Goal: Answer question/provide support

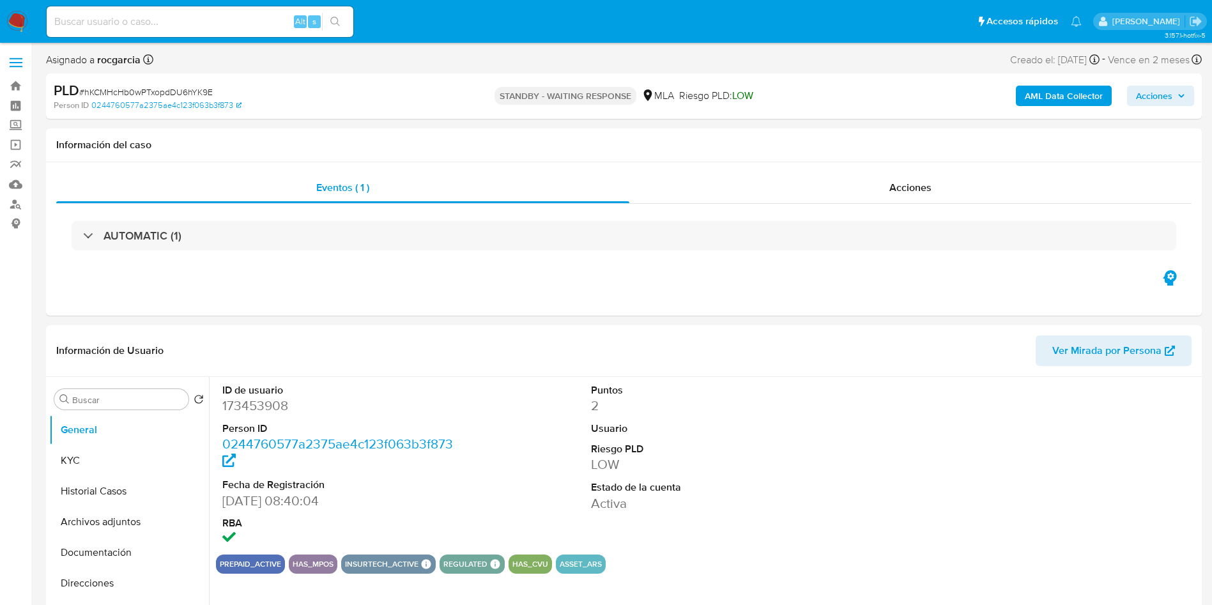
select select "10"
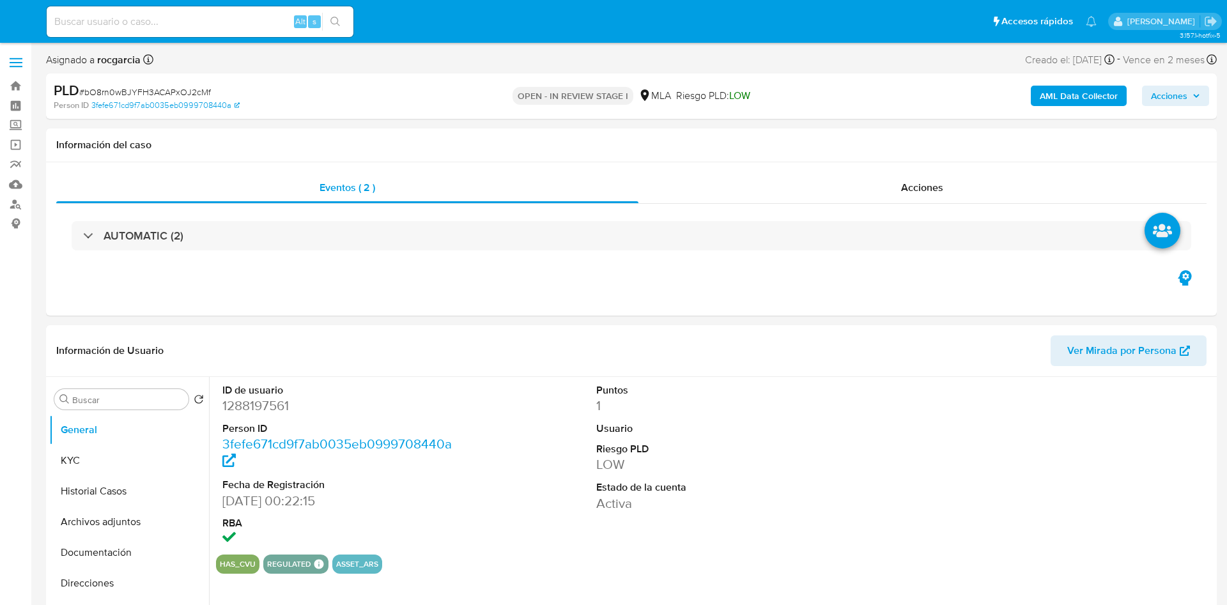
select select "10"
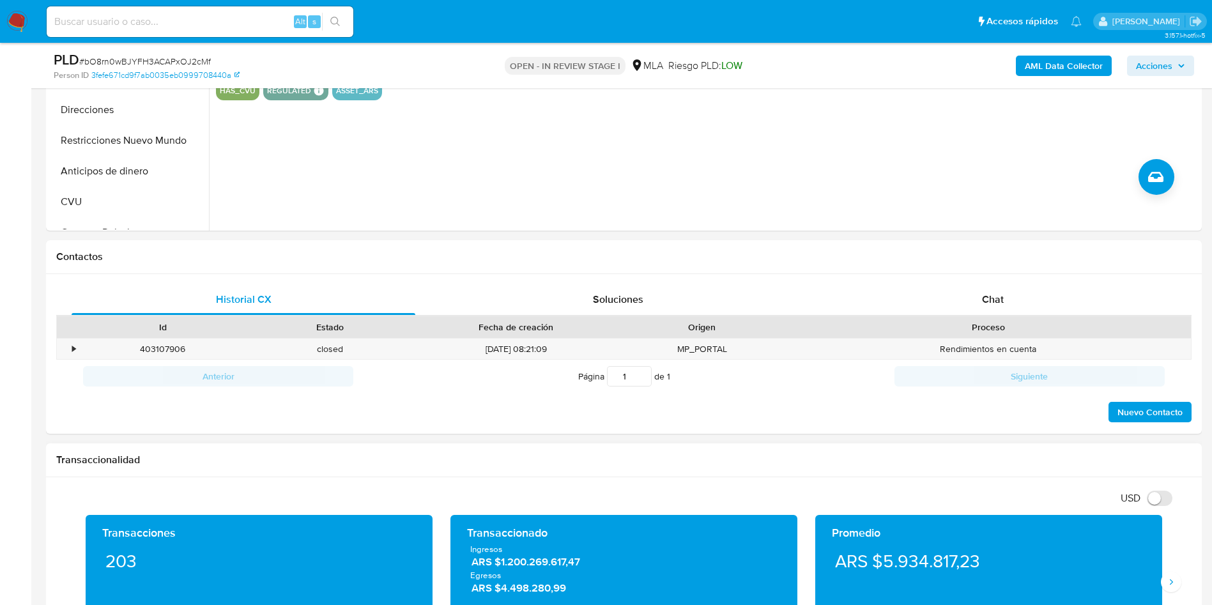
scroll to position [575, 0]
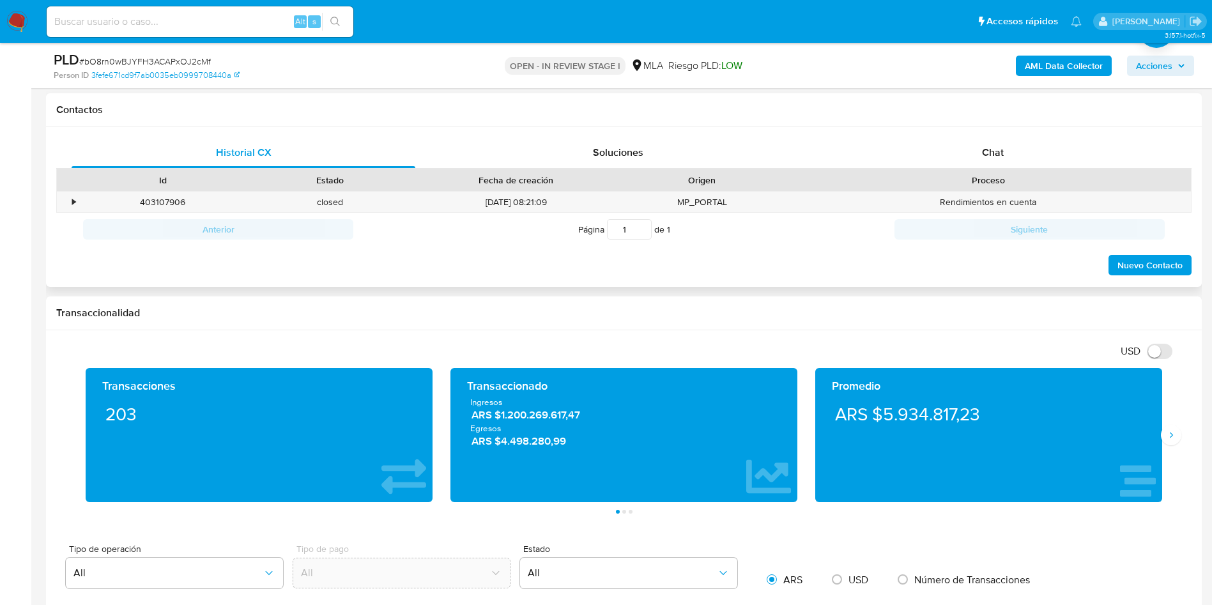
click at [998, 155] on span "Chat" at bounding box center [993, 152] width 22 height 15
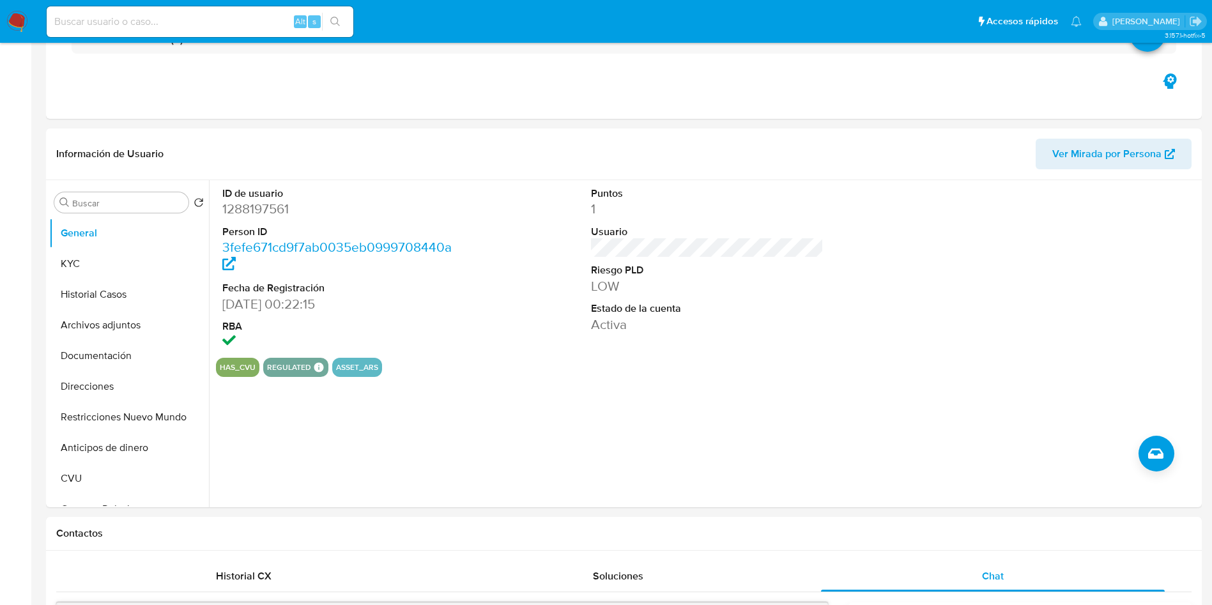
scroll to position [0, 0]
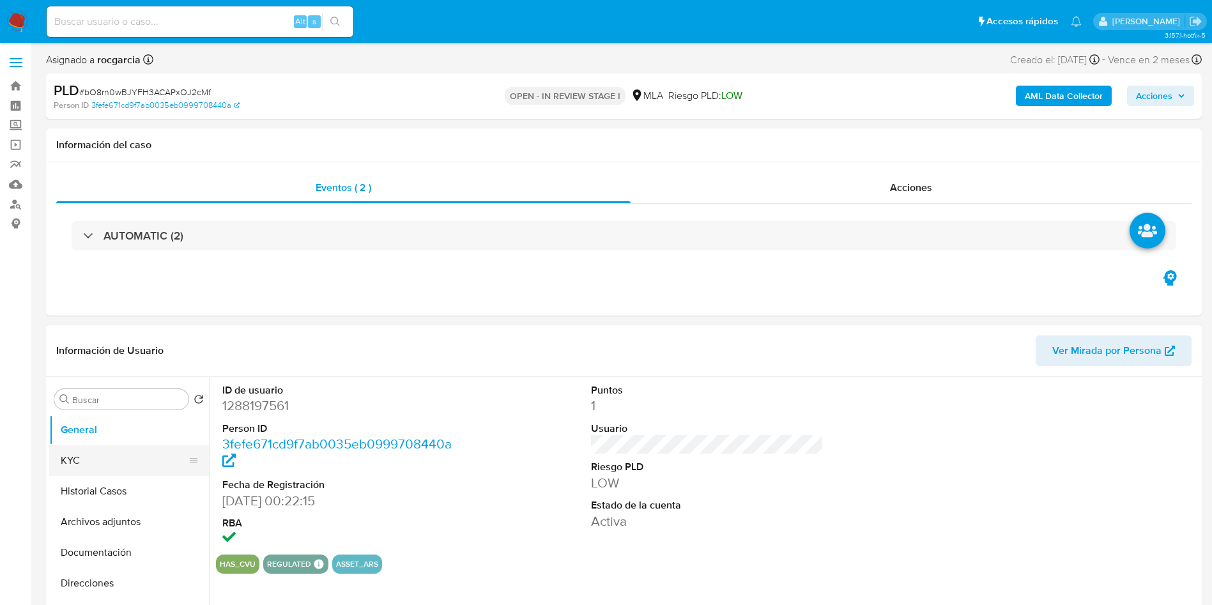
drag, startPoint x: 99, startPoint y: 460, endPoint x: 74, endPoint y: 458, distance: 25.0
click at [97, 460] on button "KYC" at bounding box center [124, 460] width 150 height 31
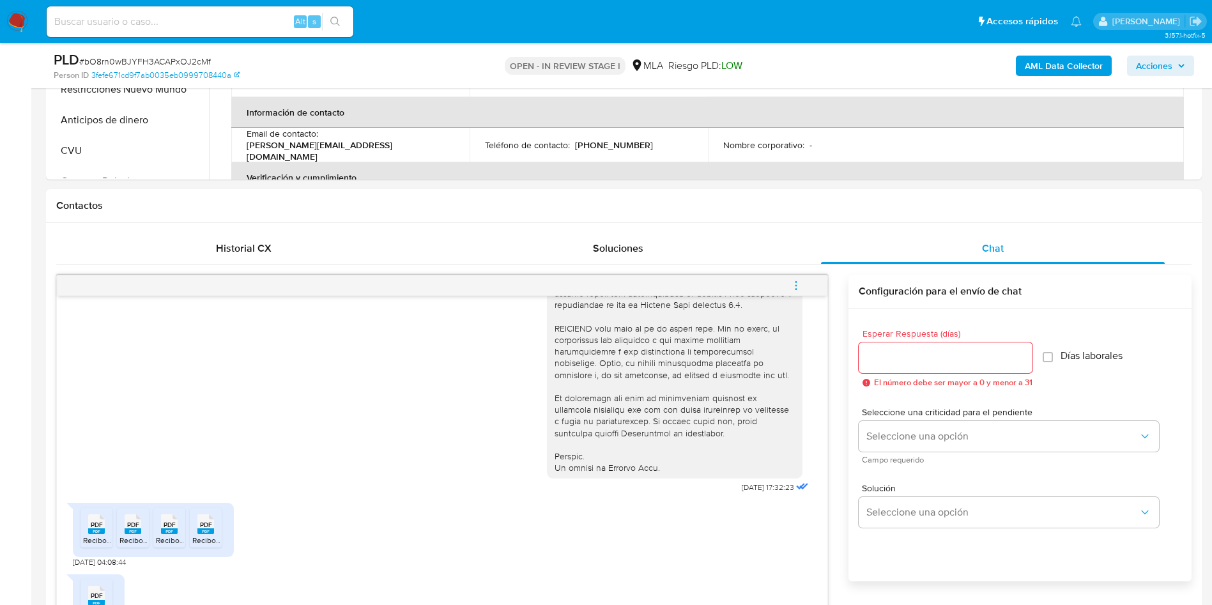
scroll to position [671, 0]
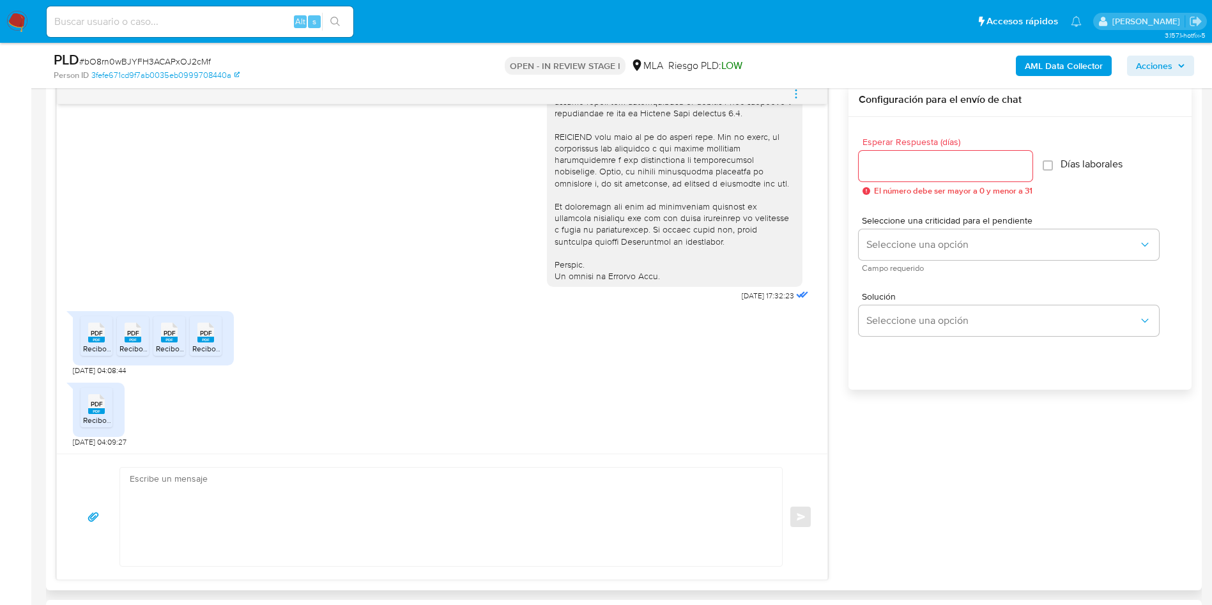
click at [97, 339] on rect at bounding box center [96, 340] width 17 height 6
click at [125, 349] on span "Recibo Caruso 03-2025.pdf" at bounding box center [183, 348] width 129 height 11
click at [161, 347] on span "Recibo Caruso 05-2025.pdf" at bounding box center [220, 348] width 129 height 11
drag, startPoint x: 196, startPoint y: 345, endPoint x: 185, endPoint y: 351, distance: 12.6
click at [196, 345] on span "Recibo Caruso 06-2025.pdf" at bounding box center [256, 348] width 129 height 11
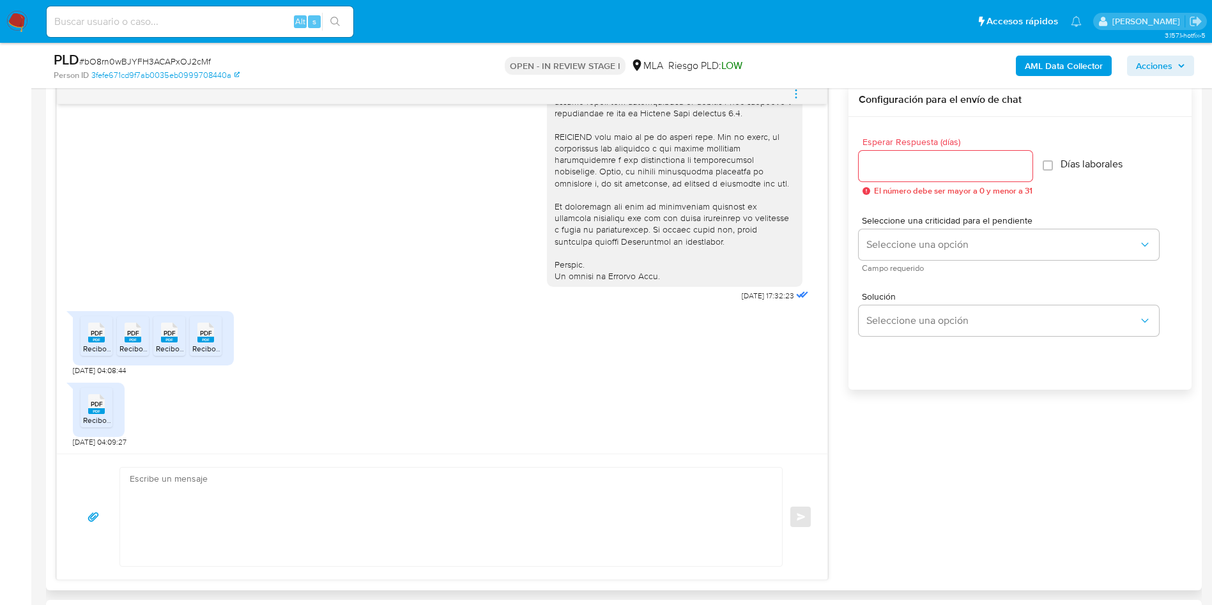
click at [85, 420] on span "Recibo Caruso 06-2025.pdf" at bounding box center [147, 420] width 129 height 11
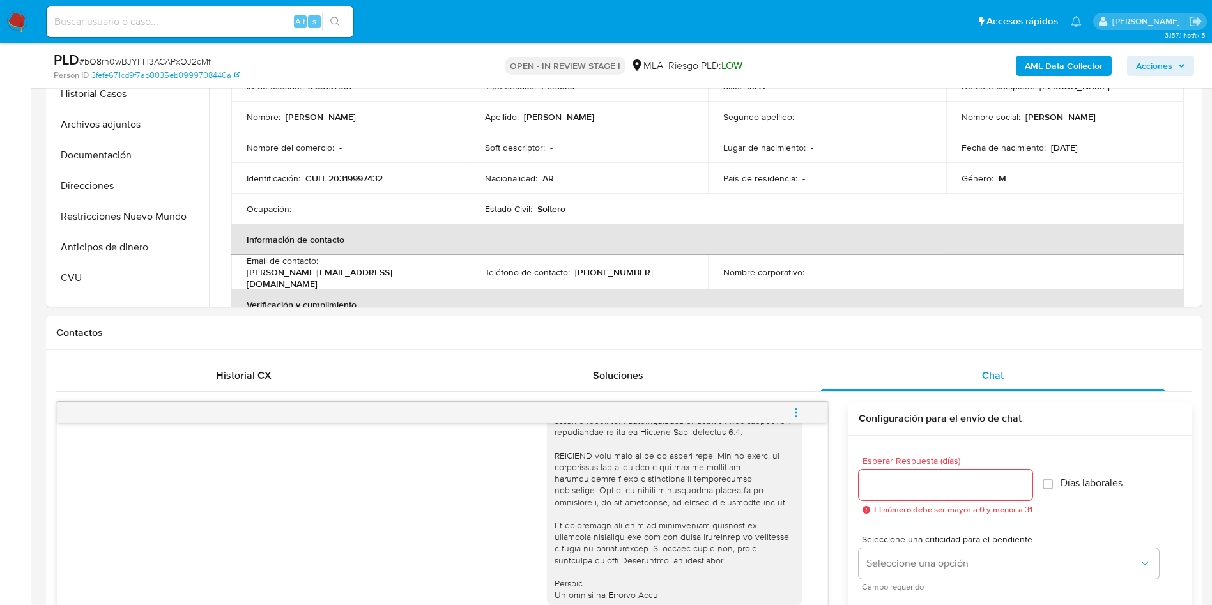
scroll to position [288, 0]
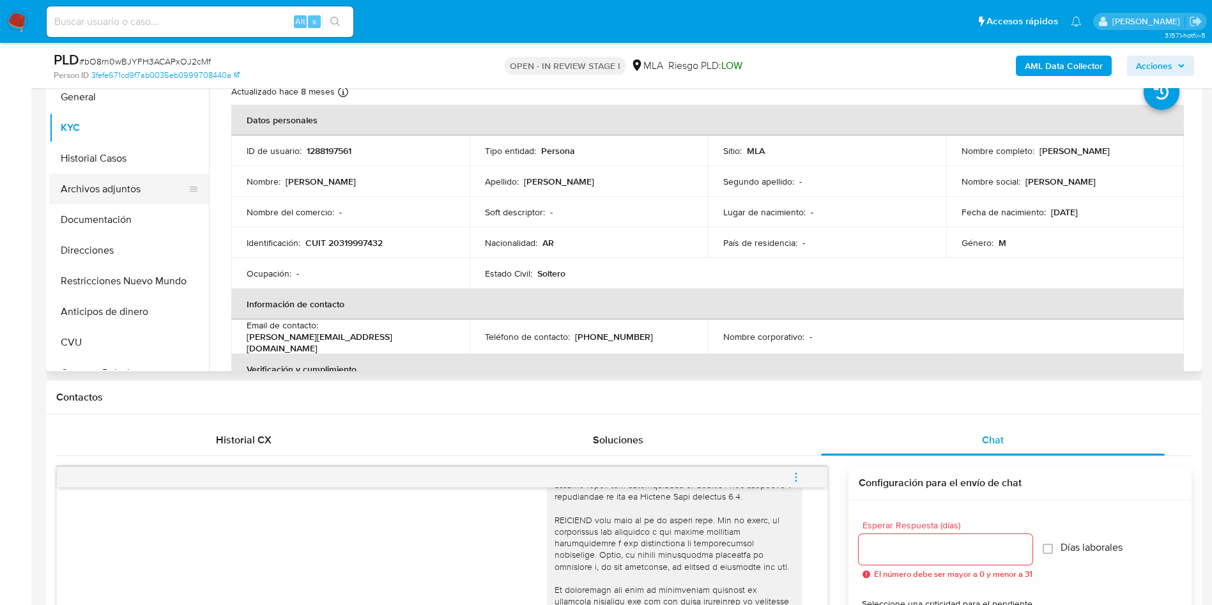
click at [105, 187] on button "Archivos adjuntos" at bounding box center [124, 189] width 150 height 31
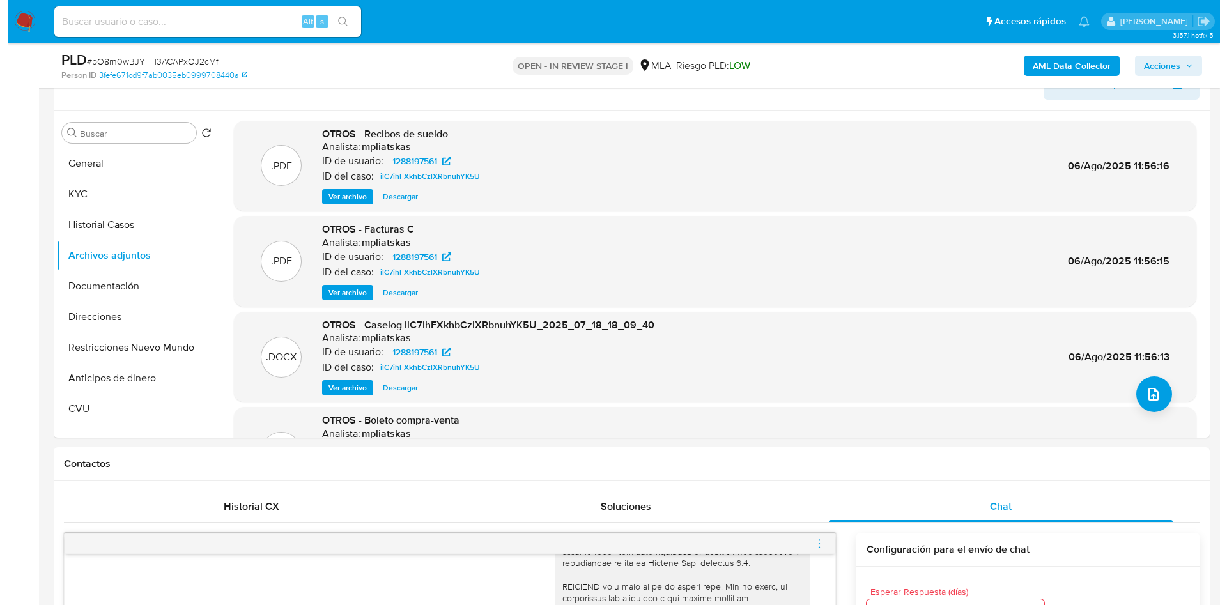
scroll to position [192, 0]
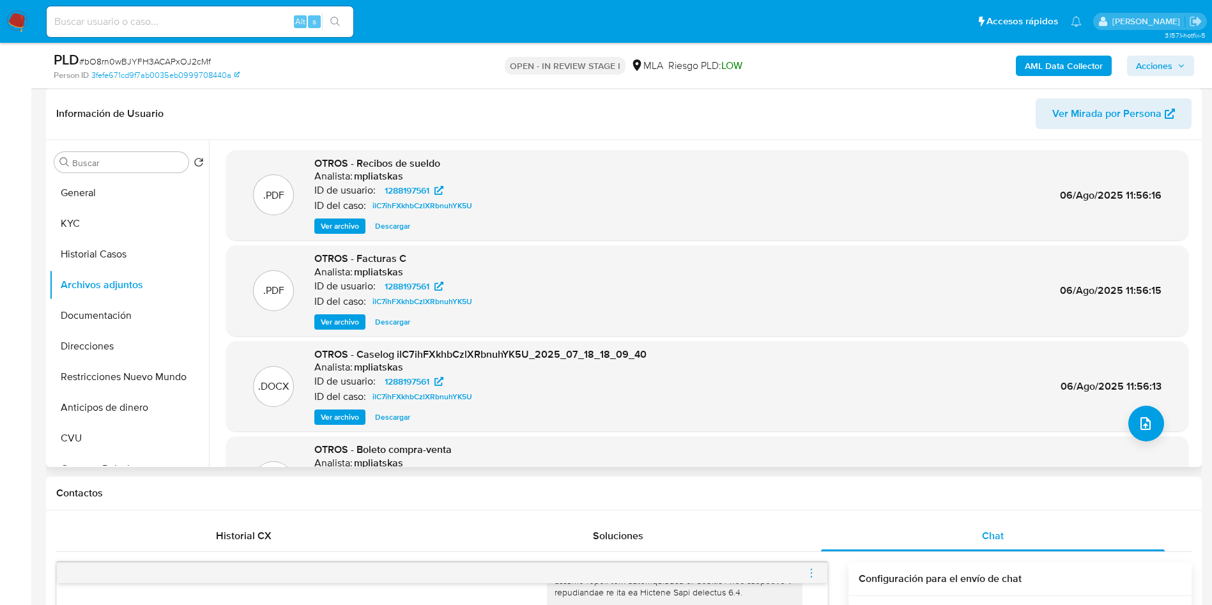
click at [341, 227] on span "Ver archivo" at bounding box center [340, 226] width 38 height 13
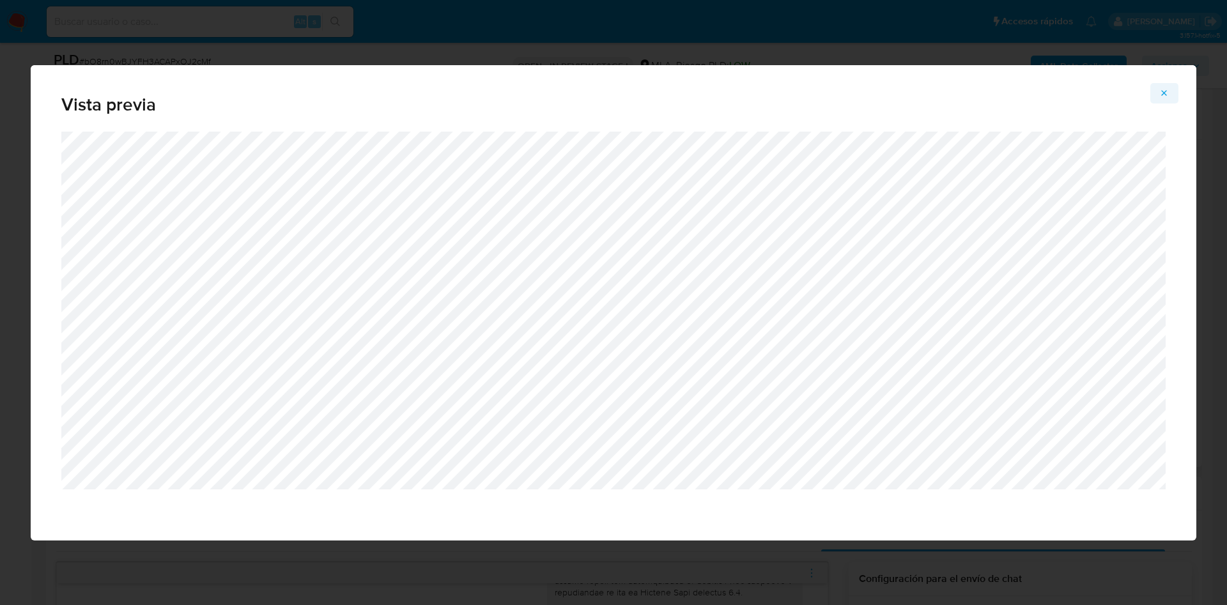
click at [1154, 102] on button "Attachment preview" at bounding box center [1164, 93] width 28 height 20
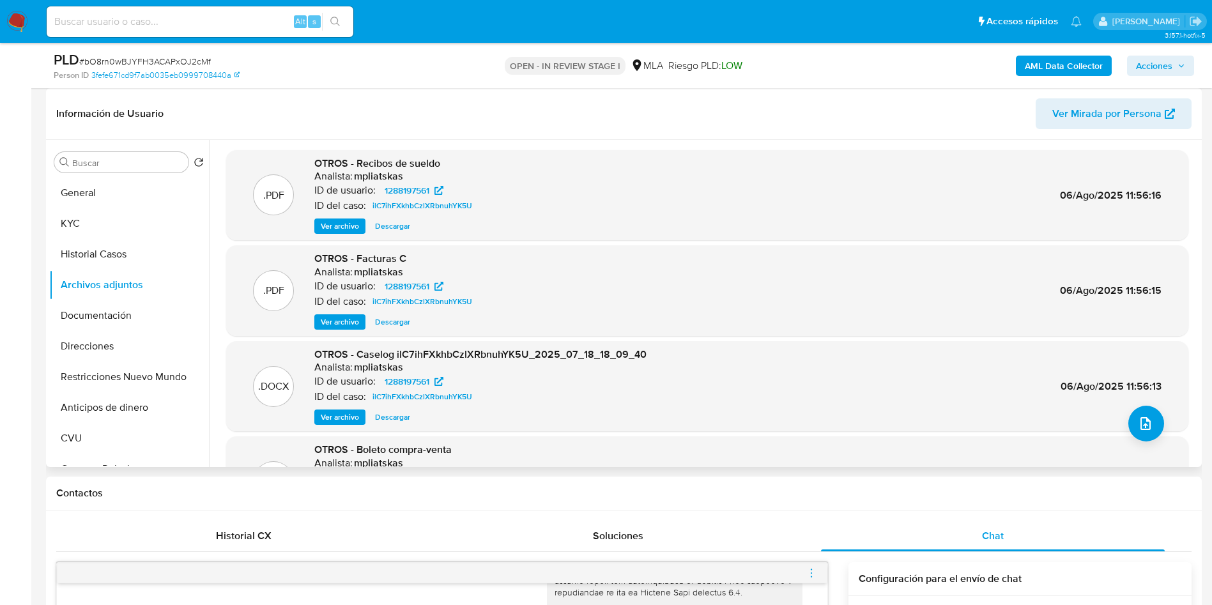
click at [1067, 73] on b "AML Data Collector" at bounding box center [1064, 66] width 78 height 20
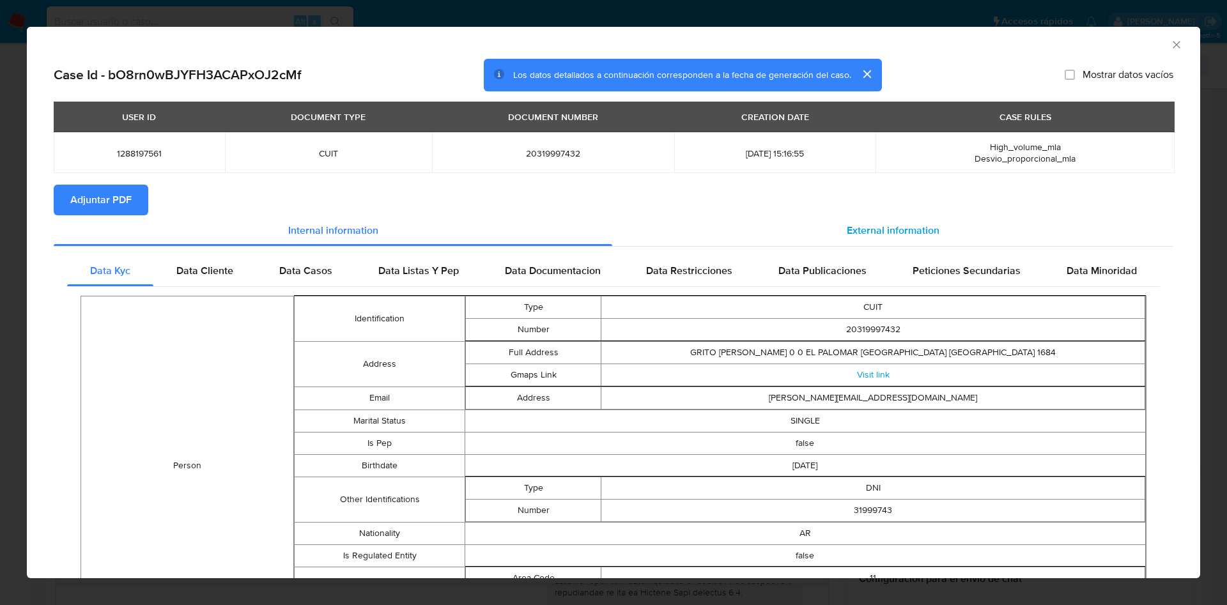
click at [916, 223] on span "External information" at bounding box center [893, 230] width 93 height 15
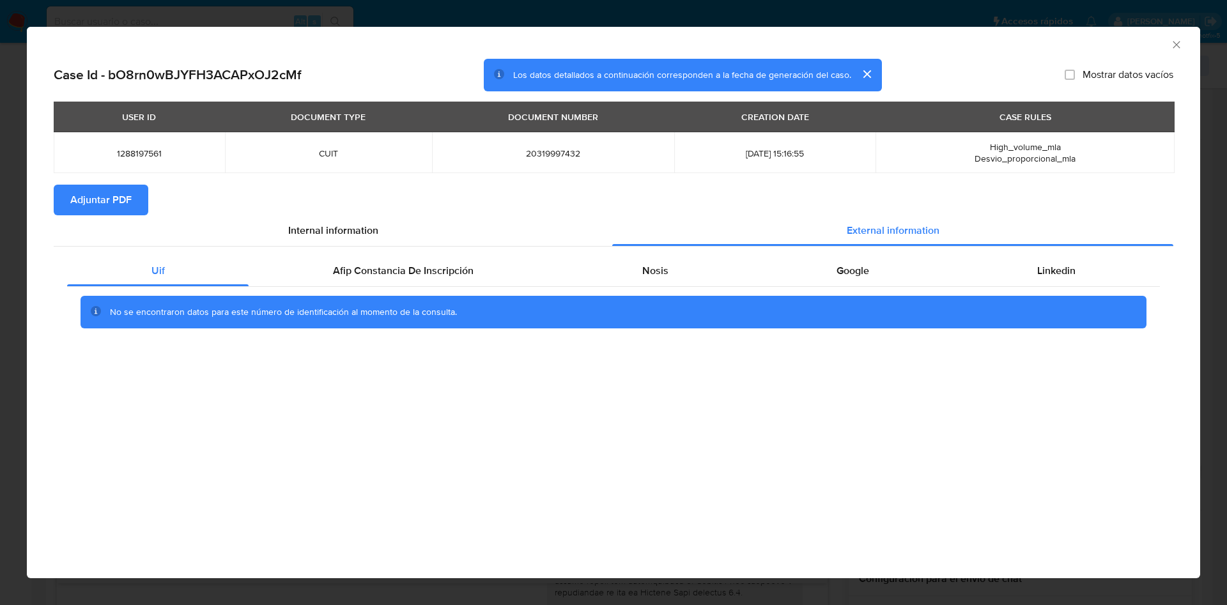
click at [383, 292] on div "No se encontraron datos para este número de identificación al momento de la con…" at bounding box center [613, 312] width 1093 height 51
click at [387, 275] on span "Afip Constancia De Inscripción" at bounding box center [403, 270] width 141 height 15
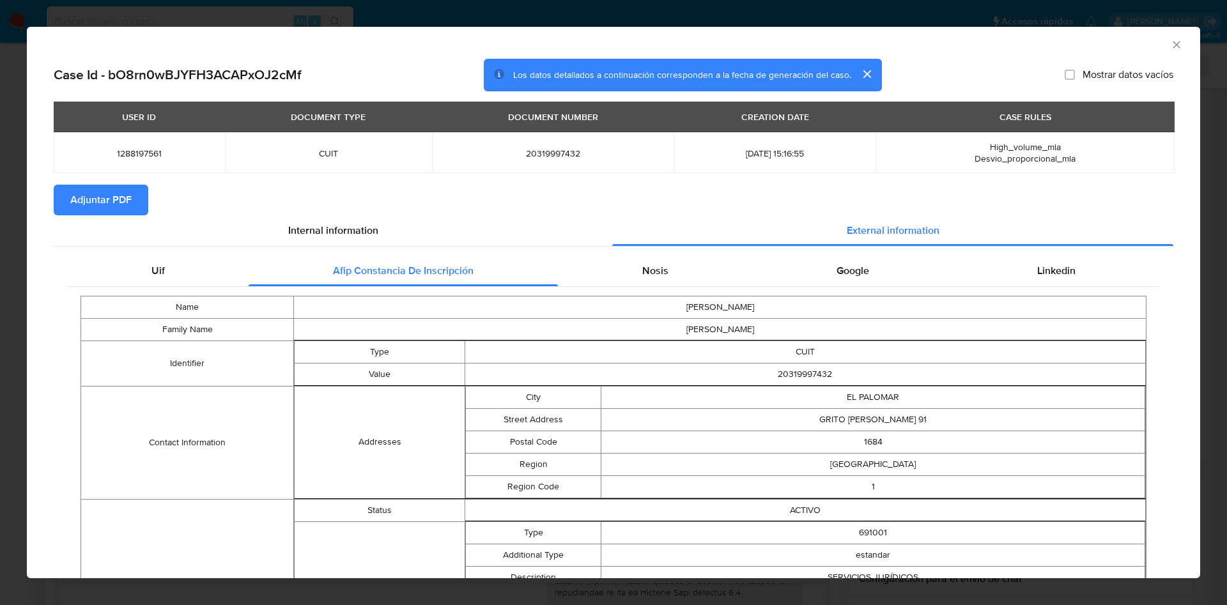
click at [652, 251] on div "Uif Afip Constancia De Inscripción Nosis Google Linkedin Name LEANDRO LUIS Fami…" at bounding box center [613, 615] width 1119 height 737
click at [663, 266] on div "Nosis" at bounding box center [655, 271] width 194 height 31
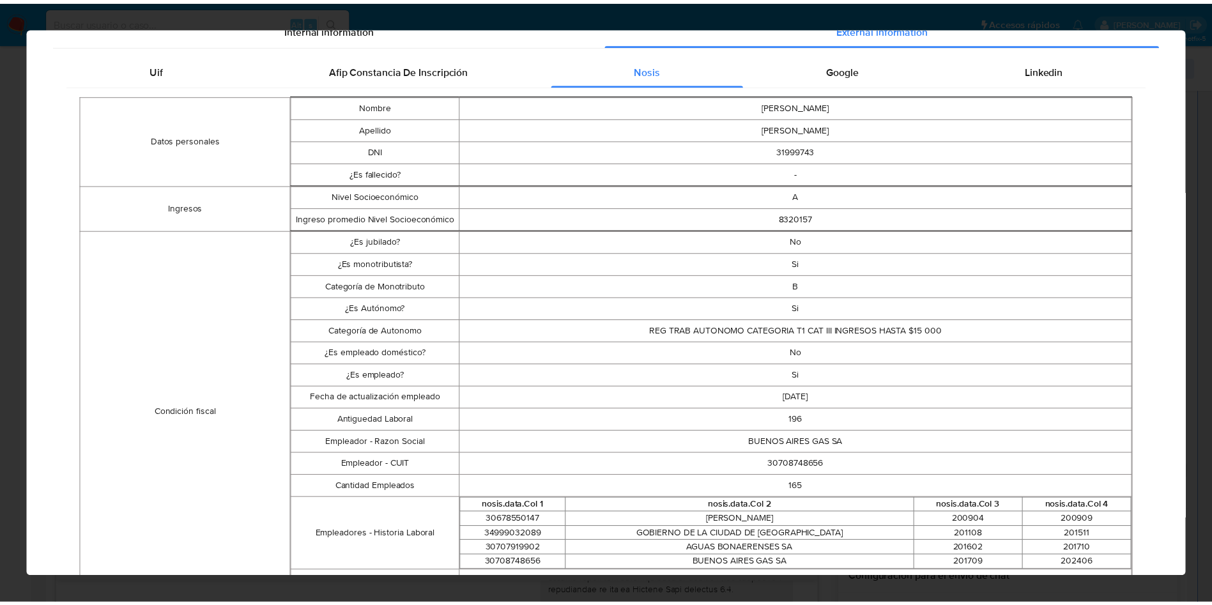
scroll to position [0, 0]
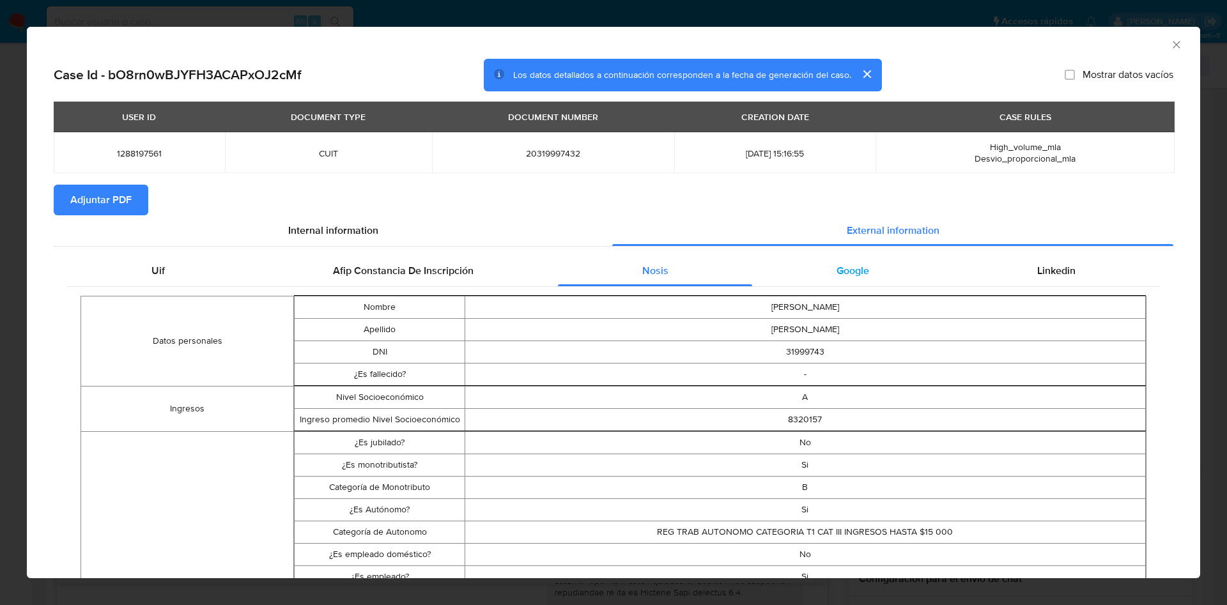
click at [836, 277] on span "Google" at bounding box center [852, 270] width 33 height 15
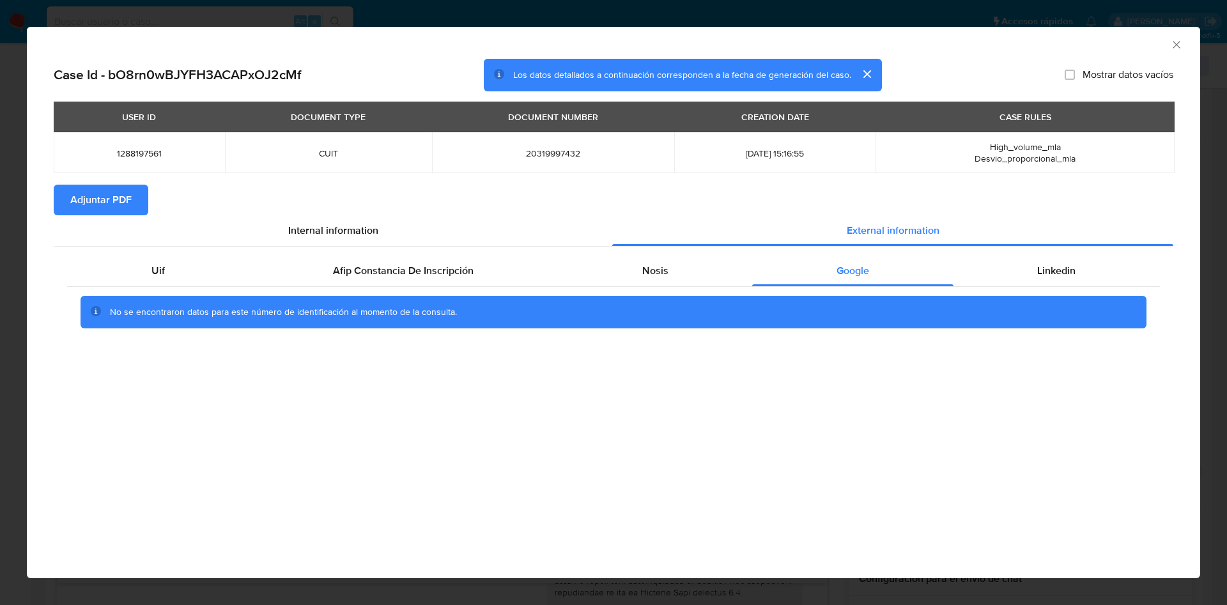
click at [1032, 289] on div "No se encontraron datos para este número de identificación al momento de la con…" at bounding box center [613, 312] width 1093 height 51
click at [1038, 279] on div "Linkedin" at bounding box center [1056, 271] width 206 height 31
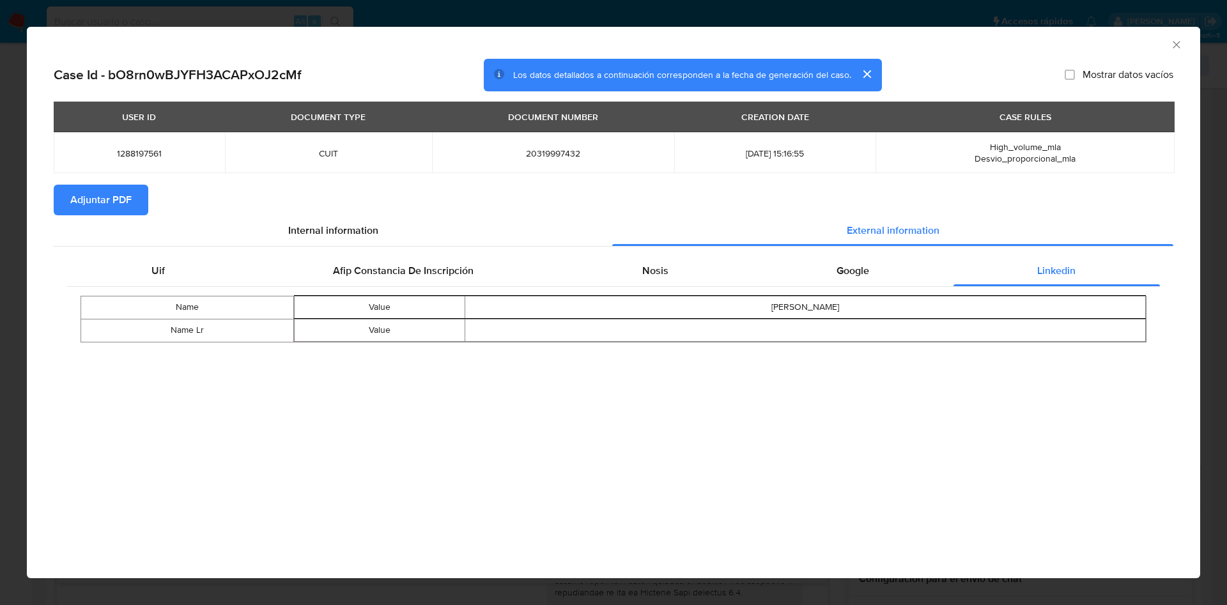
click at [78, 189] on span "Adjuntar PDF" at bounding box center [100, 200] width 61 height 28
click at [118, 197] on span "Adjuntar PDF" at bounding box center [100, 200] width 61 height 28
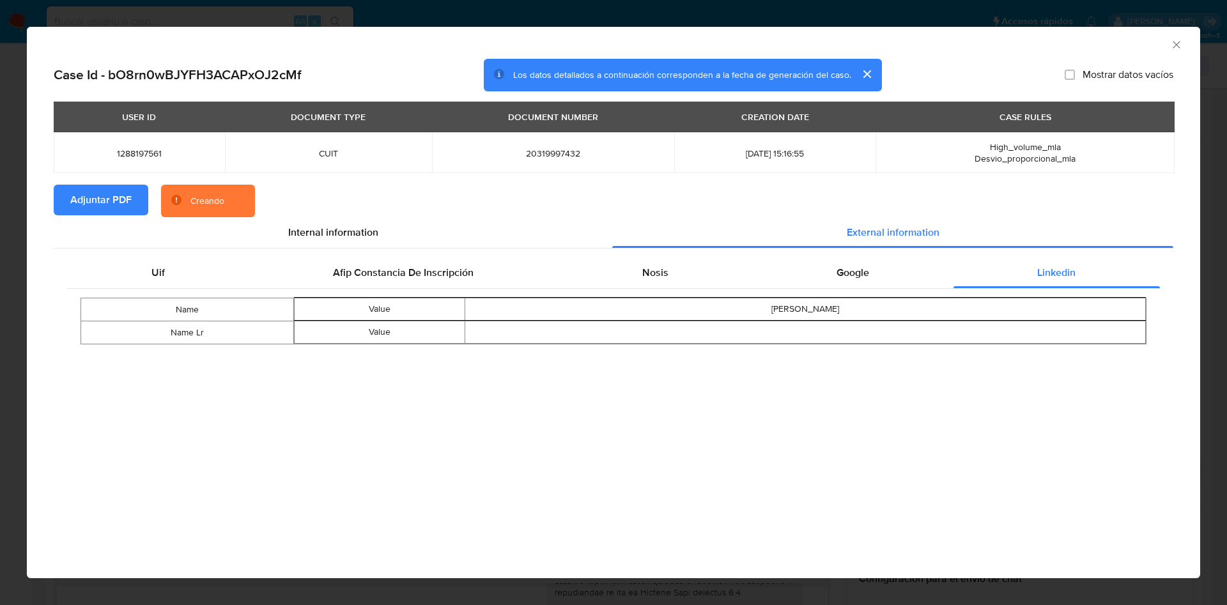
click at [530, 155] on span "20319997432" at bounding box center [552, 154] width 211 height 12
copy span "20319997432"
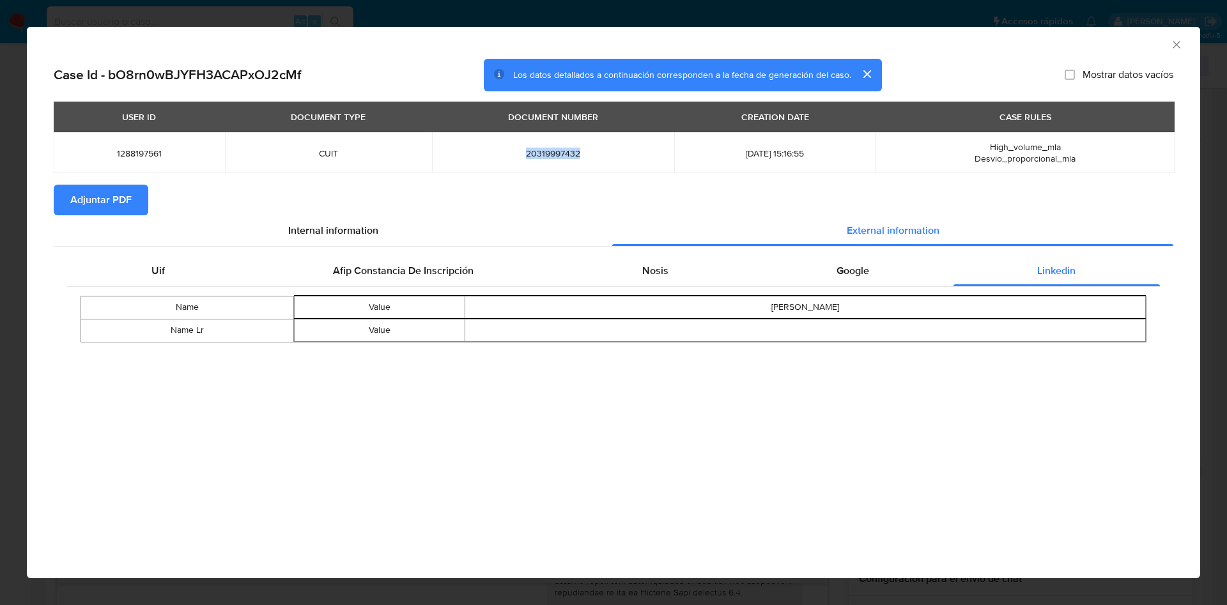
click at [1181, 47] on icon "Cerrar ventana" at bounding box center [1176, 44] width 13 height 13
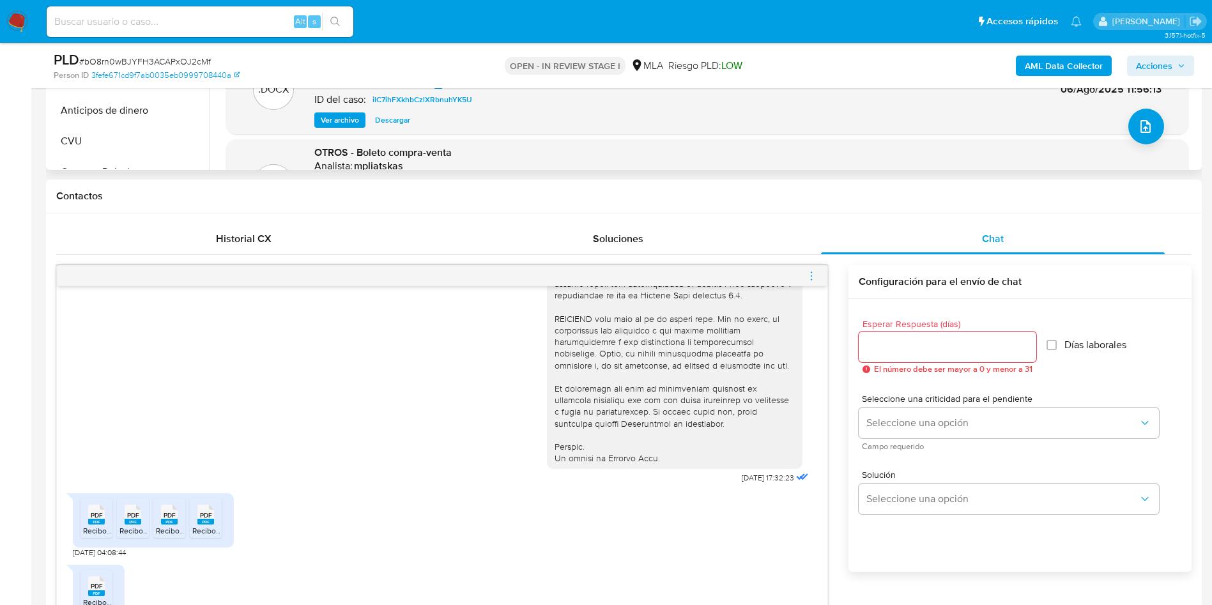
scroll to position [671, 0]
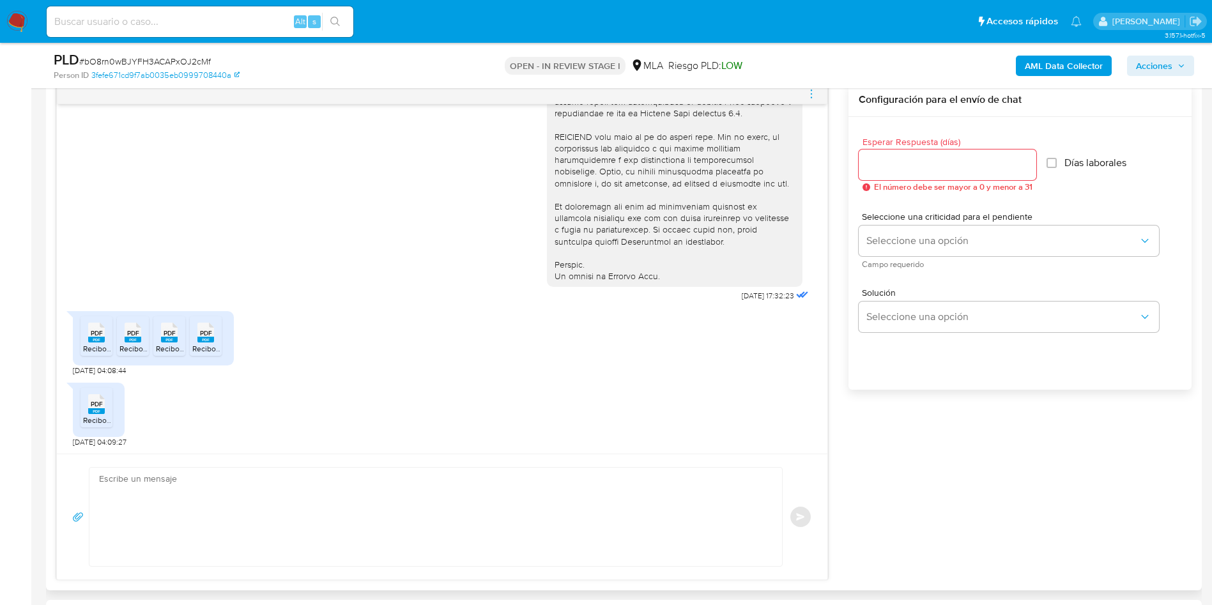
click at [315, 524] on textarea at bounding box center [432, 517] width 667 height 98
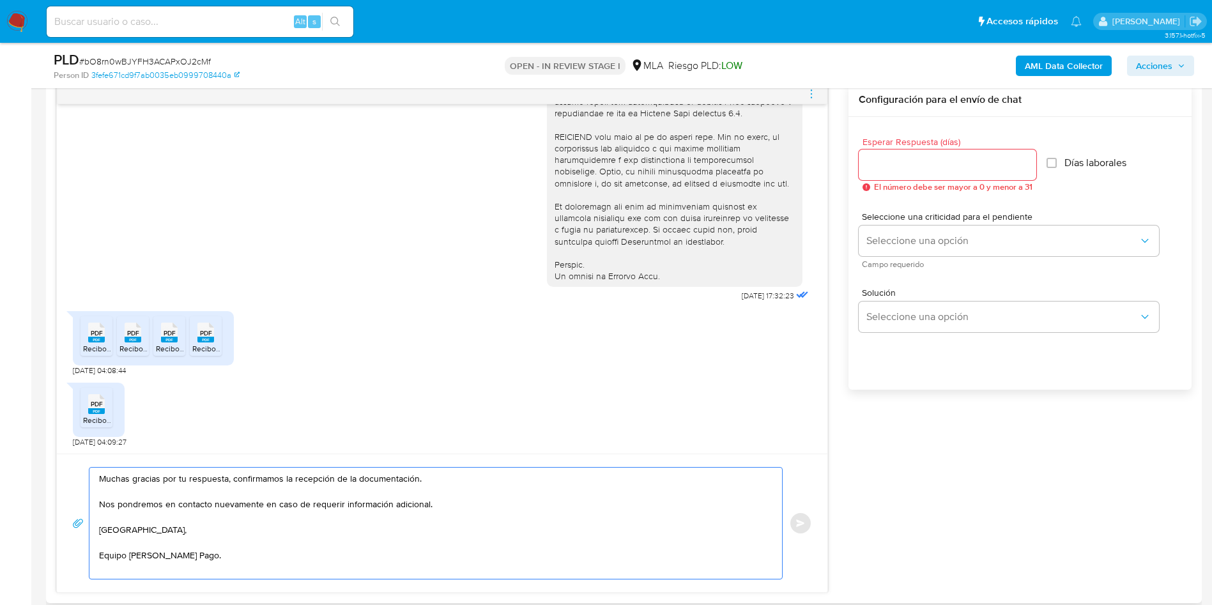
type textarea "Muchas gracias por tu respuesta, confirmamos la recepción de la documentación. …"
click at [963, 169] on input "Esperar Respuesta (días)" at bounding box center [948, 165] width 178 height 17
type input "0"
click at [784, 522] on div "Muchas gracias por tu respuesta, confirmamos la recepción de la documentación. …" at bounding box center [442, 523] width 740 height 112
click at [802, 526] on span "Enviar" at bounding box center [800, 523] width 9 height 8
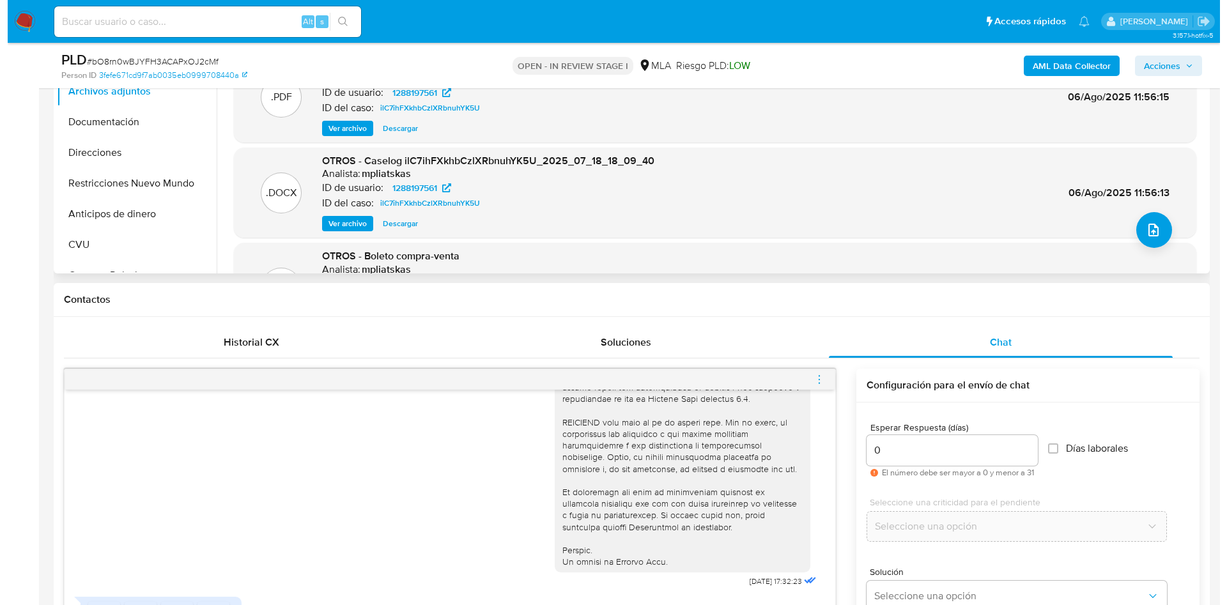
scroll to position [383, 0]
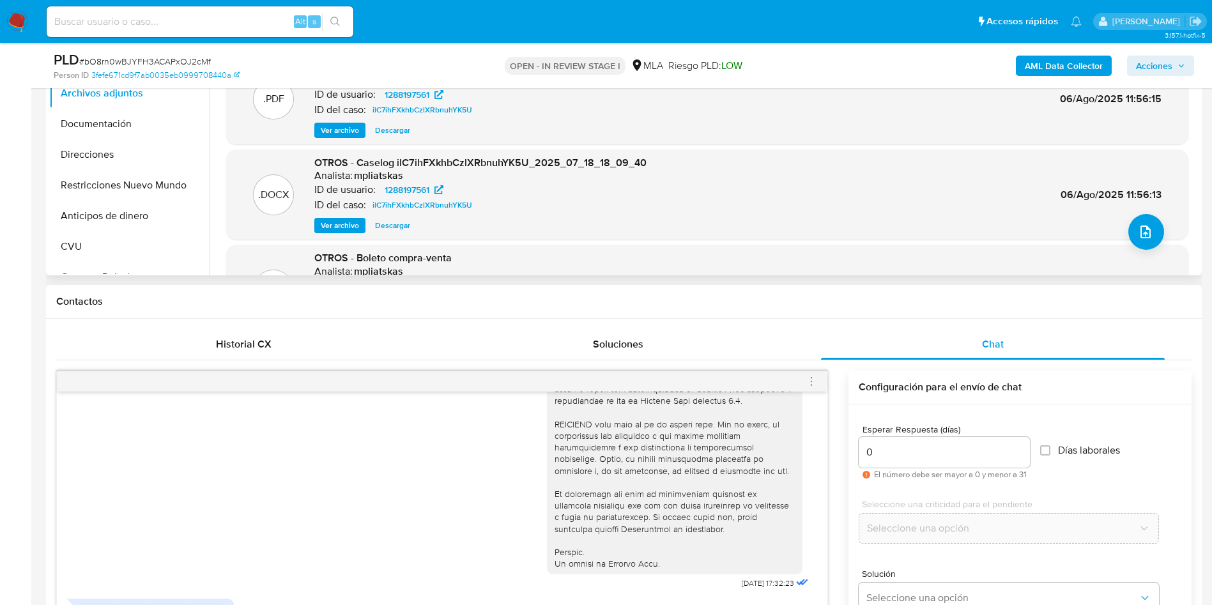
click at [806, 385] on icon "menu-action" at bounding box center [812, 382] width 12 height 12
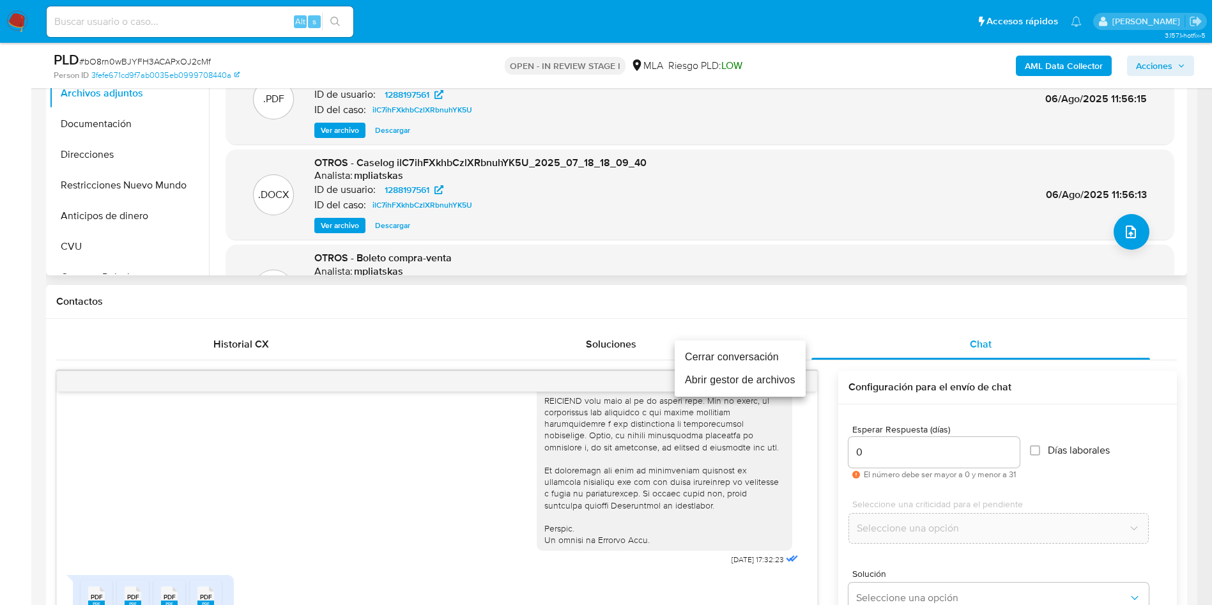
scroll to position [670, 0]
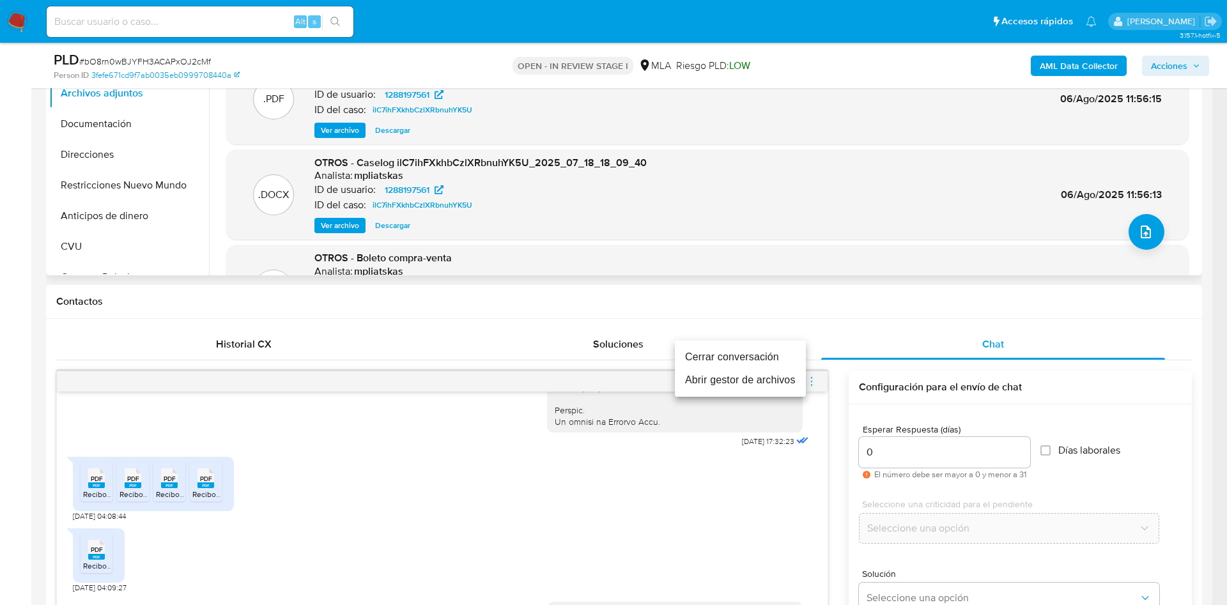
click at [750, 346] on li "Cerrar conversación" at bounding box center [740, 357] width 131 height 23
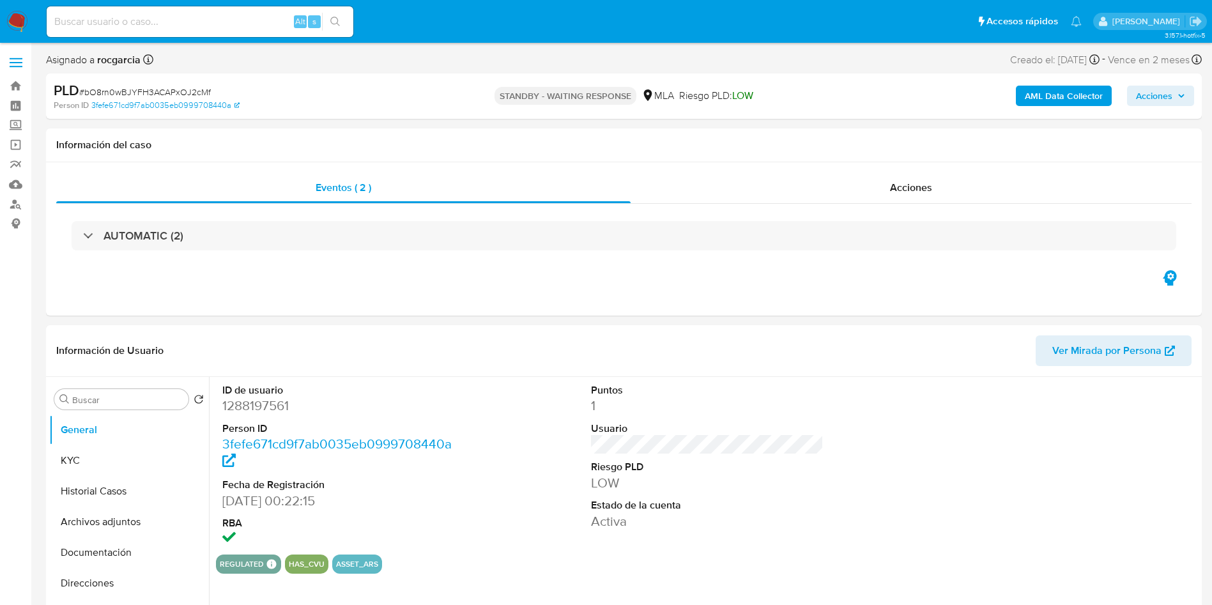
select select "10"
click at [256, 402] on dd "1288197561" at bounding box center [338, 406] width 233 height 18
copy dd "1288197561"
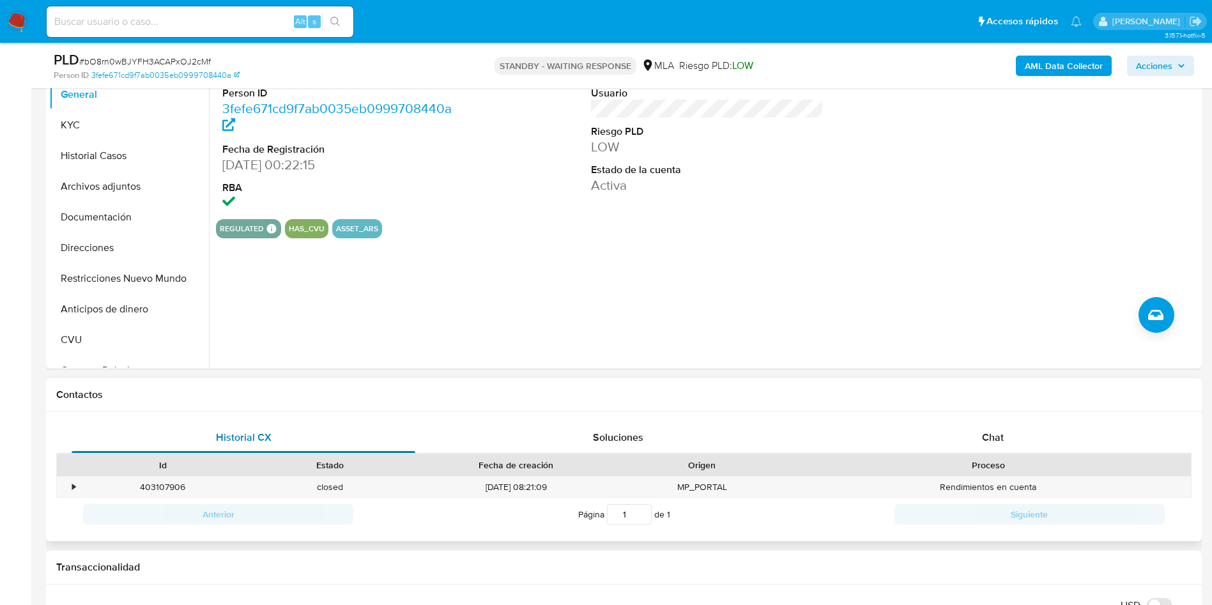
scroll to position [383, 0]
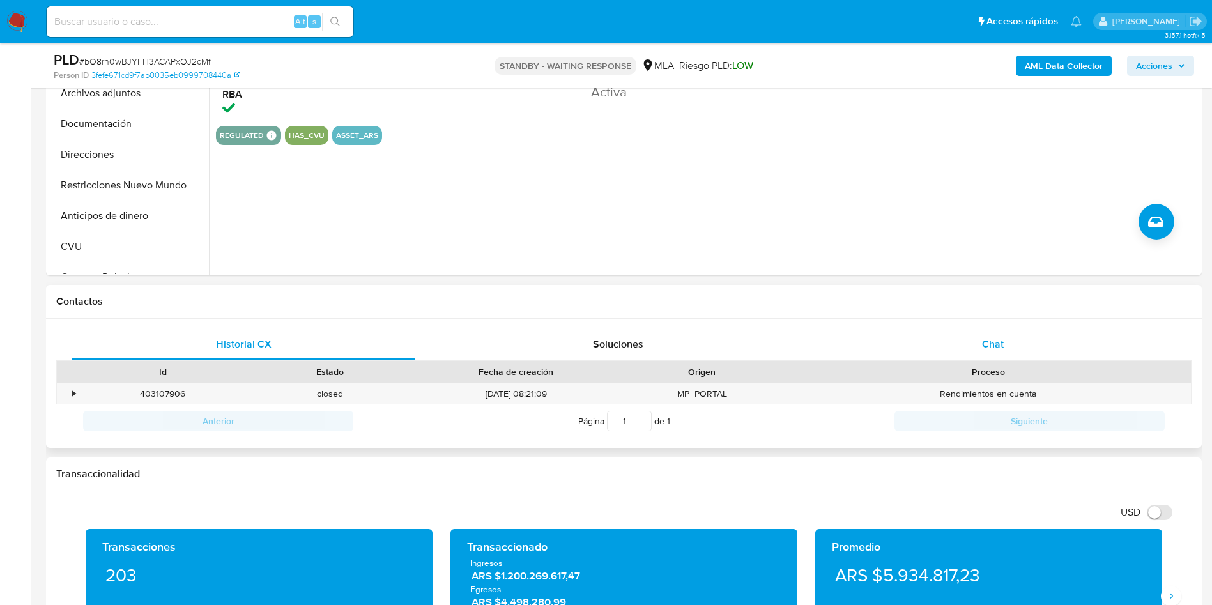
click at [991, 351] on span "Chat" at bounding box center [993, 344] width 22 height 15
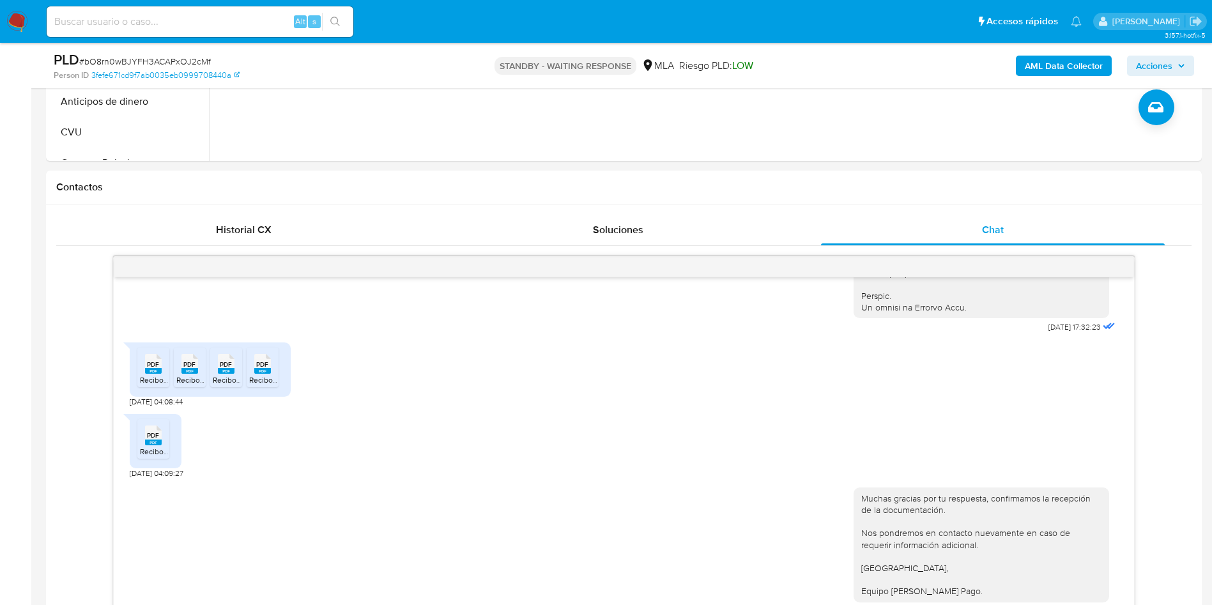
scroll to position [192, 0]
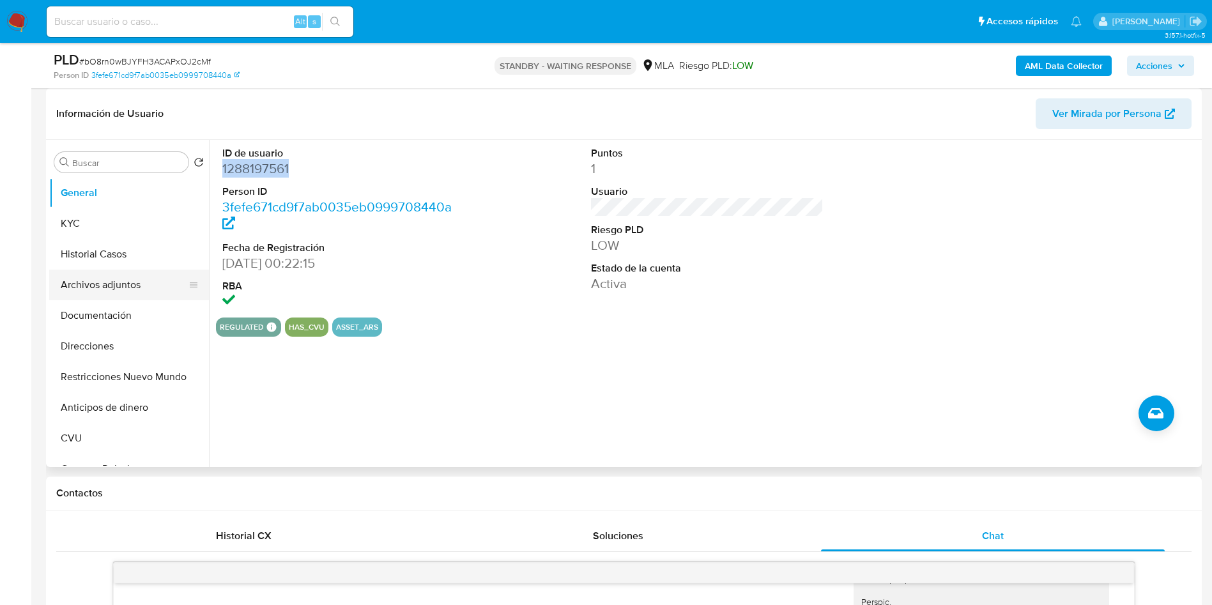
click at [96, 270] on button "Archivos adjuntos" at bounding box center [124, 285] width 150 height 31
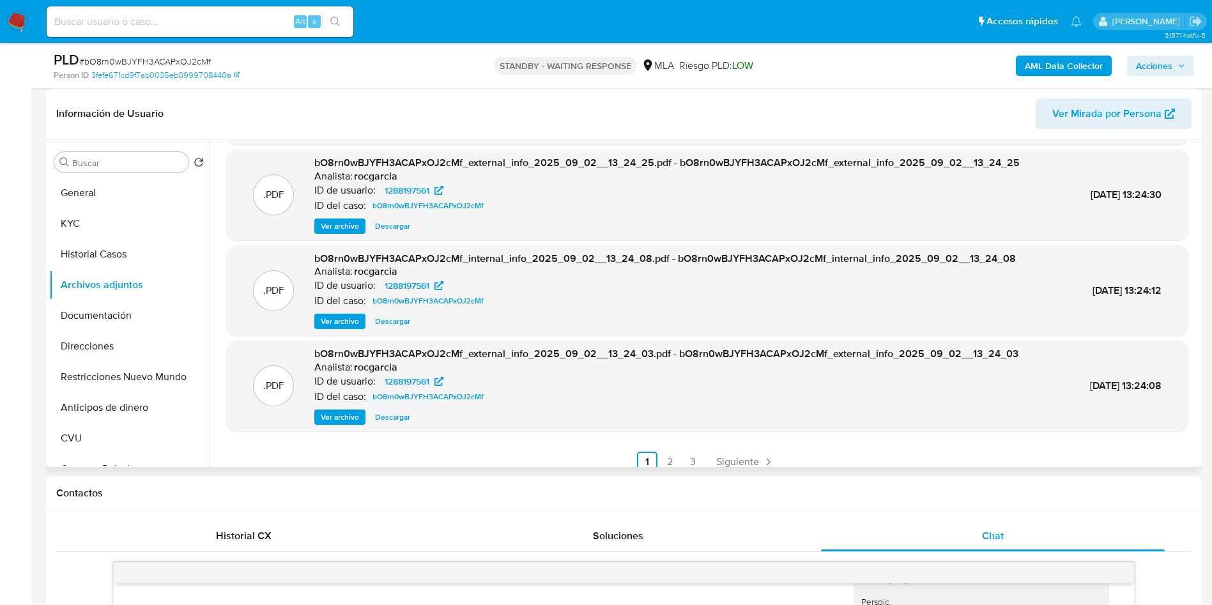
scroll to position [107, 0]
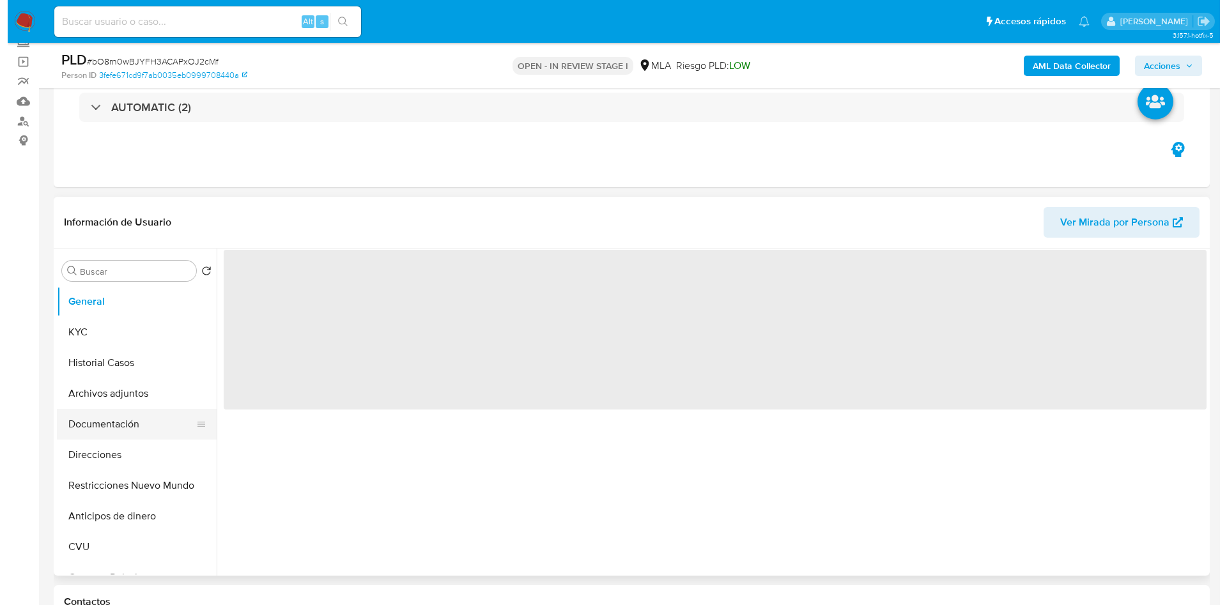
scroll to position [192, 0]
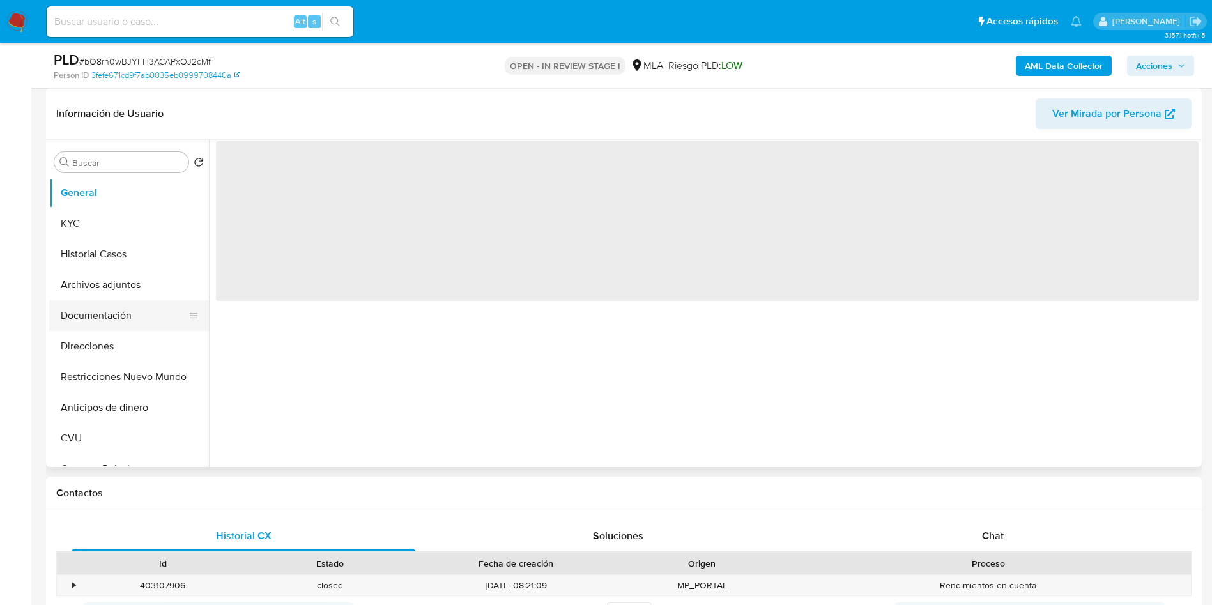
click at [100, 305] on button "Documentación" at bounding box center [124, 315] width 150 height 31
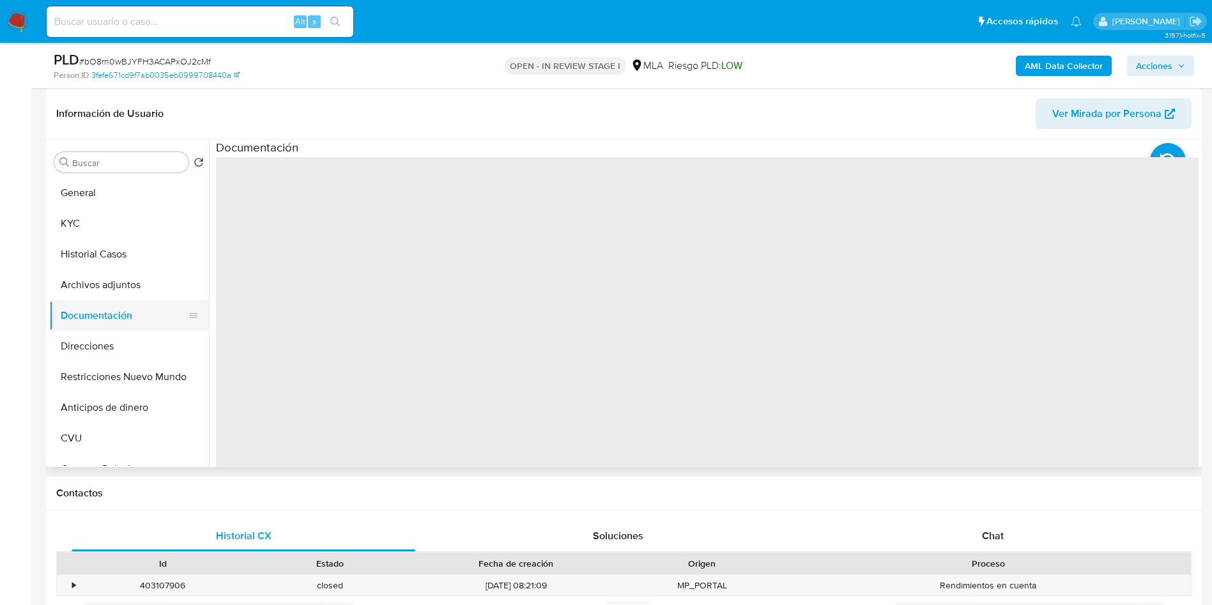
click at [104, 303] on button "Documentación" at bounding box center [124, 315] width 150 height 31
select select "10"
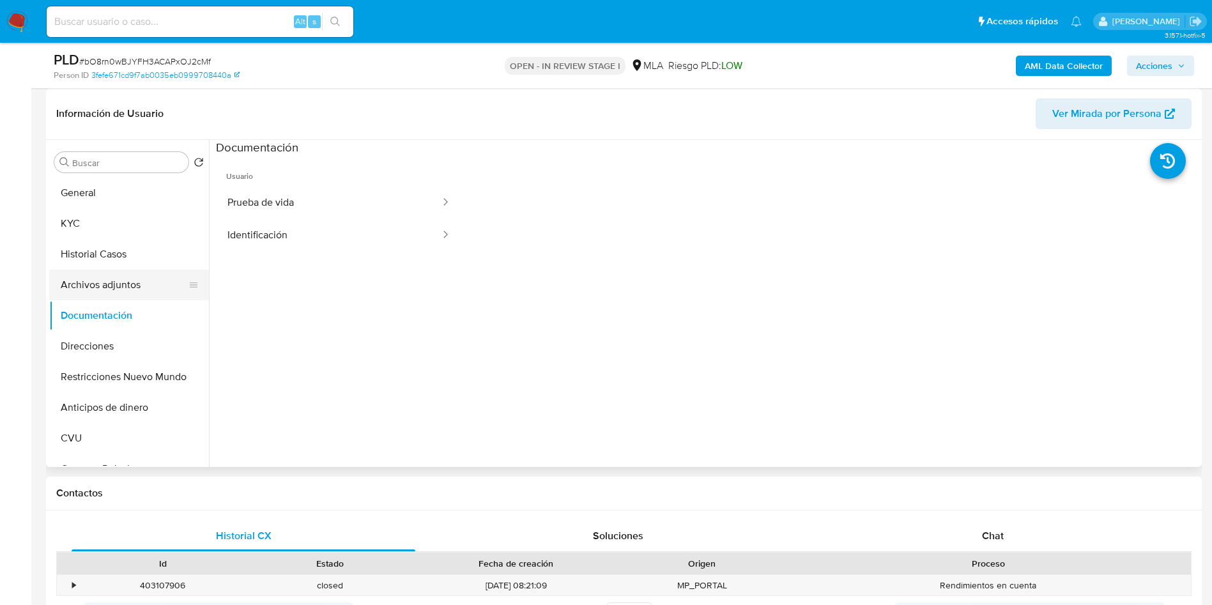
click at [104, 288] on button "Archivos adjuntos" at bounding box center [124, 285] width 150 height 31
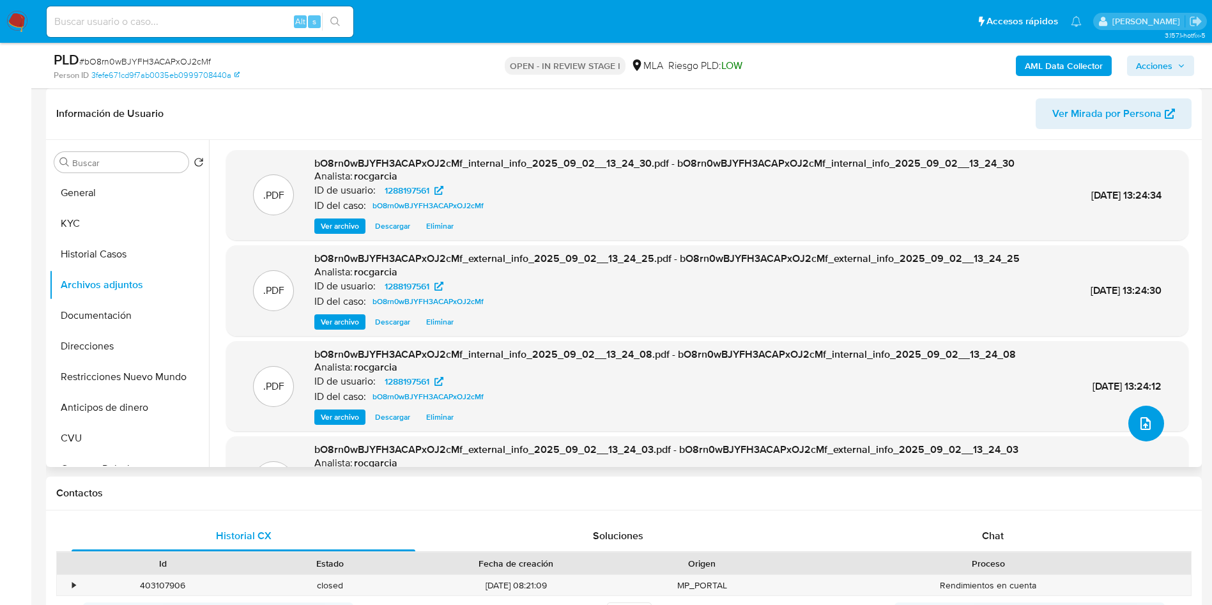
click at [1142, 436] on button "upload-file" at bounding box center [1146, 424] width 36 height 36
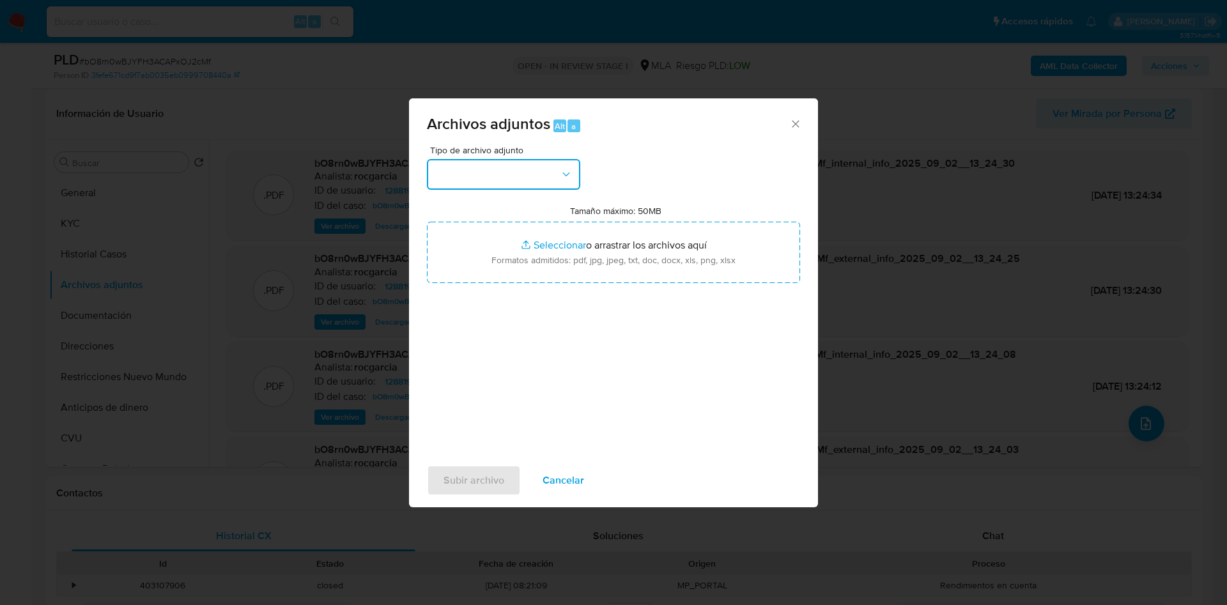
click at [491, 173] on button "button" at bounding box center [503, 174] width 153 height 31
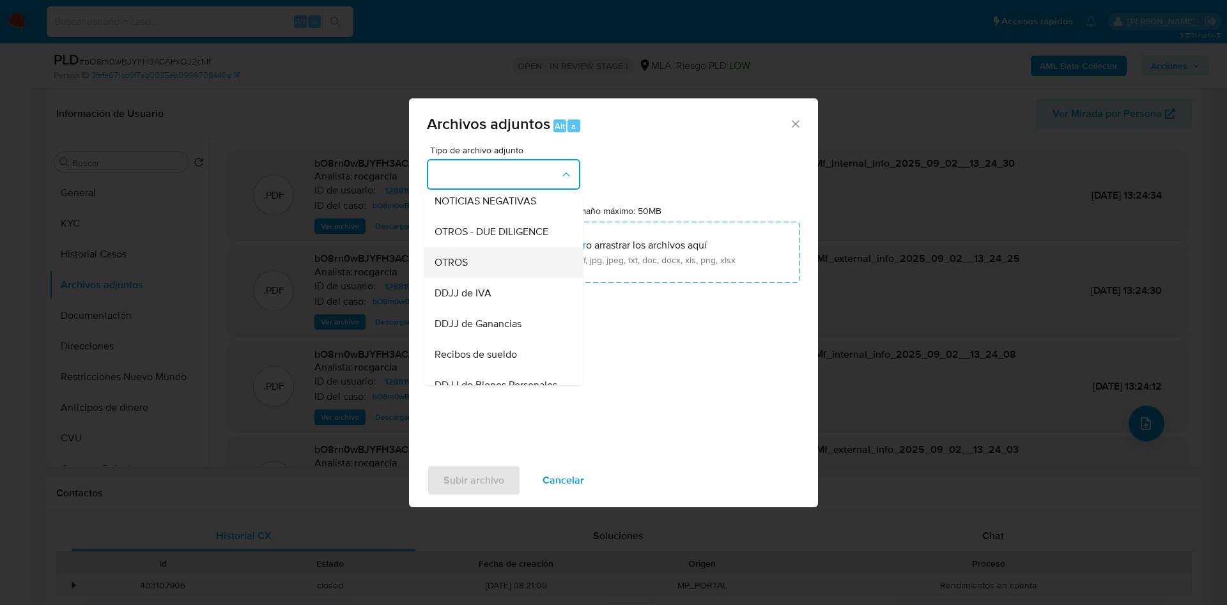
click at [489, 273] on div "OTROS" at bounding box center [499, 262] width 130 height 31
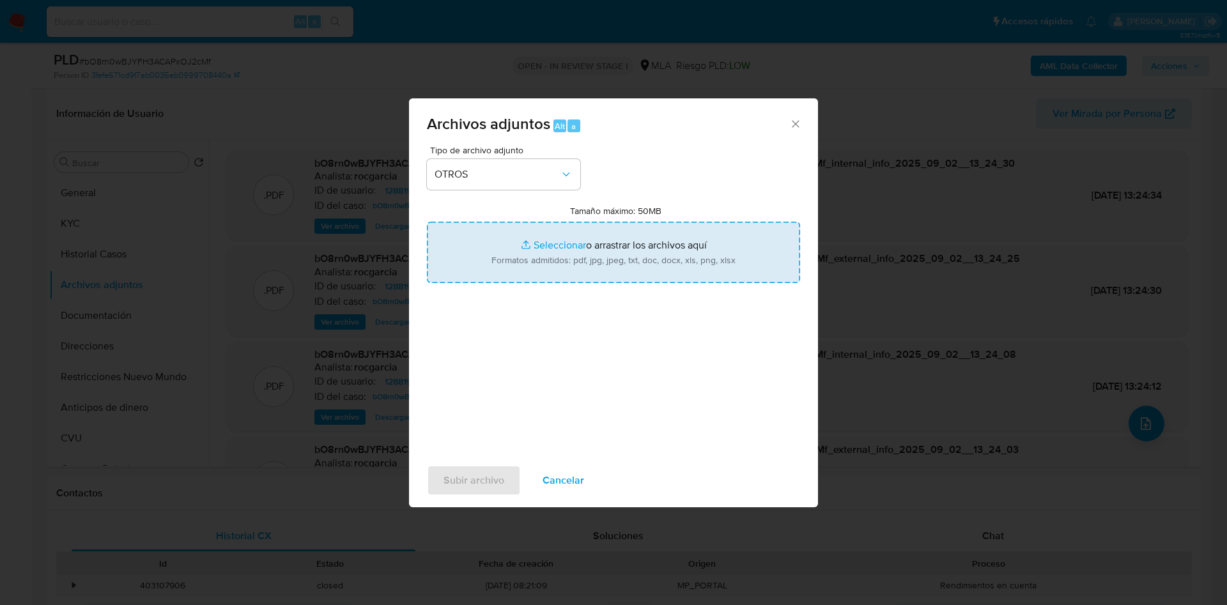
click at [512, 249] on input "Tamaño máximo: 50MB Seleccionar archivos" at bounding box center [613, 252] width 373 height 61
type input "C:\fakepath\Movimientos 1288197561 julio y agosto.xlsx"
click at [541, 245] on input "Tamaño máximo: 50MB Seleccionar archivos" at bounding box center [613, 252] width 373 height 61
type input "C:\fakepath\Caselog bO8rn0wBJYFH3ACAPxOJ2cMf - 1288197561 - julio y agosto.docx"
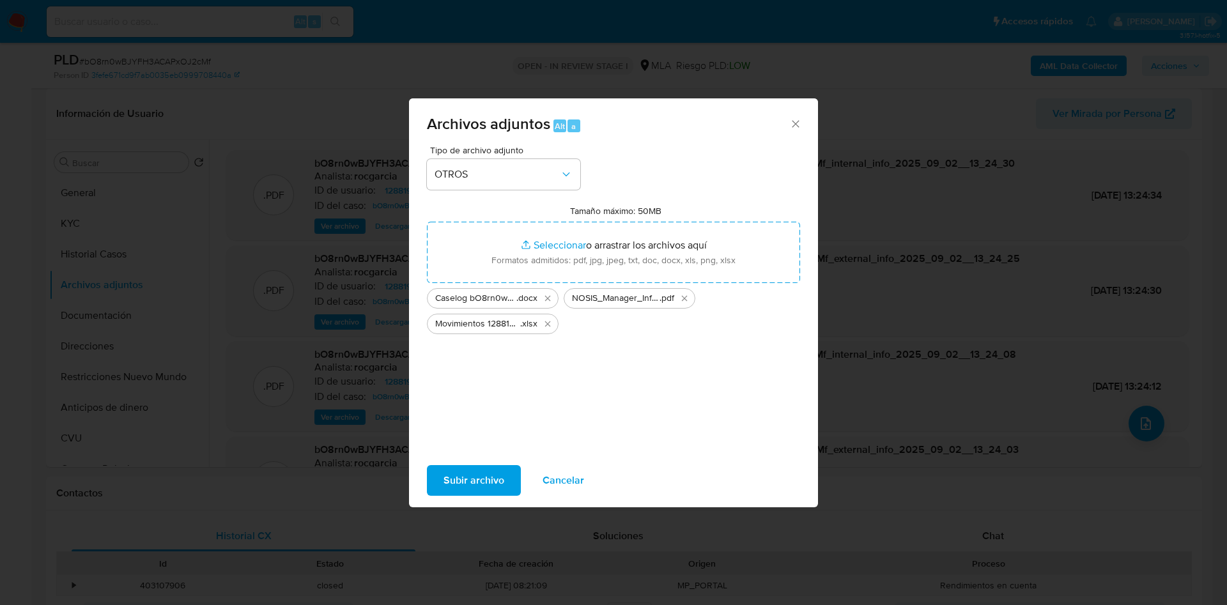
click at [456, 473] on span "Subir archivo" at bounding box center [473, 480] width 61 height 28
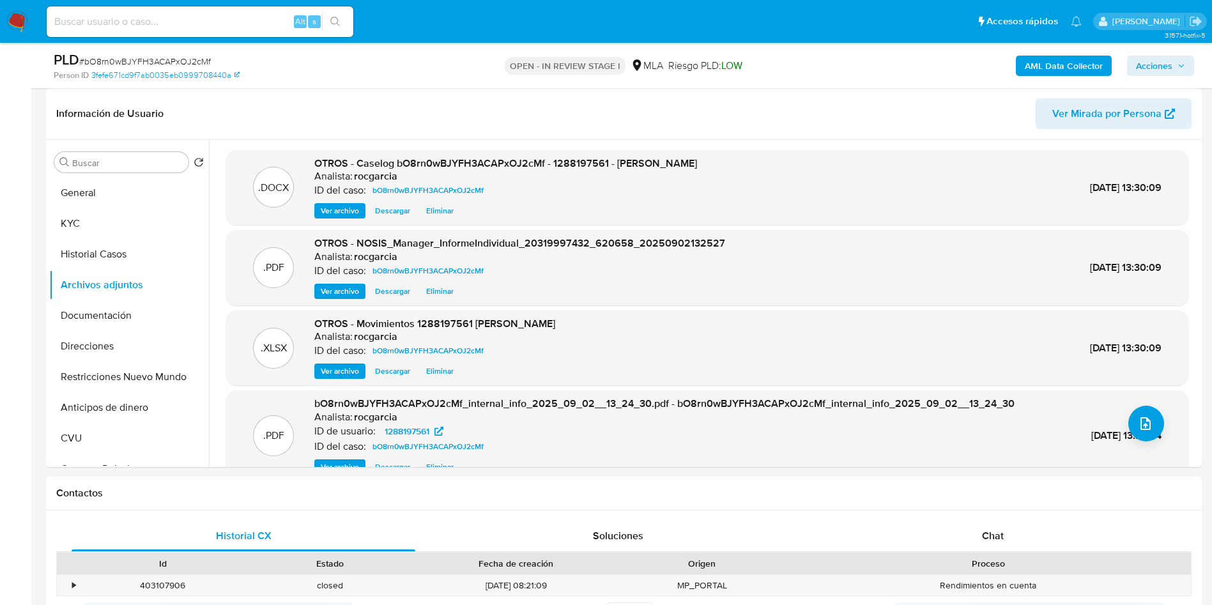
drag, startPoint x: 1151, startPoint y: 68, endPoint x: 1136, endPoint y: 68, distance: 15.3
click at [1151, 68] on span "Acciones" at bounding box center [1154, 66] width 36 height 20
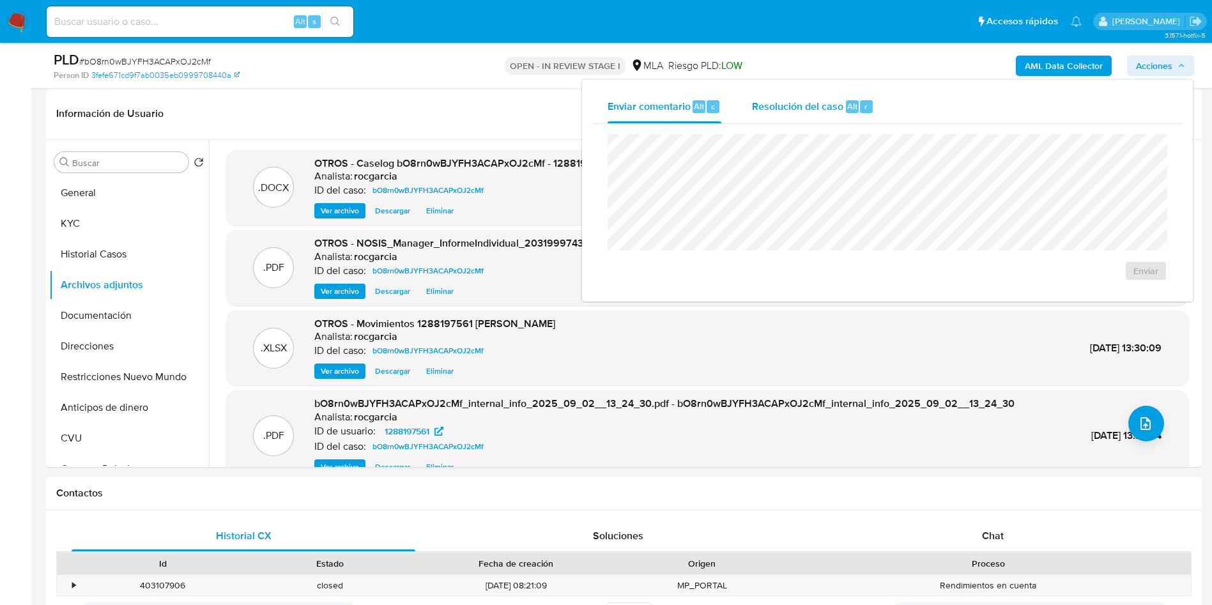
click at [856, 105] on span "Alt" at bounding box center [852, 106] width 10 height 12
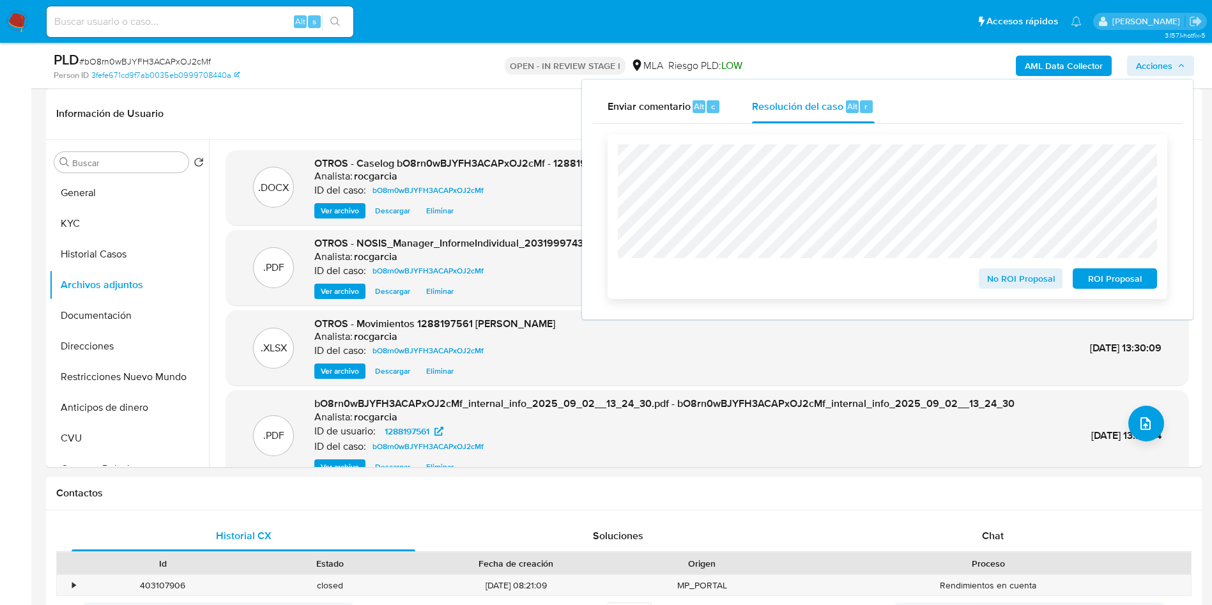
click at [1018, 286] on span "No ROI Proposal" at bounding box center [1021, 279] width 66 height 18
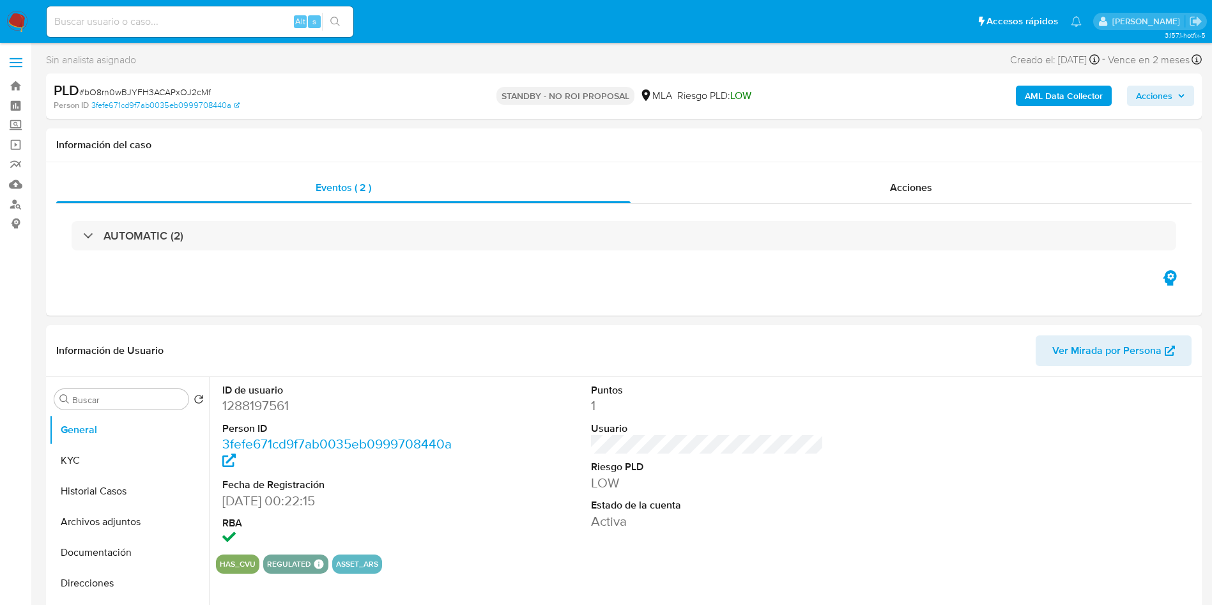
select select "10"
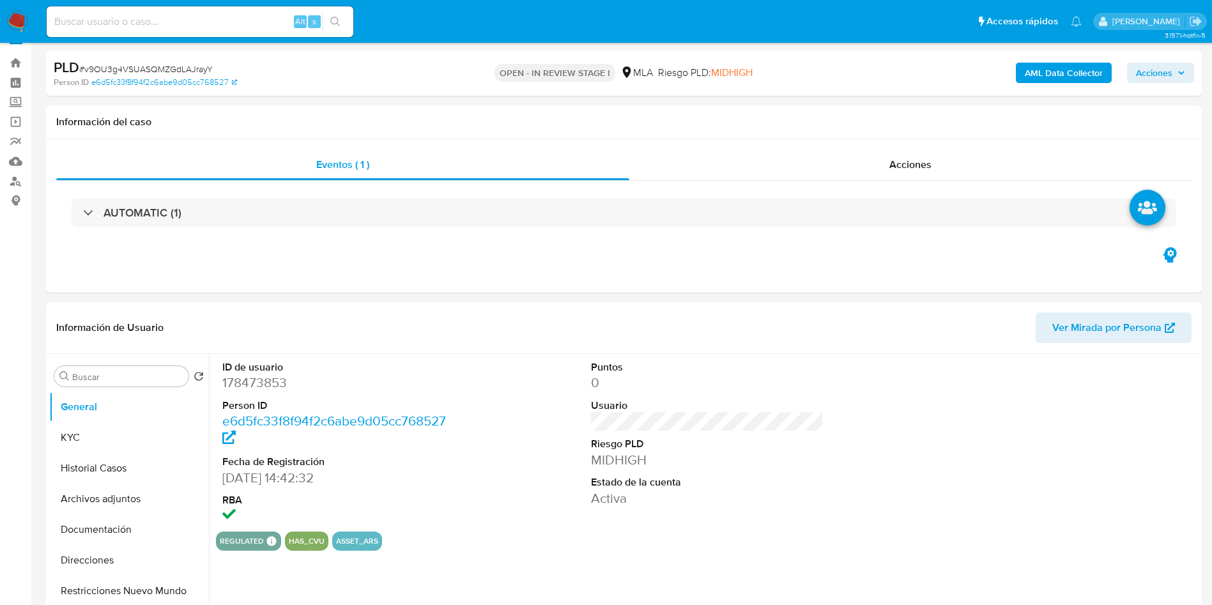
select select "10"
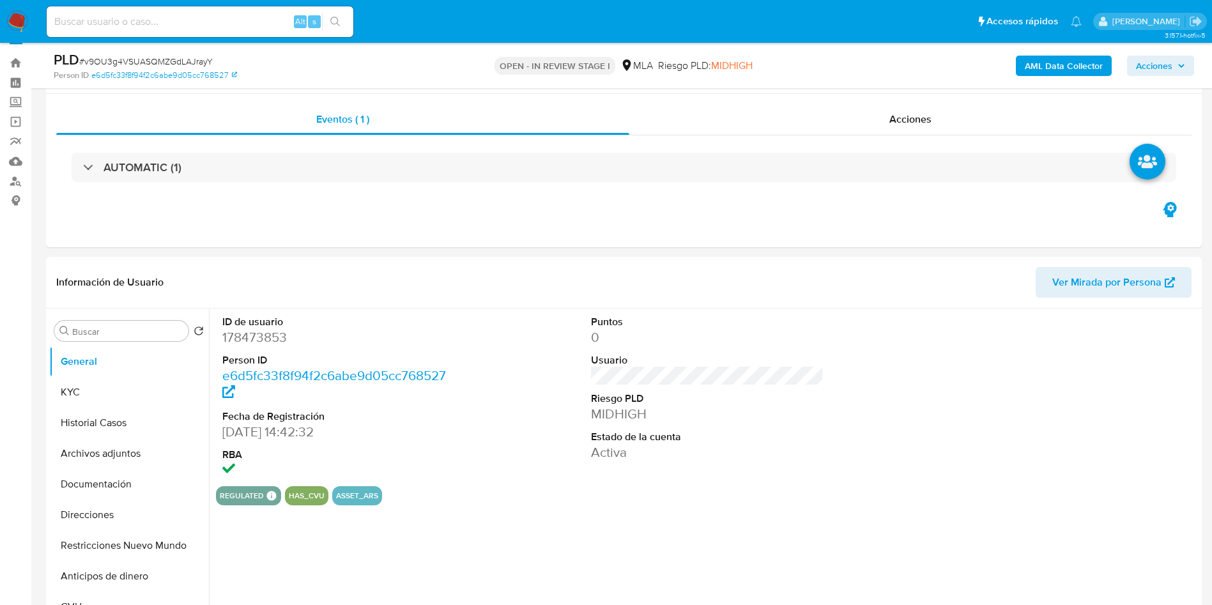
scroll to position [575, 0]
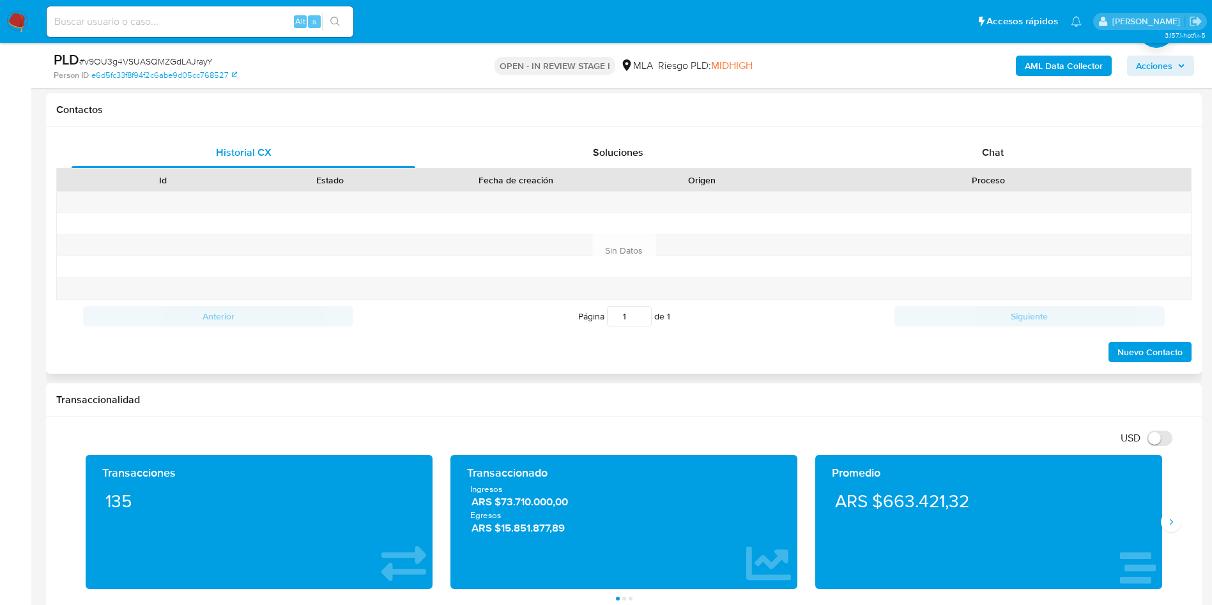
click at [1006, 131] on div "Historial CX Soluciones Chat Id Estado Fecha de creación Origen Proceso Anterio…" at bounding box center [624, 250] width 1156 height 247
click at [1004, 153] on div "Chat" at bounding box center [993, 152] width 344 height 31
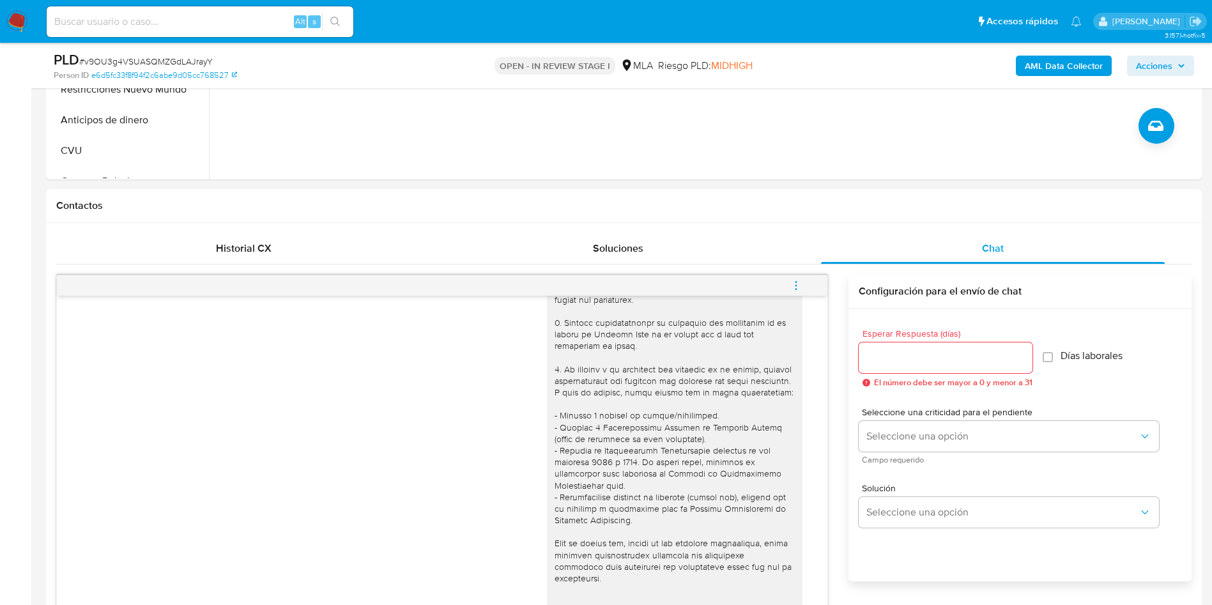
scroll to position [288, 0]
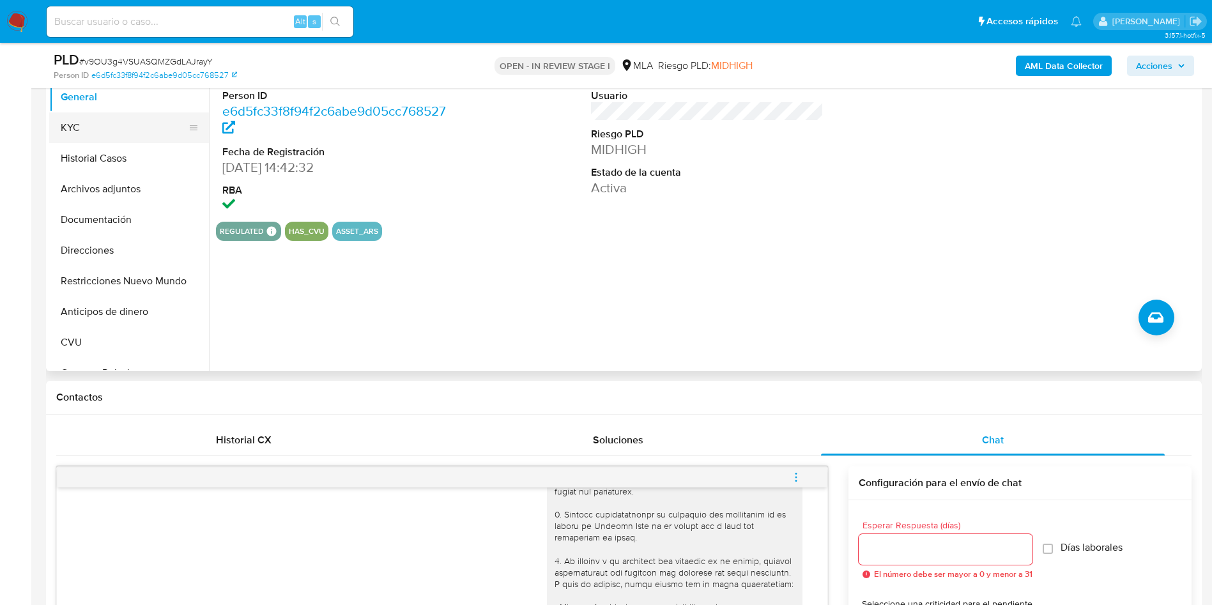
click at [75, 133] on button "KYC" at bounding box center [124, 127] width 150 height 31
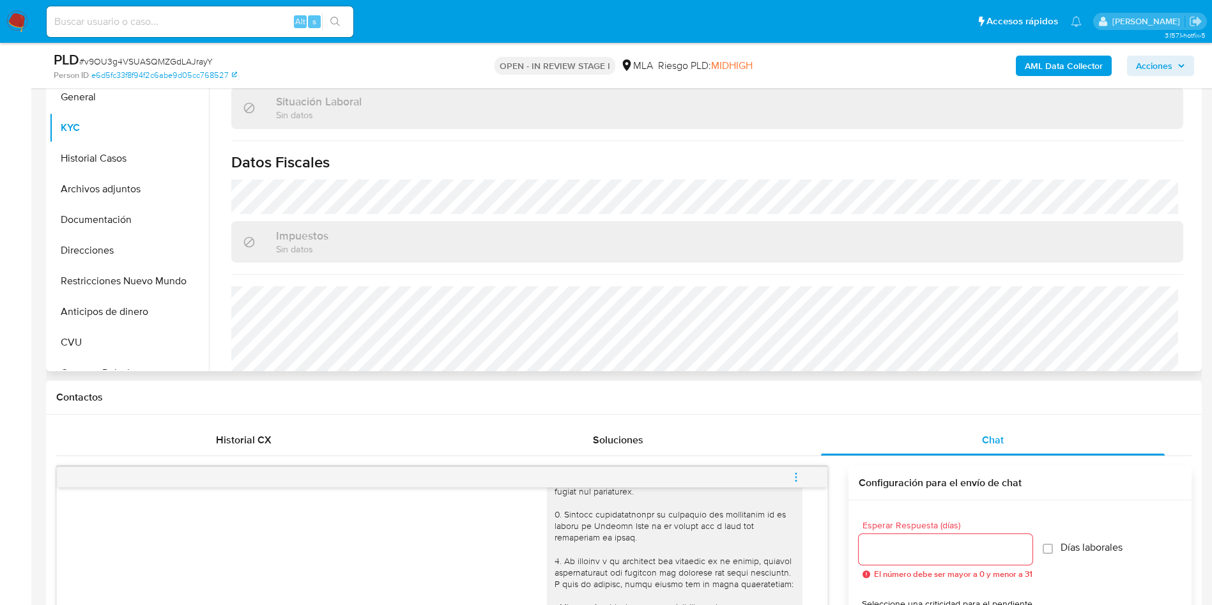
scroll to position [661, 0]
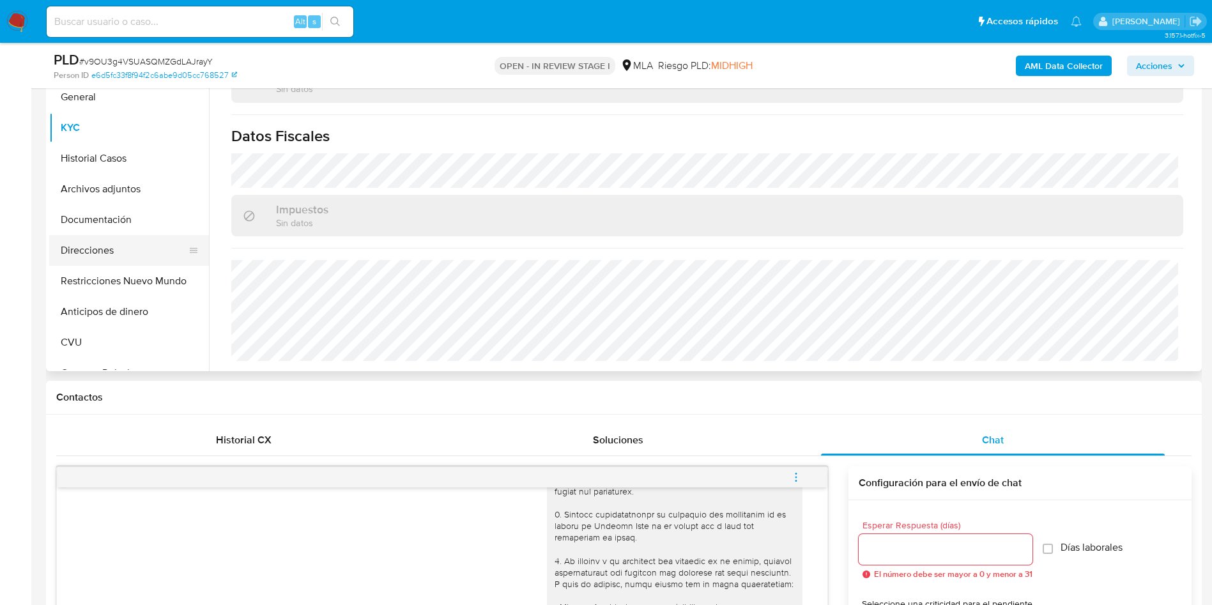
click at [95, 242] on button "Direcciones" at bounding box center [124, 250] width 150 height 31
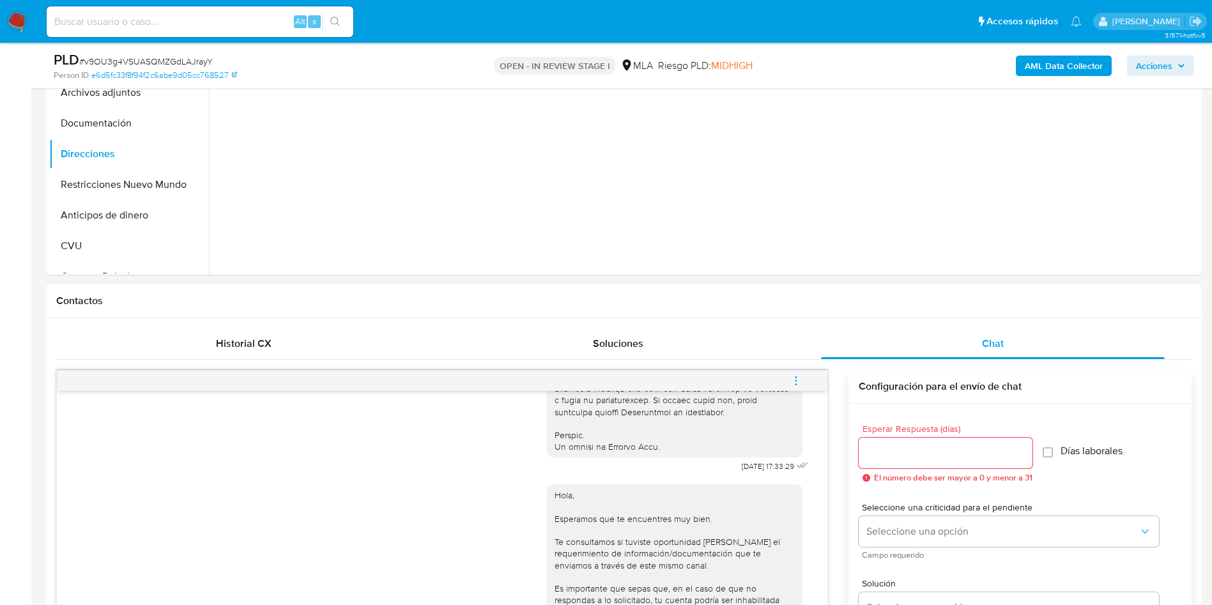
scroll to position [383, 0]
click at [804, 374] on button "menu-action" at bounding box center [796, 381] width 42 height 31
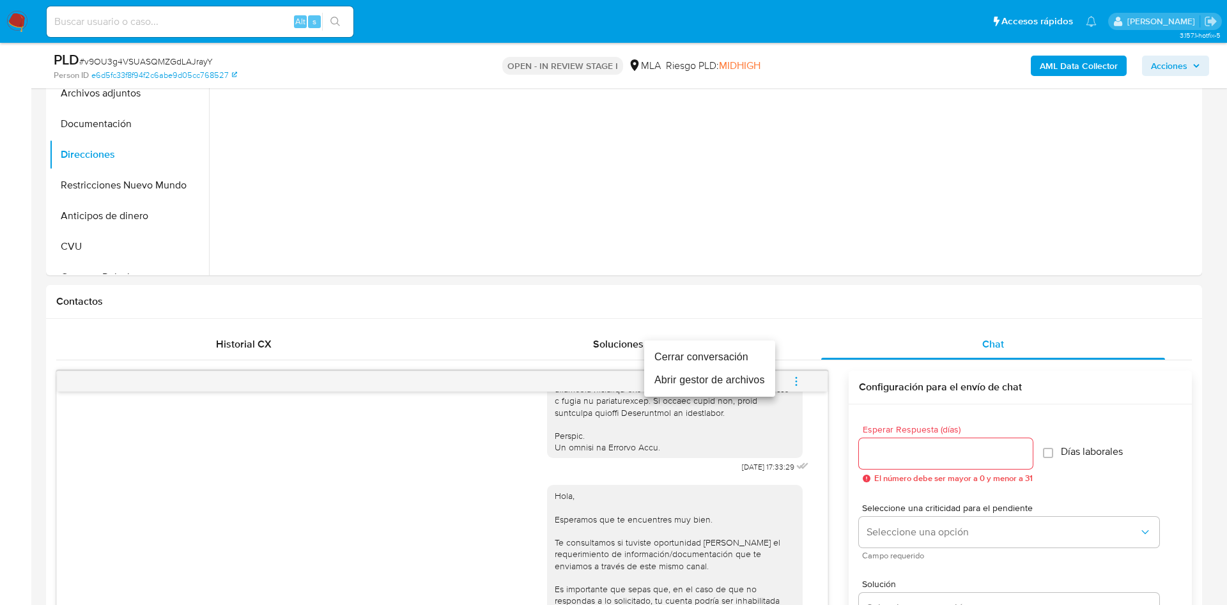
click at [710, 357] on li "Cerrar conversación" at bounding box center [709, 357] width 131 height 23
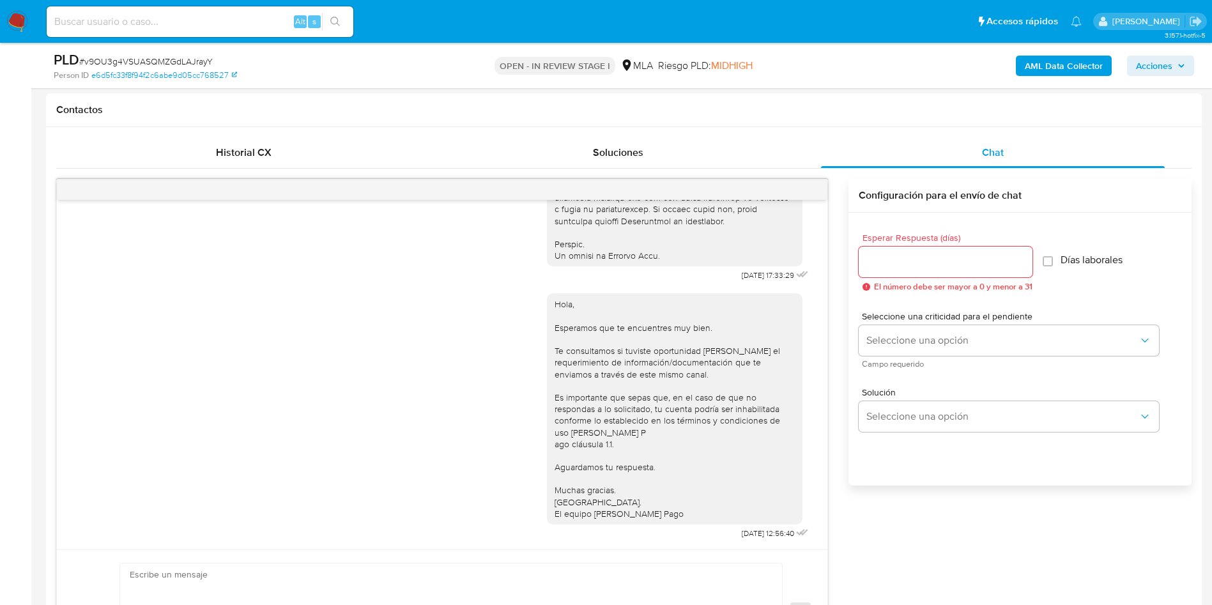
scroll to position [192, 0]
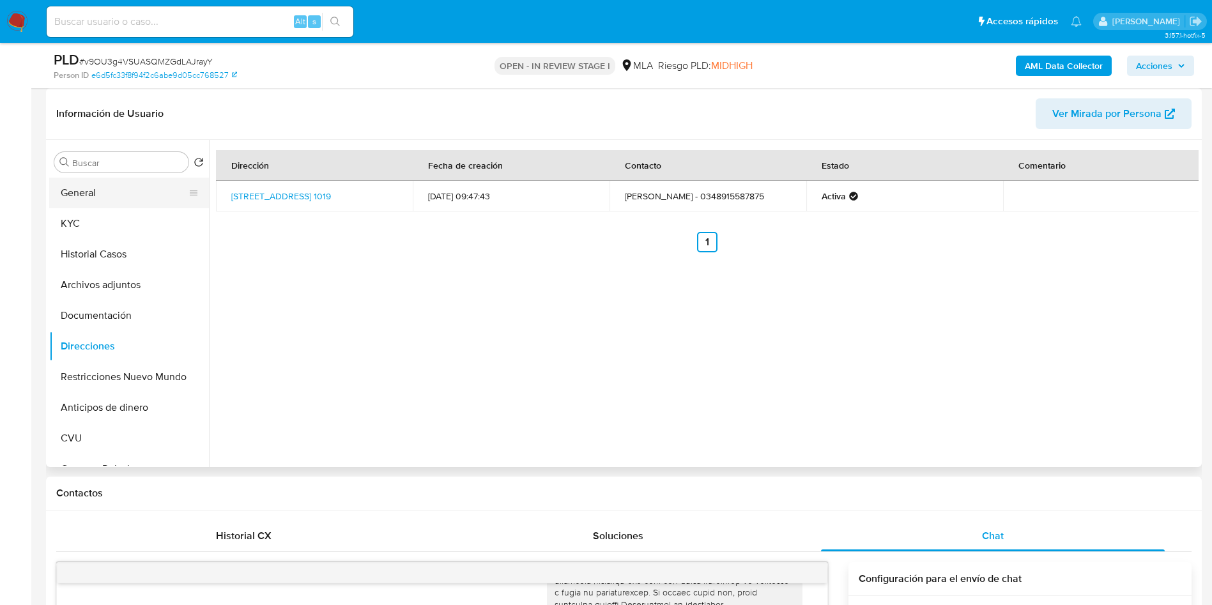
click at [119, 200] on button "General" at bounding box center [124, 193] width 150 height 31
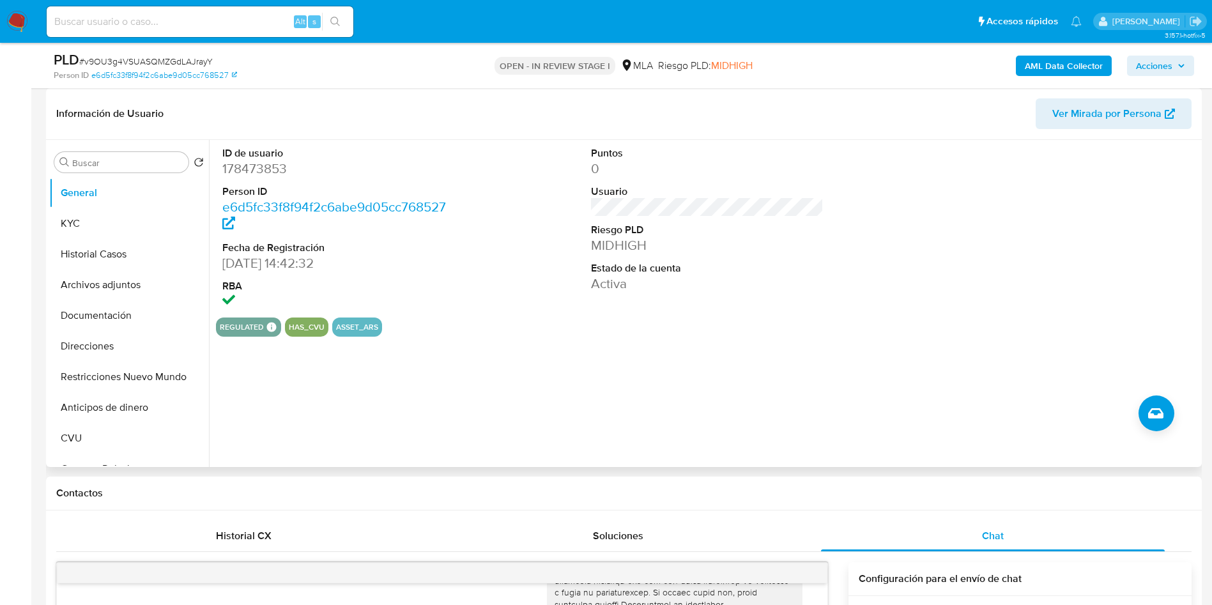
click at [245, 161] on dd "178473853" at bounding box center [338, 169] width 233 height 18
copy dd "178473853"
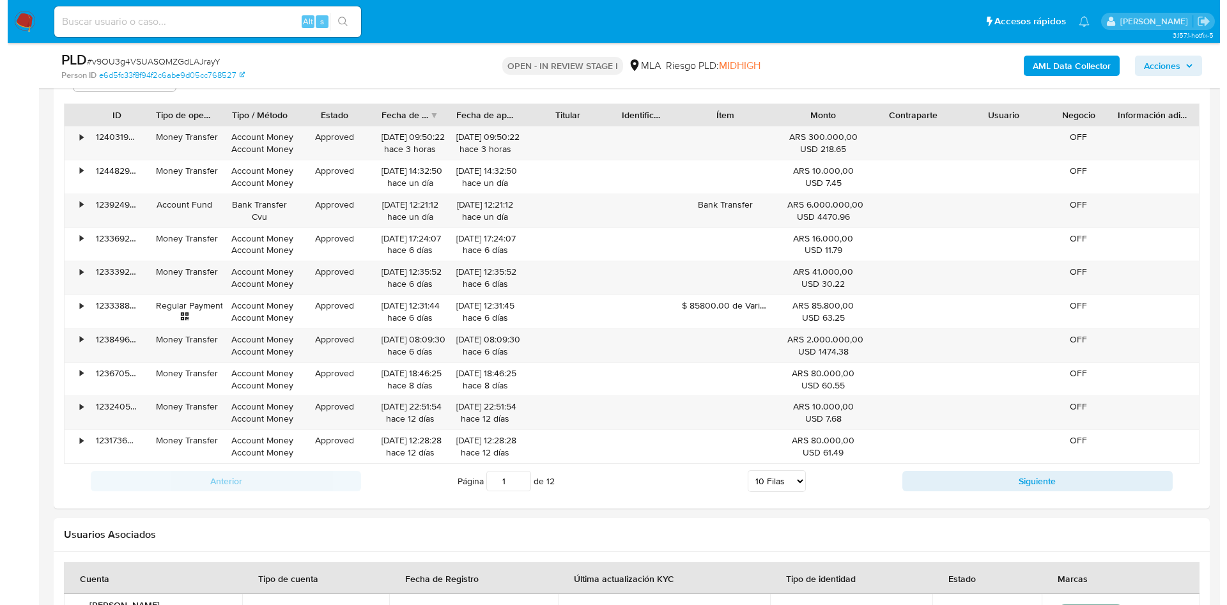
scroll to position [2331, 0]
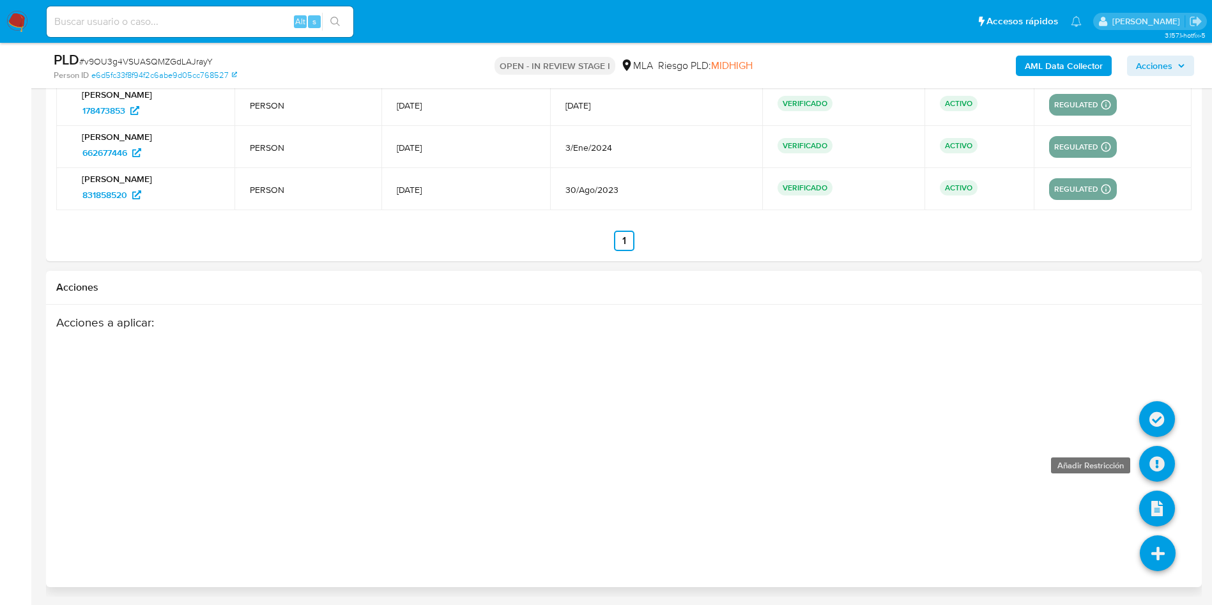
click at [1162, 457] on icon at bounding box center [1157, 464] width 36 height 36
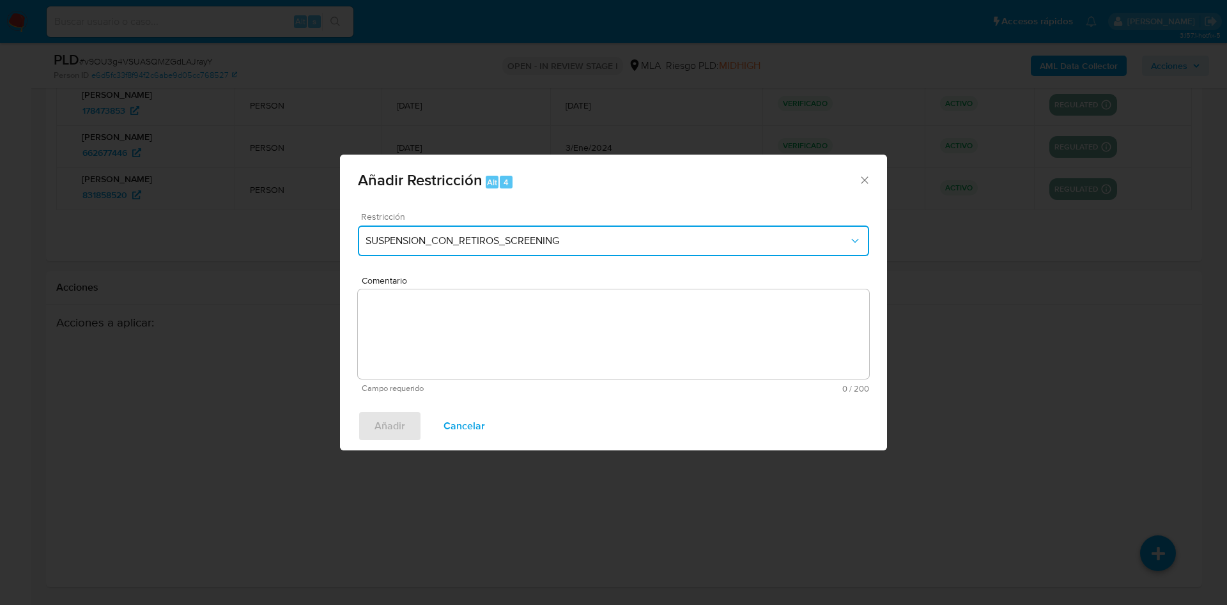
click at [449, 236] on span "SUSPENSION_CON_RETIROS_SCREENING" at bounding box center [606, 240] width 483 height 13
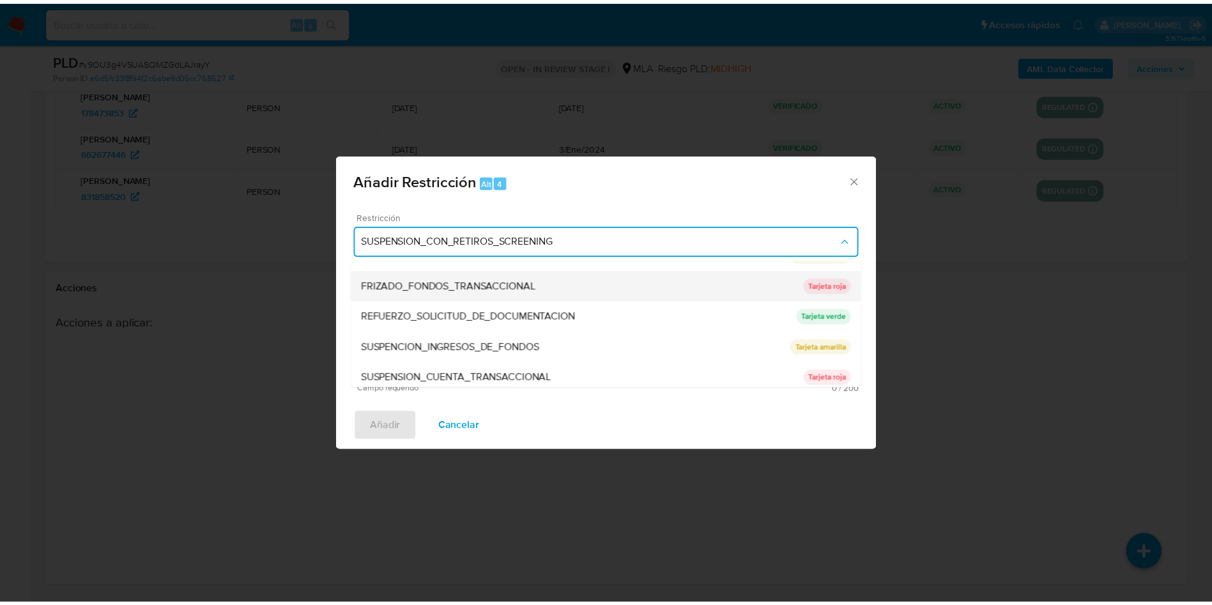
scroll to position [271, 0]
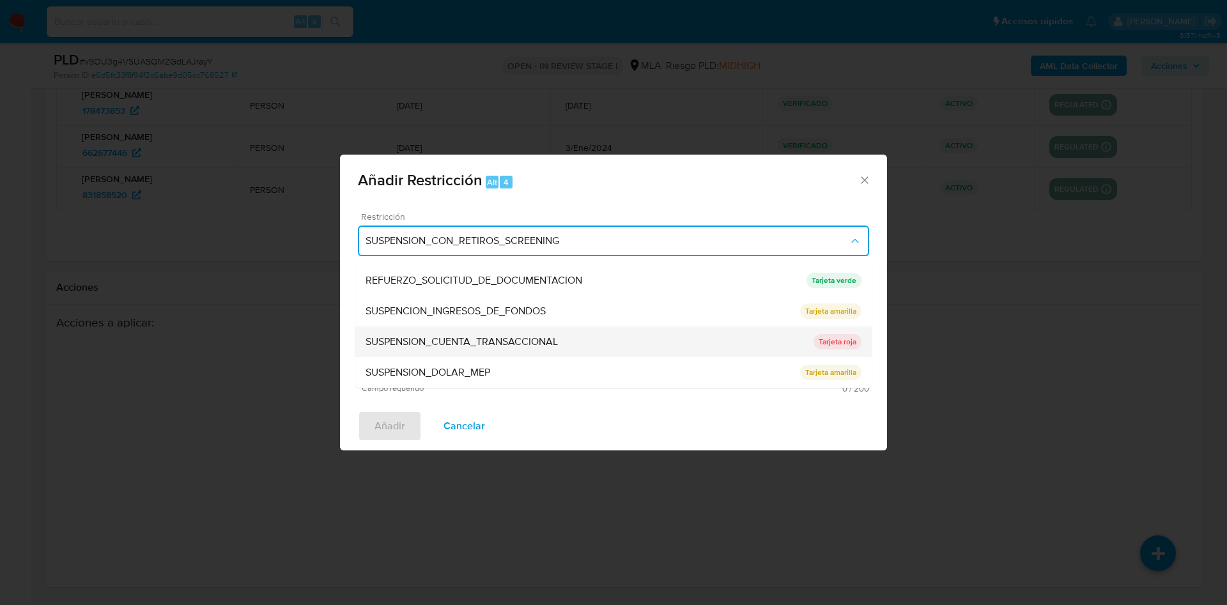
click at [457, 333] on div "SUSPENSION_CUENTA_TRANSACCIONAL" at bounding box center [589, 341] width 448 height 31
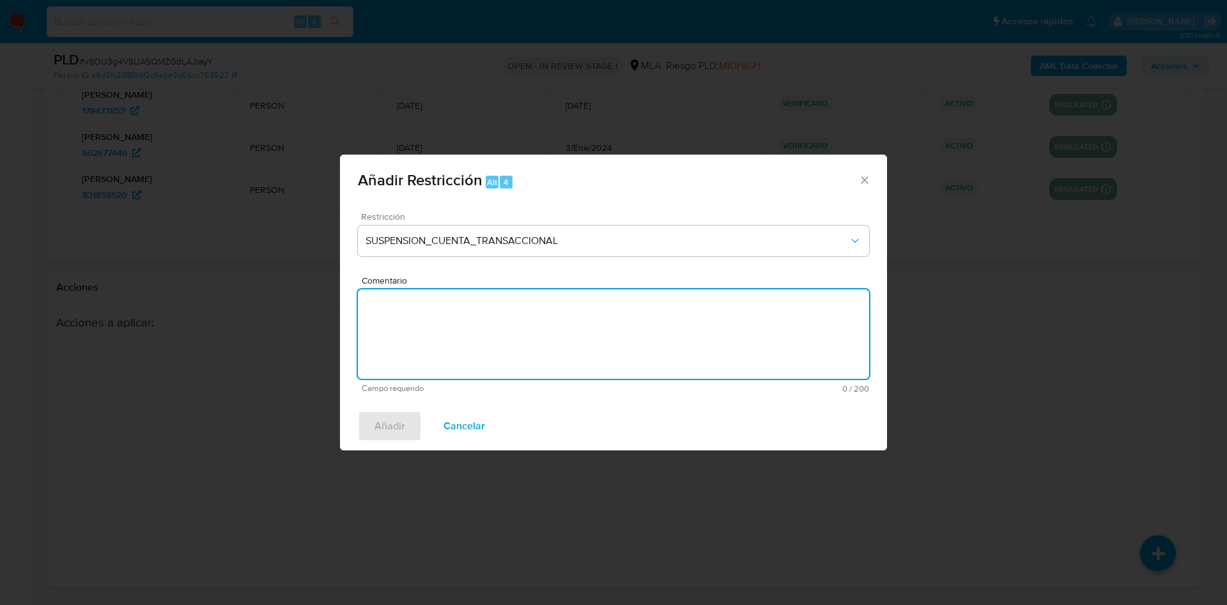
click at [461, 341] on textarea "Comentario" at bounding box center [613, 333] width 511 height 89
type textarea "AML"
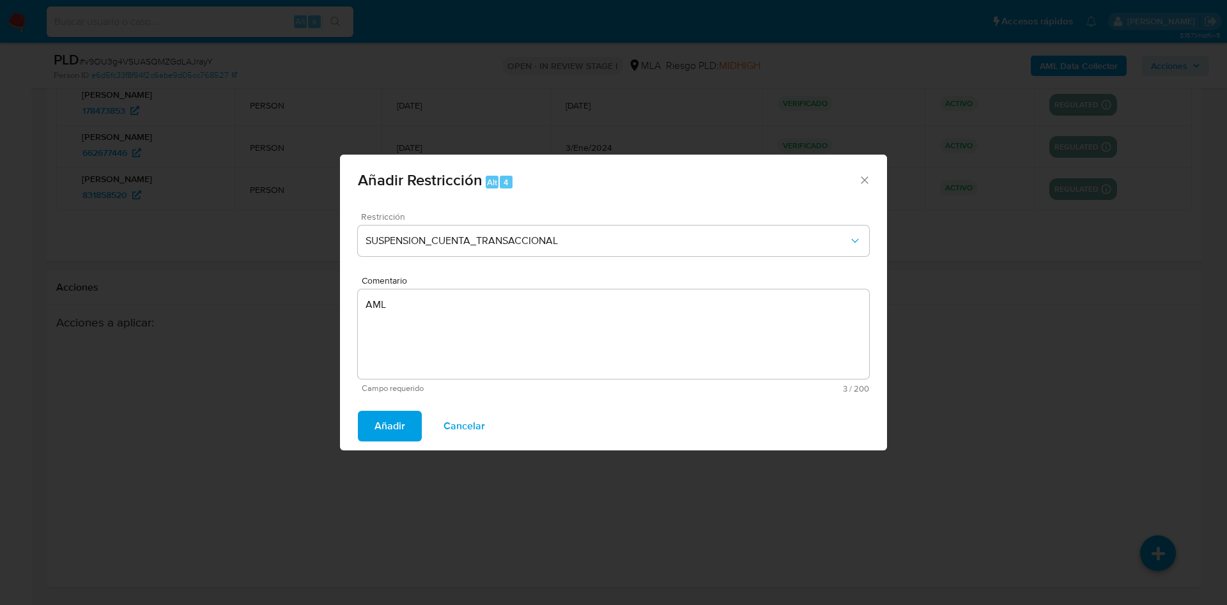
click at [401, 421] on span "Añadir" at bounding box center [389, 426] width 31 height 28
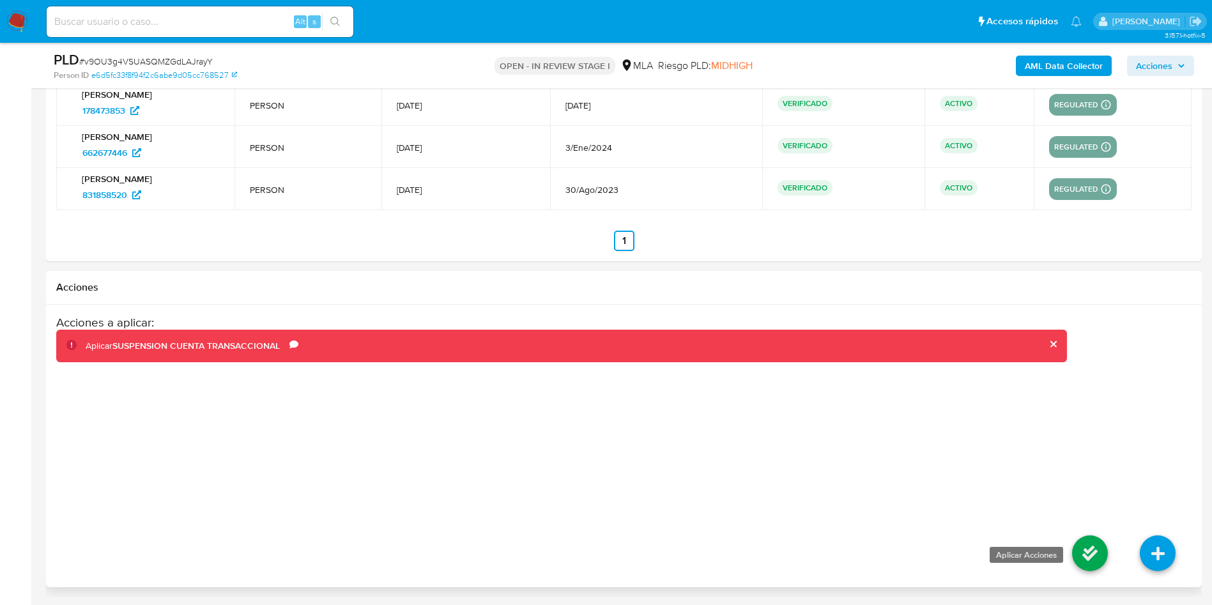
click at [1089, 552] on icon at bounding box center [1090, 553] width 36 height 36
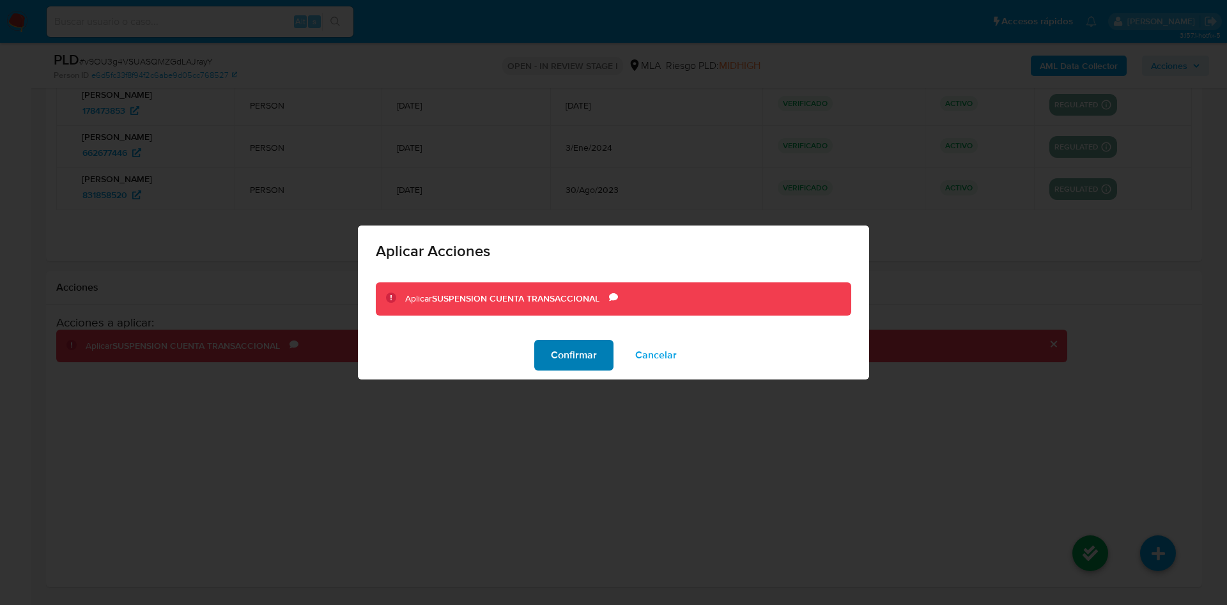
click at [591, 358] on span "Confirmar" at bounding box center [574, 355] width 46 height 28
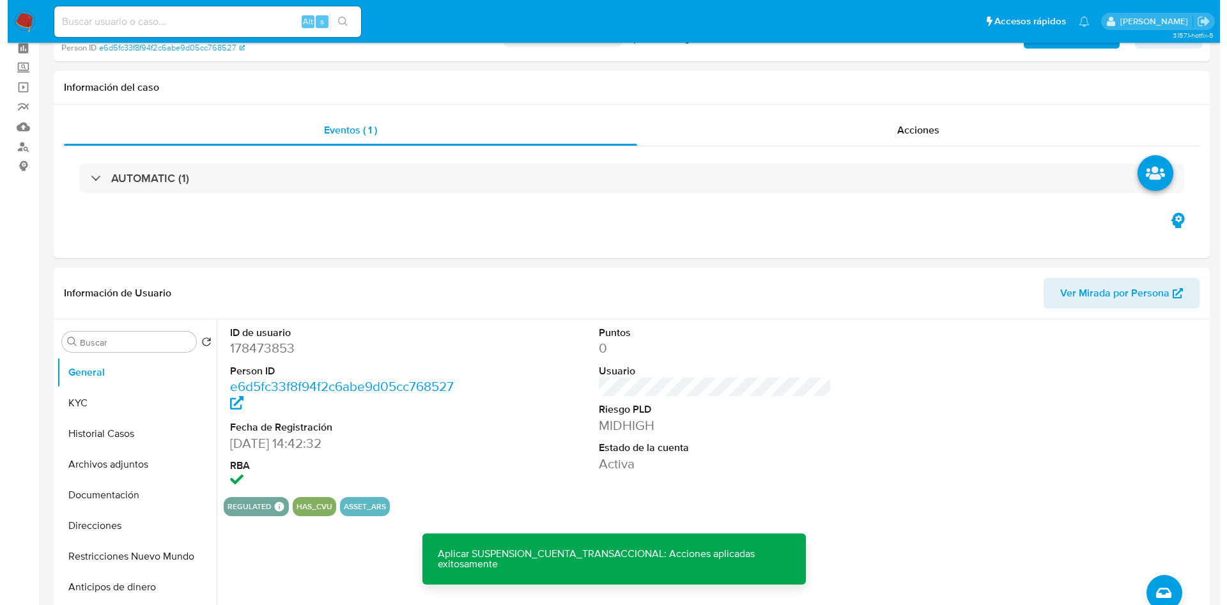
scroll to position [96, 0]
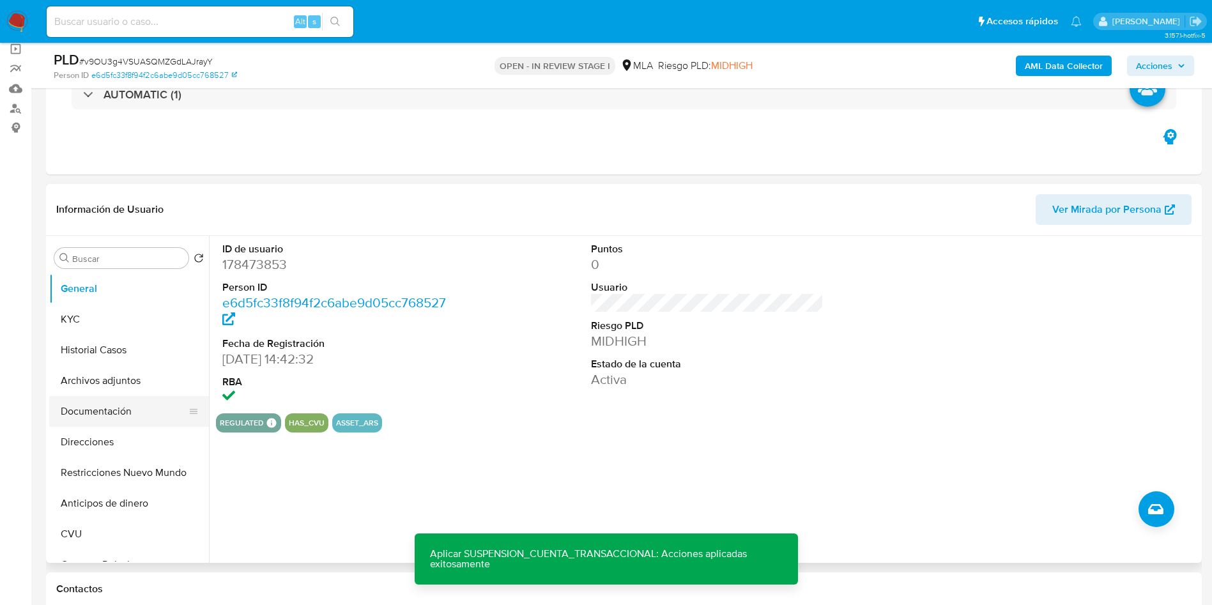
click at [90, 396] on button "Documentación" at bounding box center [124, 411] width 150 height 31
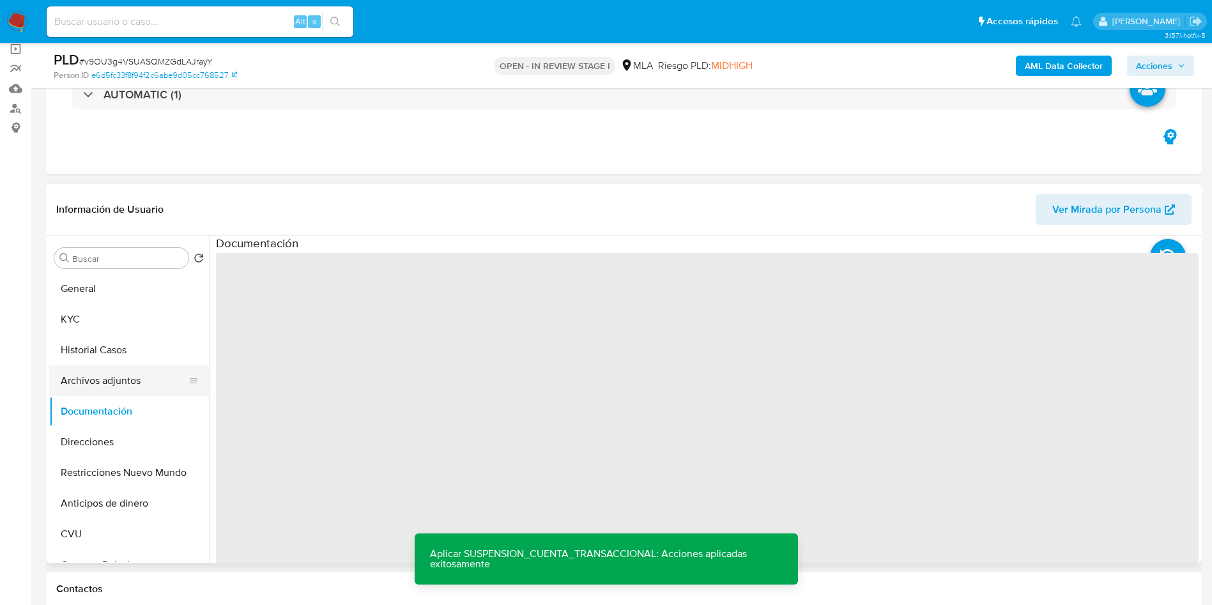
click at [86, 376] on button "Archivos adjuntos" at bounding box center [124, 380] width 150 height 31
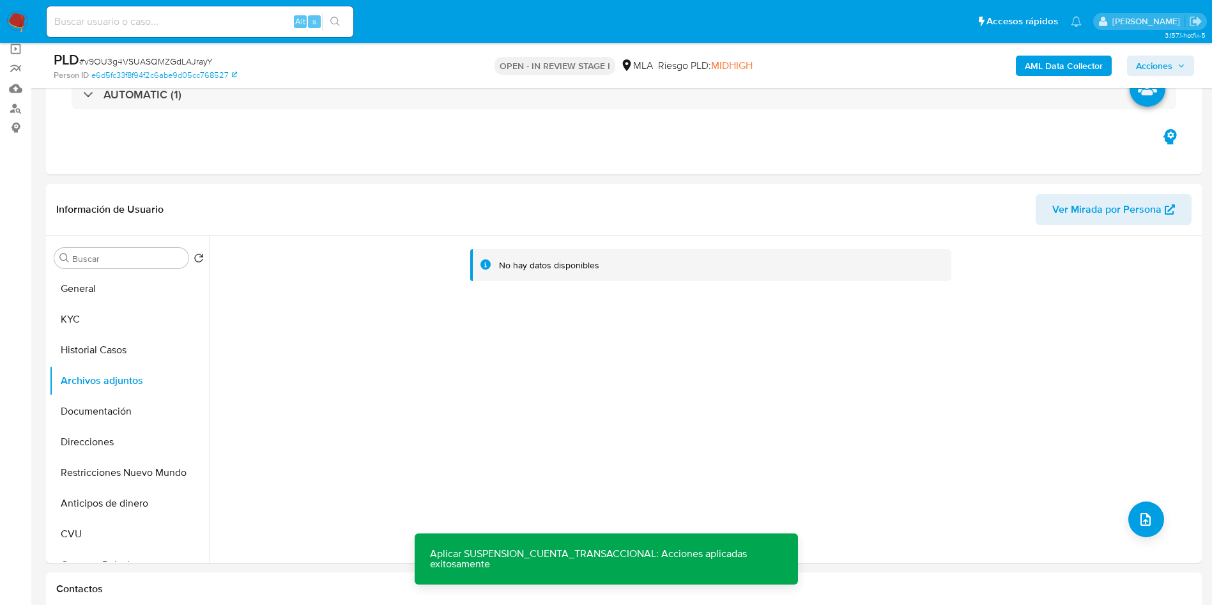
click at [1092, 57] on b "AML Data Collector" at bounding box center [1064, 66] width 78 height 20
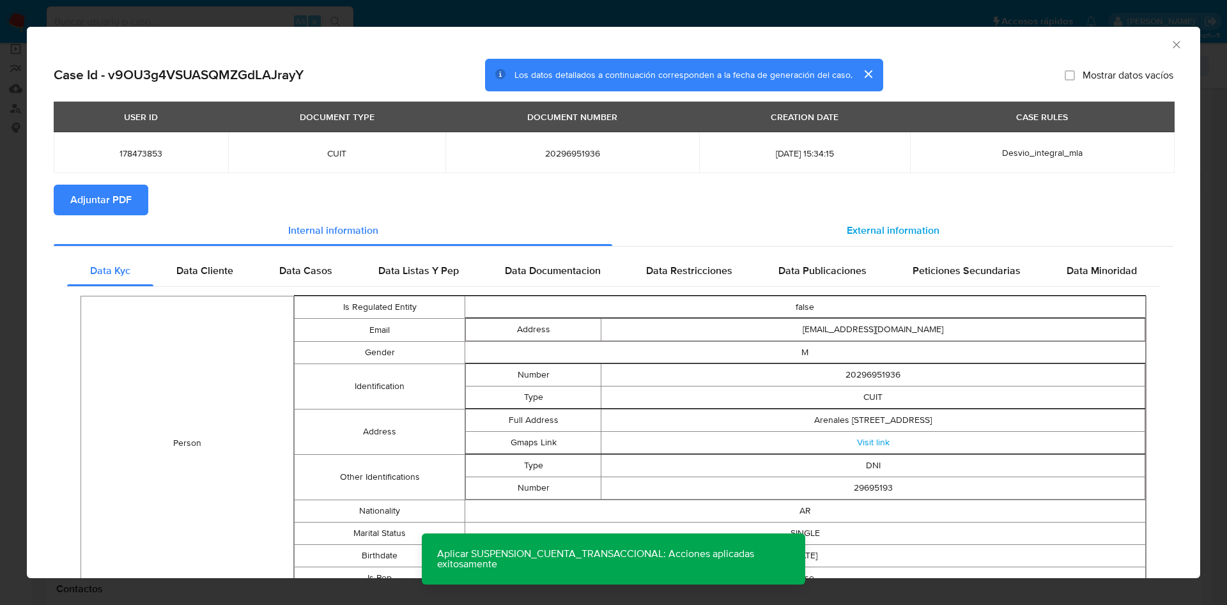
click at [881, 229] on span "External information" at bounding box center [893, 230] width 93 height 15
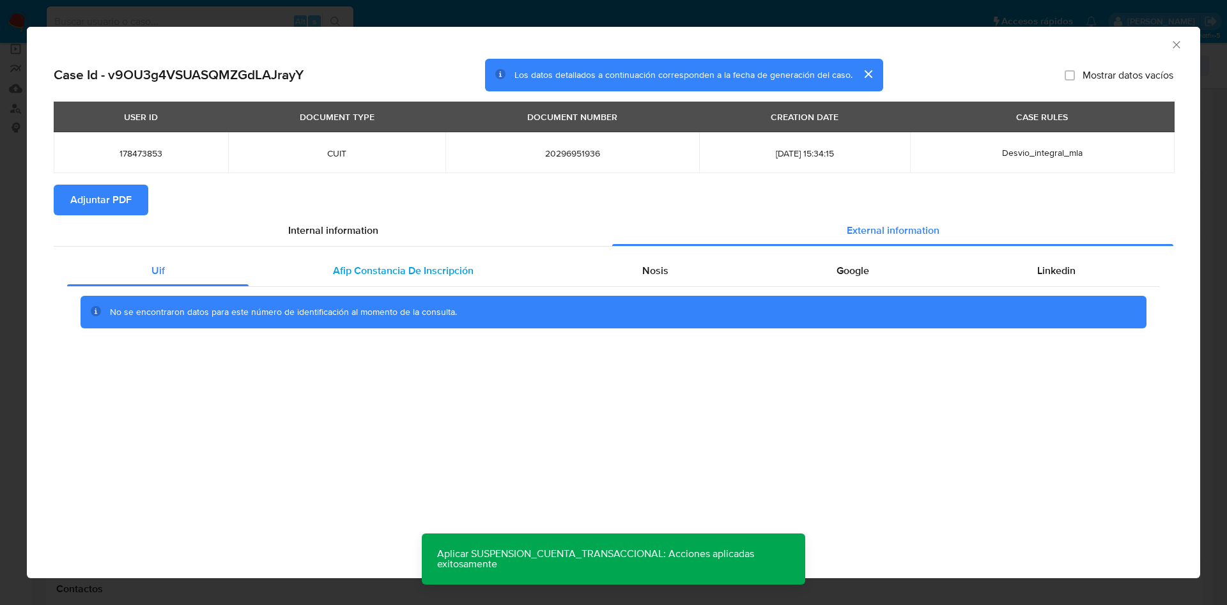
click at [411, 270] on span "Afip Constancia De Inscripción" at bounding box center [403, 270] width 141 height 15
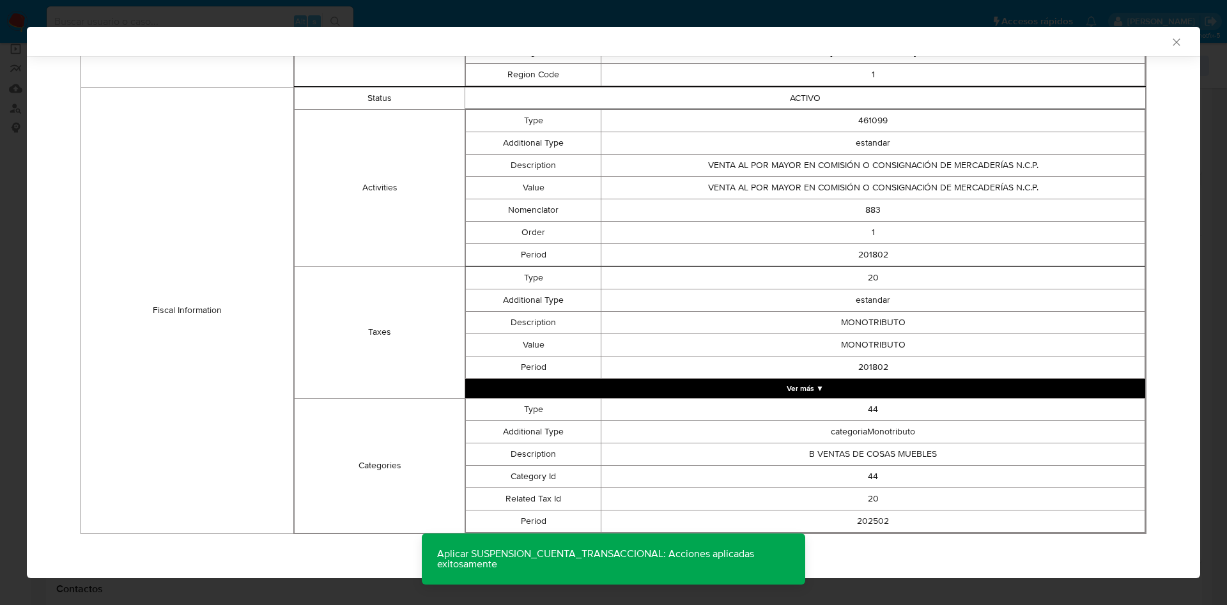
scroll to position [0, 0]
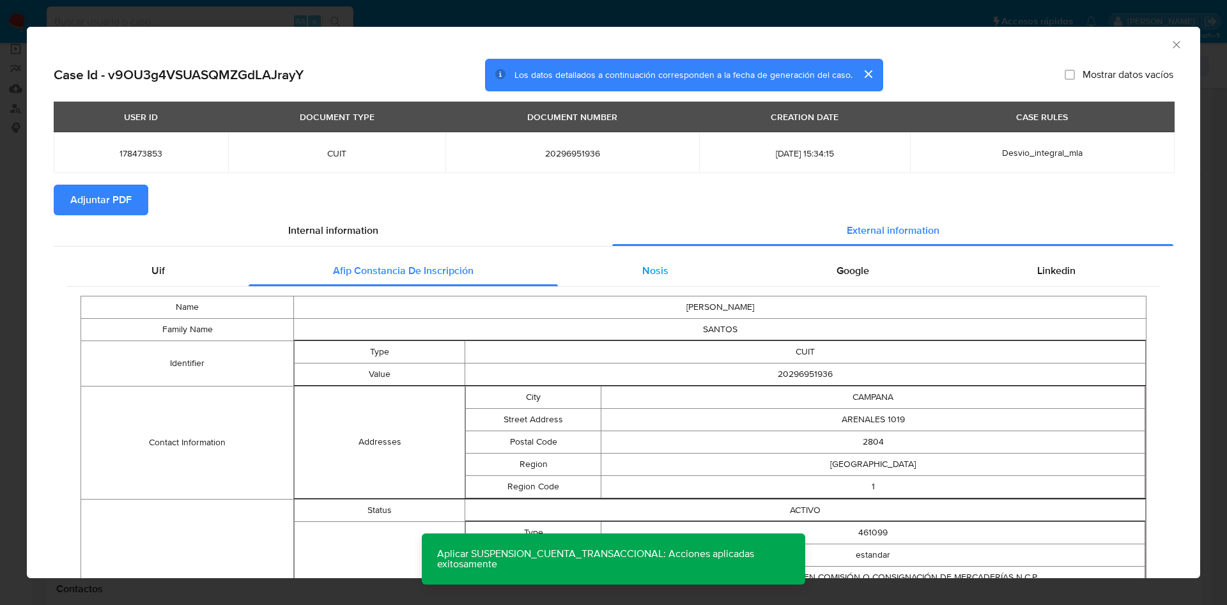
click at [637, 277] on div "Nosis" at bounding box center [655, 271] width 194 height 31
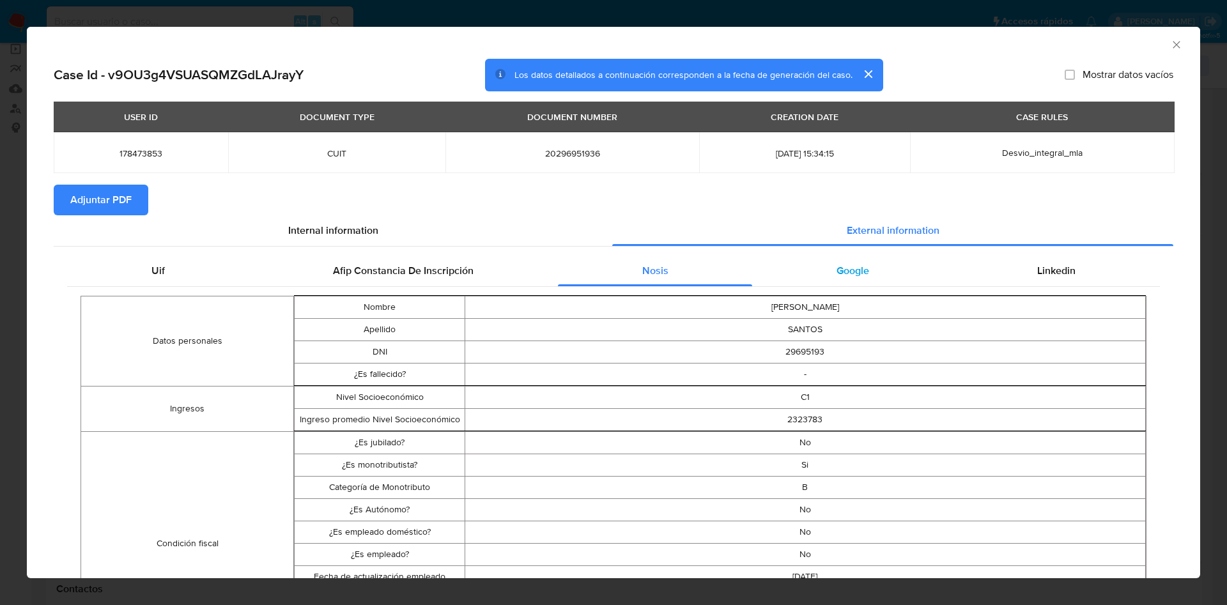
click at [854, 278] on div "Google" at bounding box center [852, 271] width 201 height 31
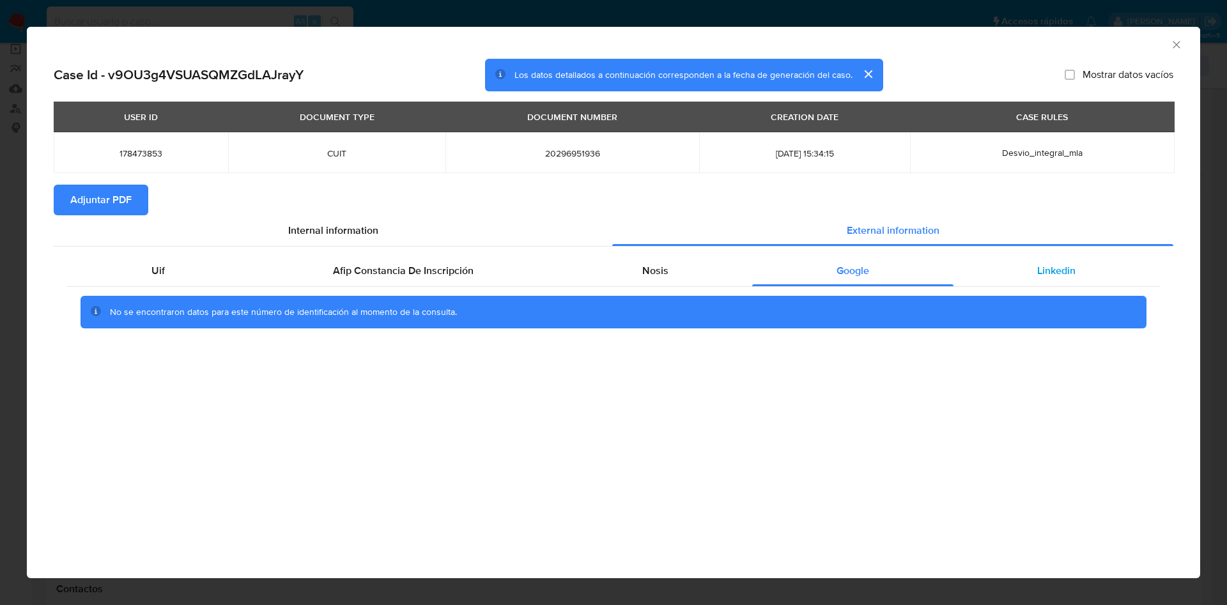
click at [1084, 264] on div "Linkedin" at bounding box center [1056, 271] width 206 height 31
click at [130, 208] on span "Adjuntar PDF" at bounding box center [100, 200] width 61 height 28
drag, startPoint x: 1183, startPoint y: 40, endPoint x: 1175, endPoint y: 49, distance: 12.2
click at [1175, 49] on div "AML Data Collector" at bounding box center [613, 43] width 1173 height 32
click at [1170, 50] on icon "Cerrar ventana" at bounding box center [1176, 44] width 13 height 13
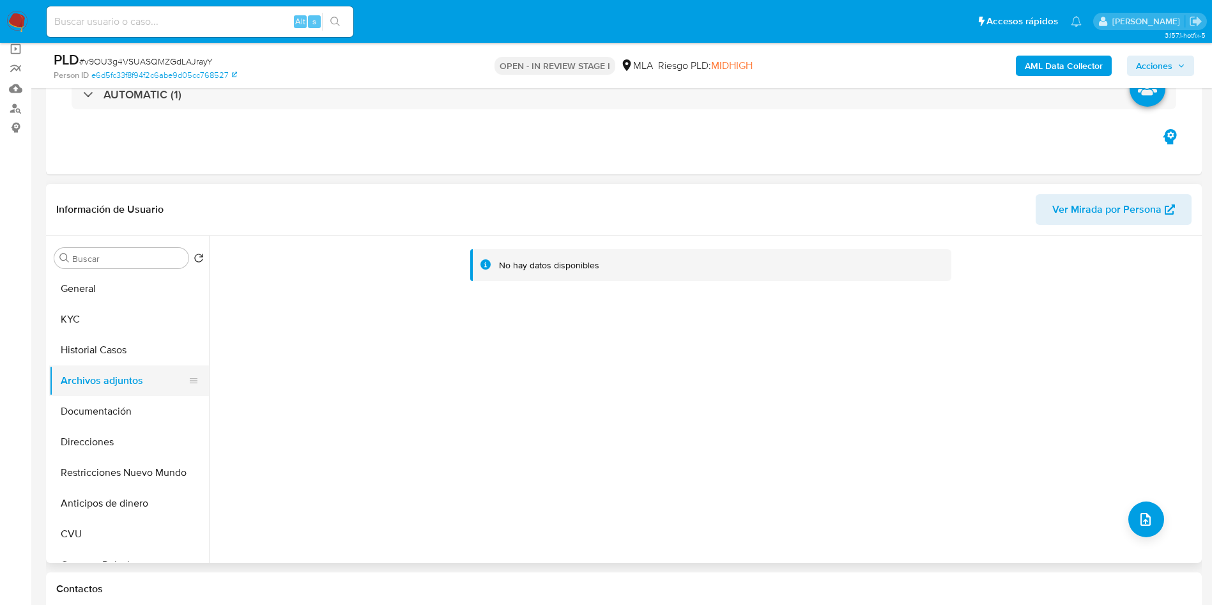
drag, startPoint x: 116, startPoint y: 346, endPoint x: 99, endPoint y: 384, distance: 41.8
click at [114, 348] on button "Historial Casos" at bounding box center [129, 350] width 160 height 31
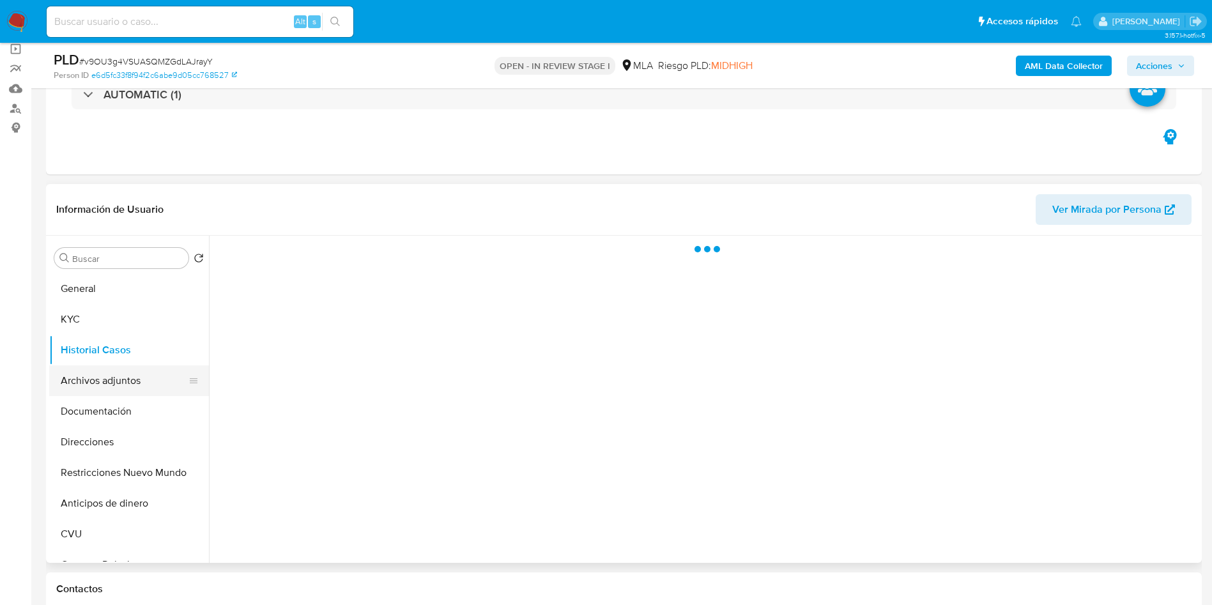
click at [100, 382] on button "Archivos adjuntos" at bounding box center [124, 380] width 150 height 31
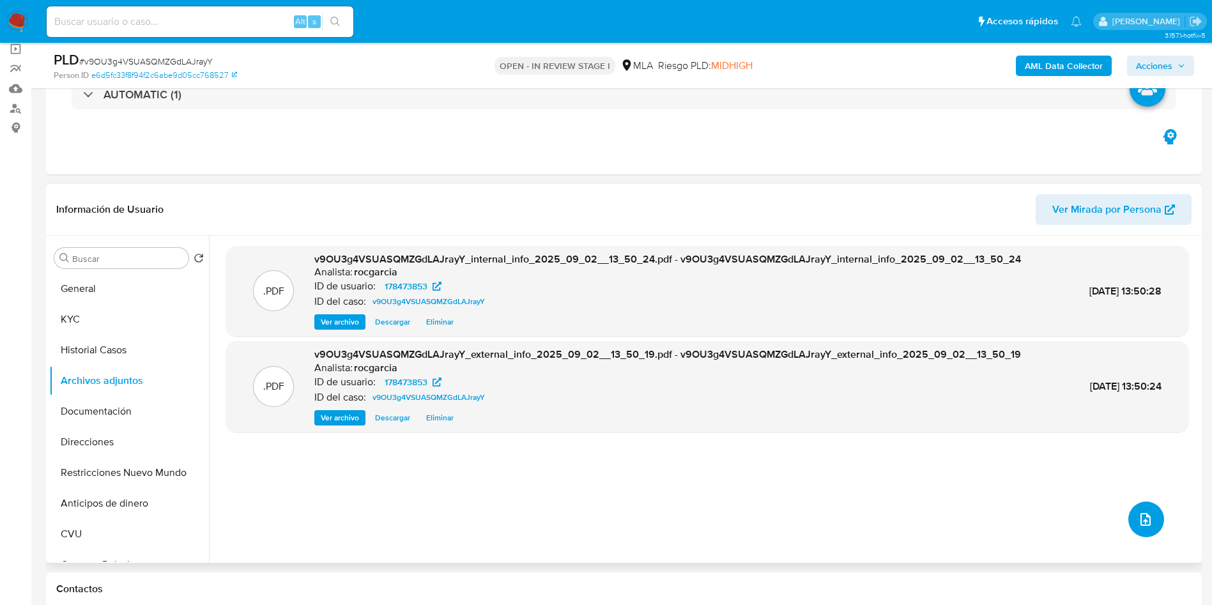
click at [1145, 521] on icon "upload-file" at bounding box center [1145, 519] width 10 height 13
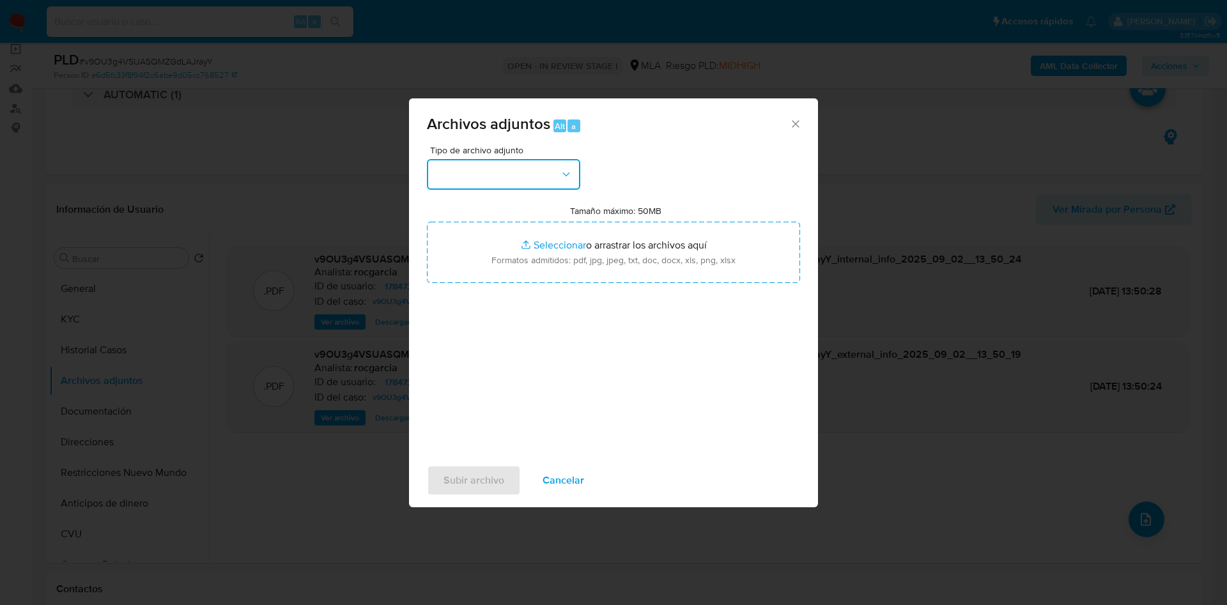
click at [511, 166] on button "button" at bounding box center [503, 174] width 153 height 31
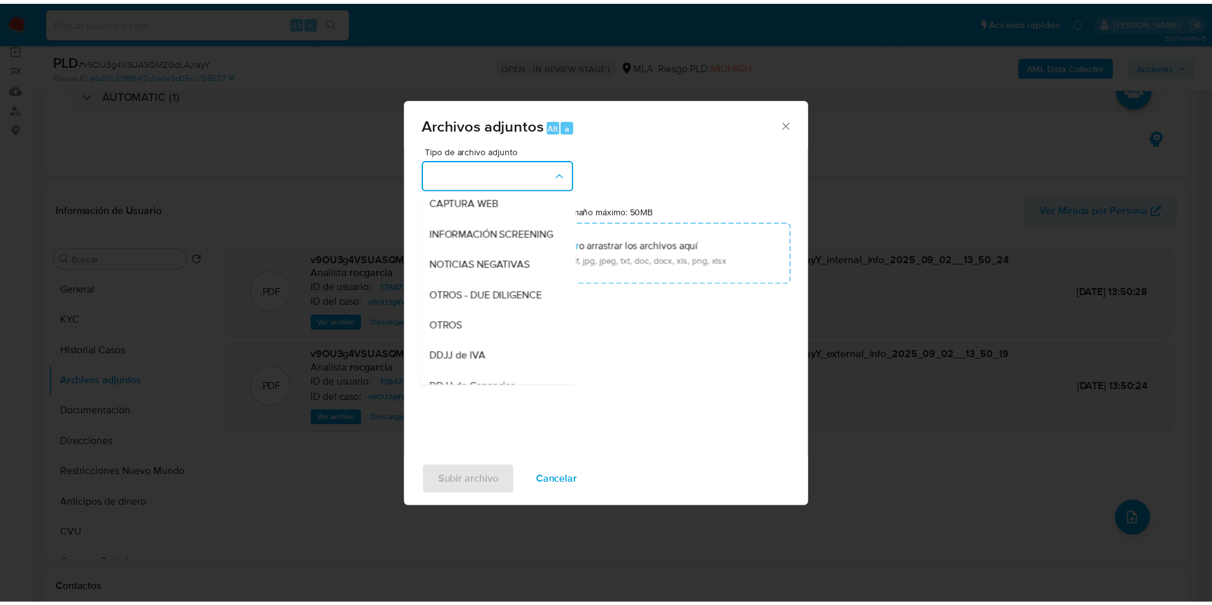
scroll to position [98, 0]
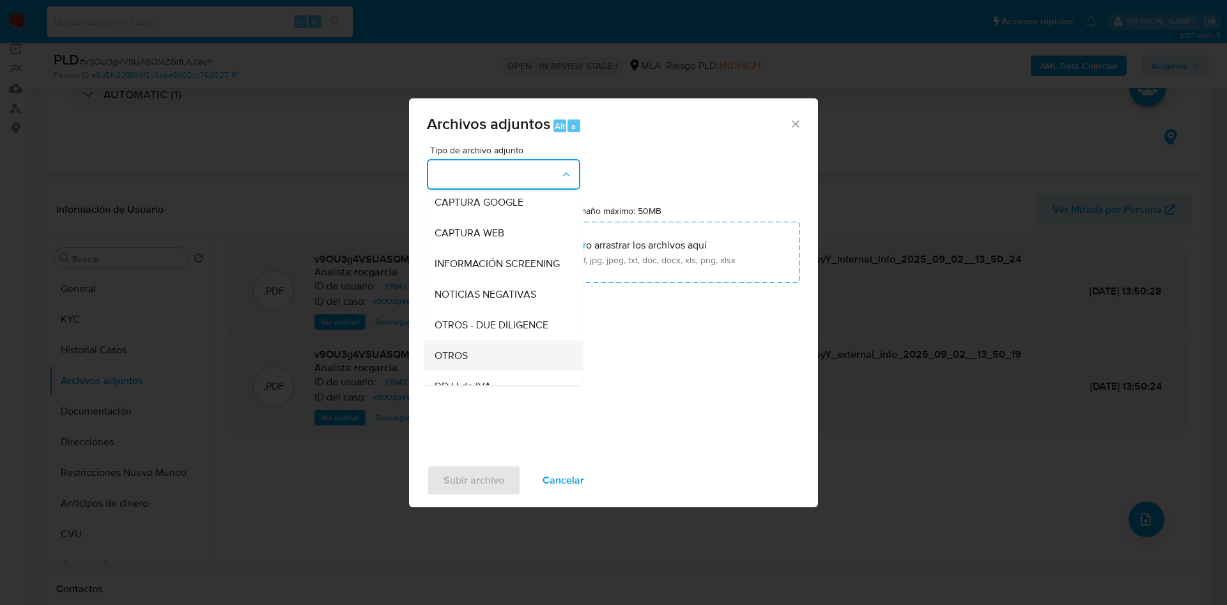
click at [479, 371] on div "OTROS" at bounding box center [499, 356] width 130 height 31
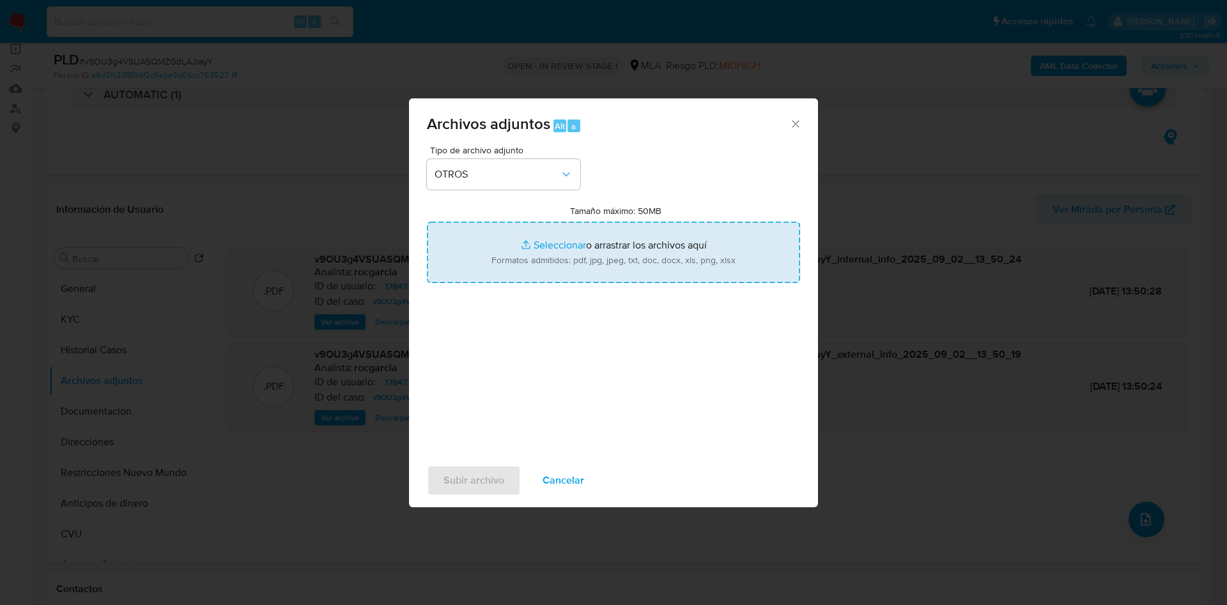
click at [551, 261] on input "Tamaño máximo: 50MB Seleccionar archivos" at bounding box center [613, 252] width 373 height 61
type input "C:\fakepath\Caselog v9OU3g4VSUASQMZGdLAJrayY - 178473853.docx"
click at [556, 240] on input "Tamaño máximo: 50MB Seleccionar archivos" at bounding box center [613, 252] width 373 height 61
type input "C:\fakepath\Movimientos 178473853.xlsx"
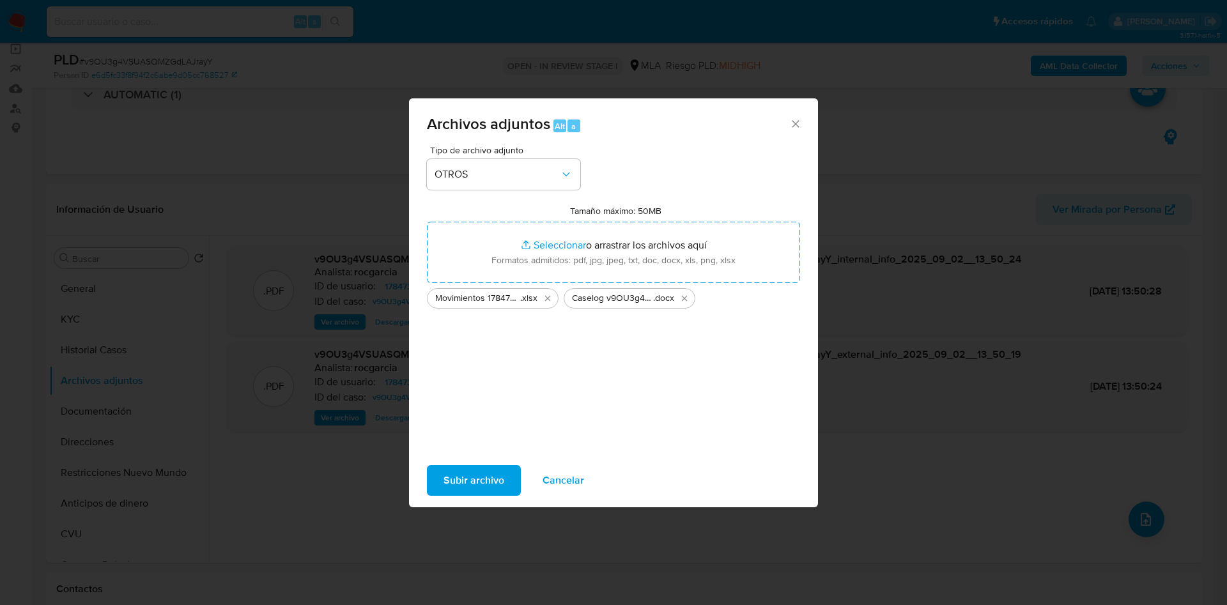
click at [454, 484] on span "Subir archivo" at bounding box center [473, 480] width 61 height 28
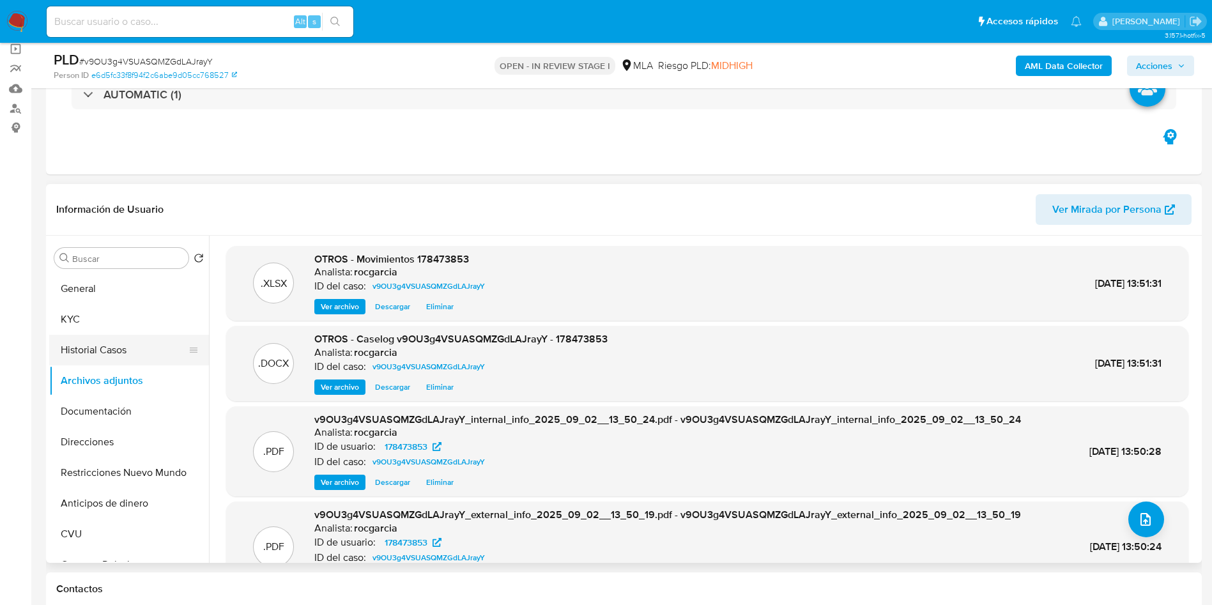
click at [120, 345] on button "Historial Casos" at bounding box center [124, 350] width 150 height 31
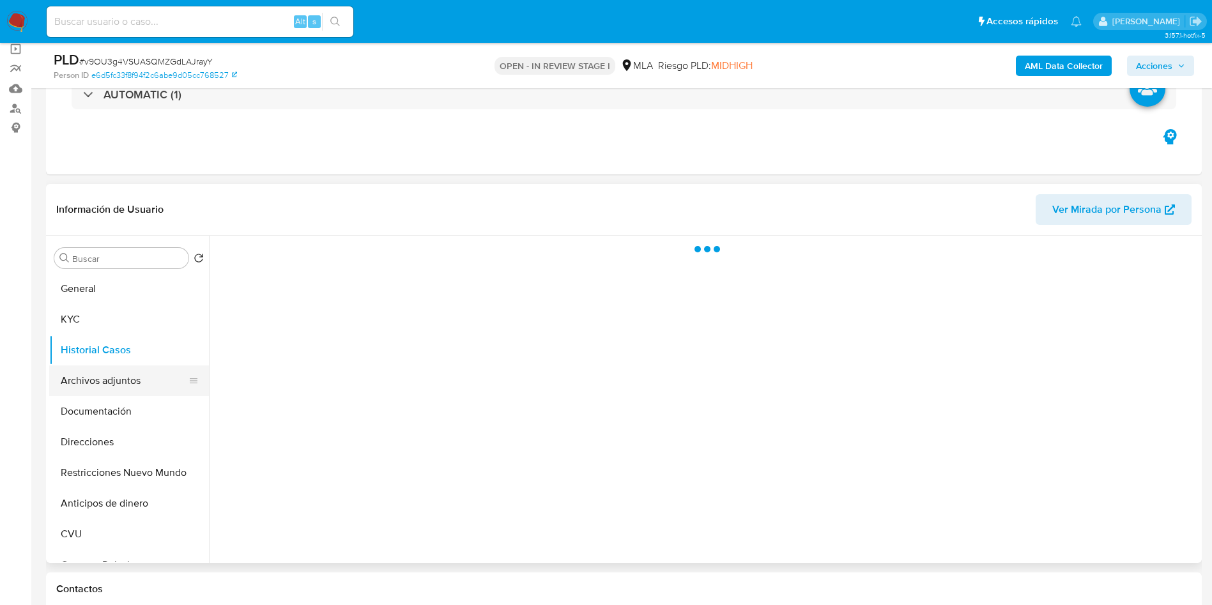
click at [116, 376] on button "Archivos adjuntos" at bounding box center [124, 380] width 150 height 31
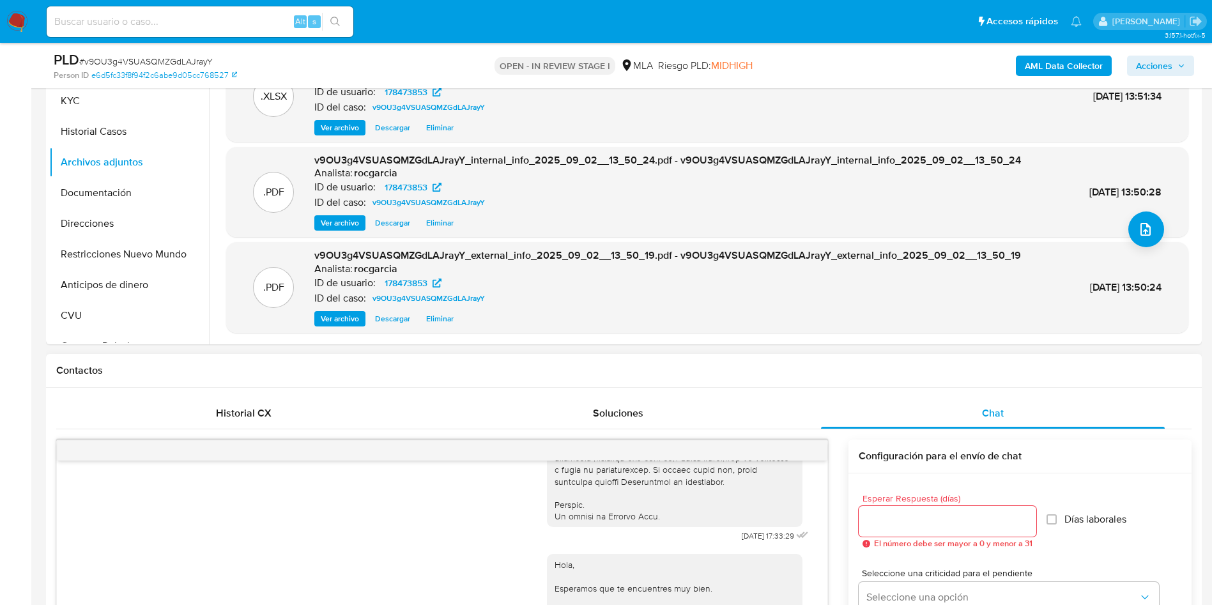
scroll to position [96, 0]
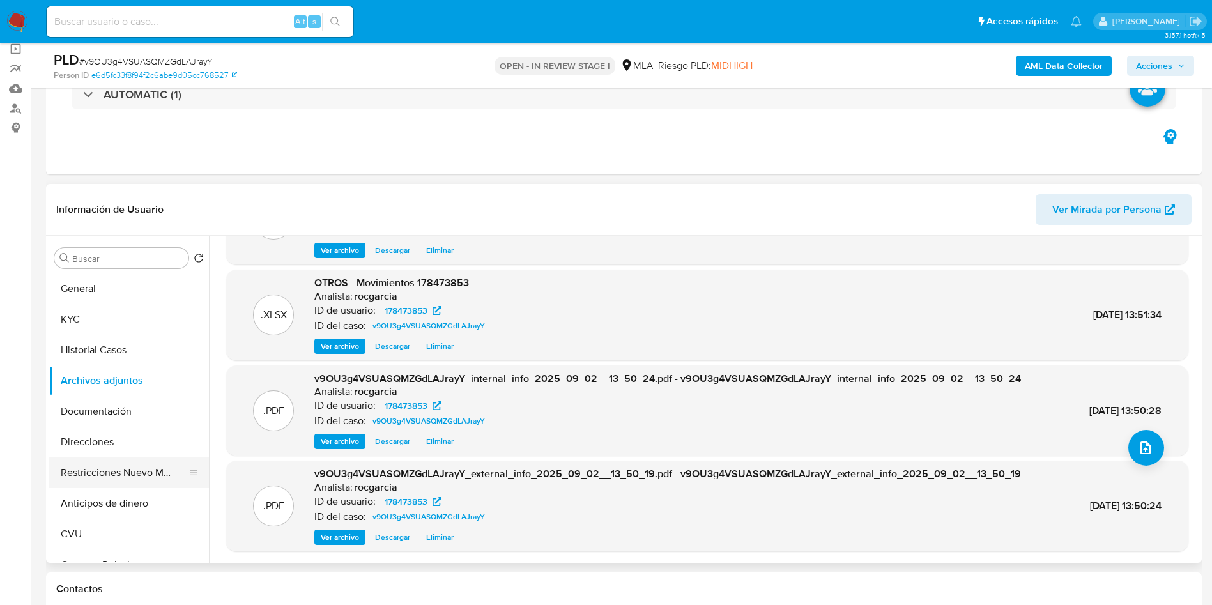
click at [68, 478] on button "Restricciones Nuevo Mundo" at bounding box center [124, 472] width 150 height 31
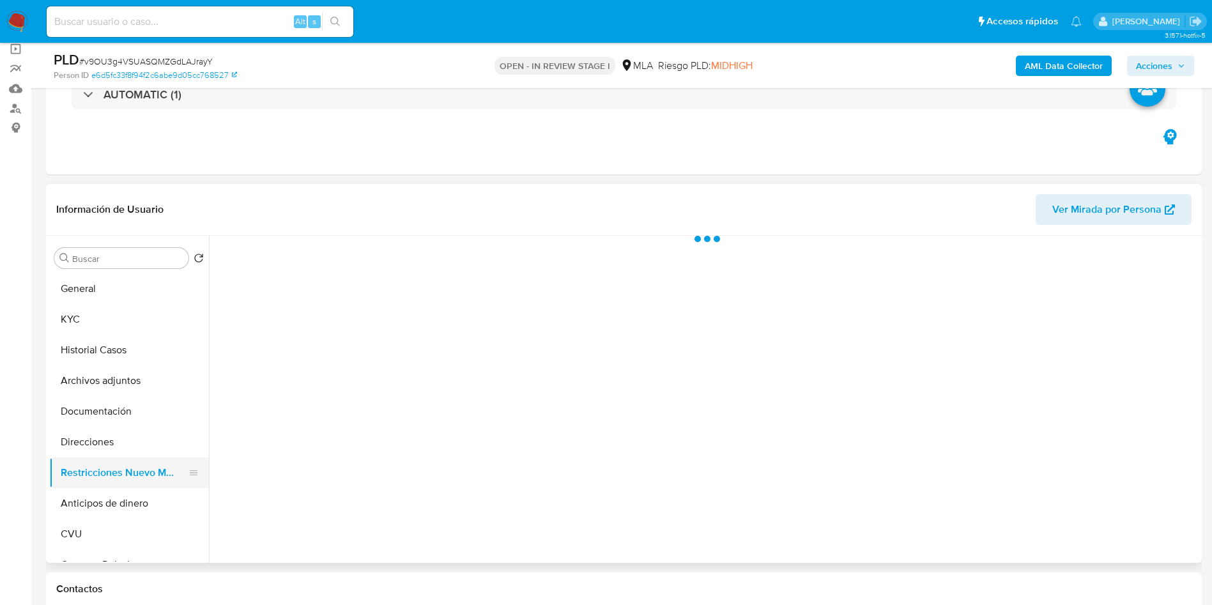
scroll to position [0, 0]
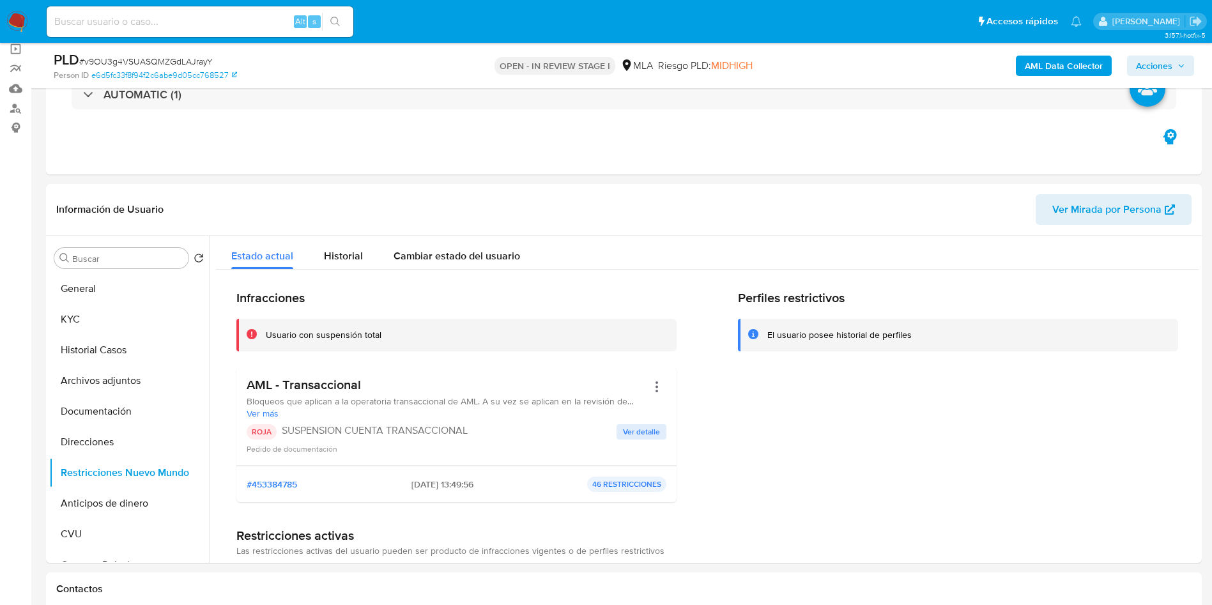
click at [1158, 66] on span "Acciones" at bounding box center [1154, 66] width 36 height 20
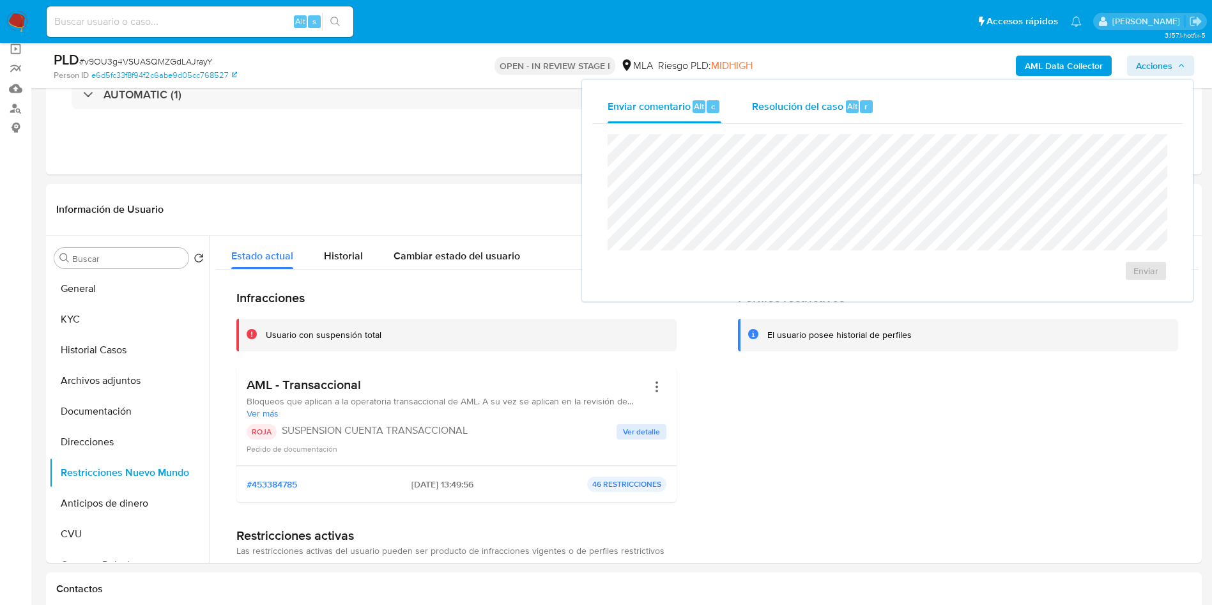
click at [811, 109] on span "Resolución del caso" at bounding box center [797, 105] width 91 height 15
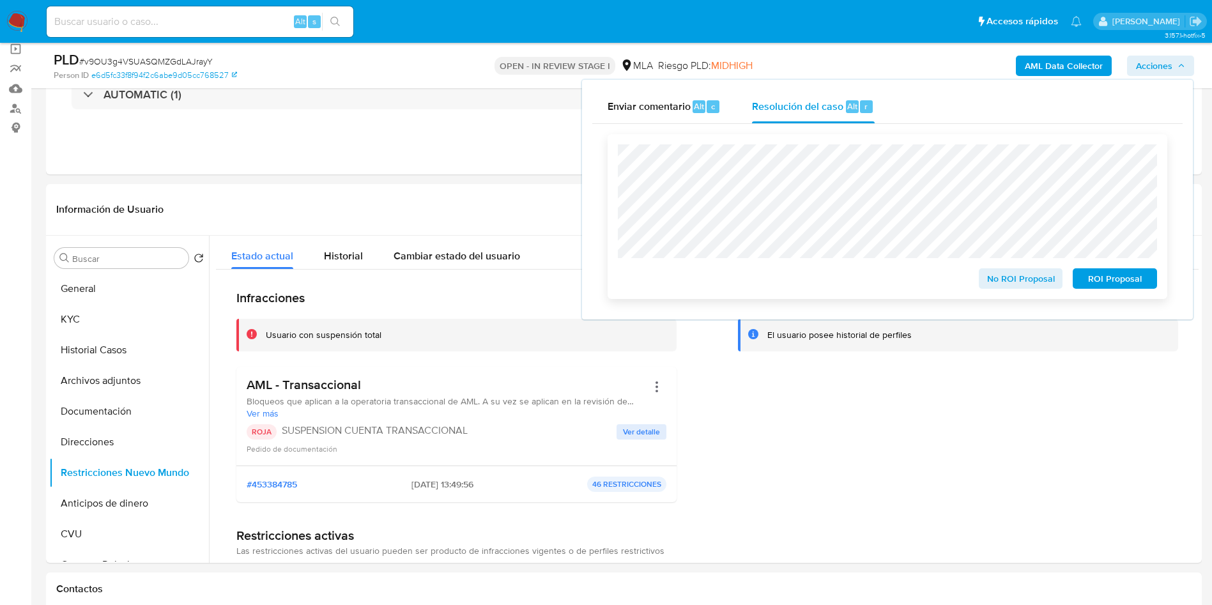
click at [1123, 288] on span "ROI Proposal" at bounding box center [1115, 279] width 66 height 18
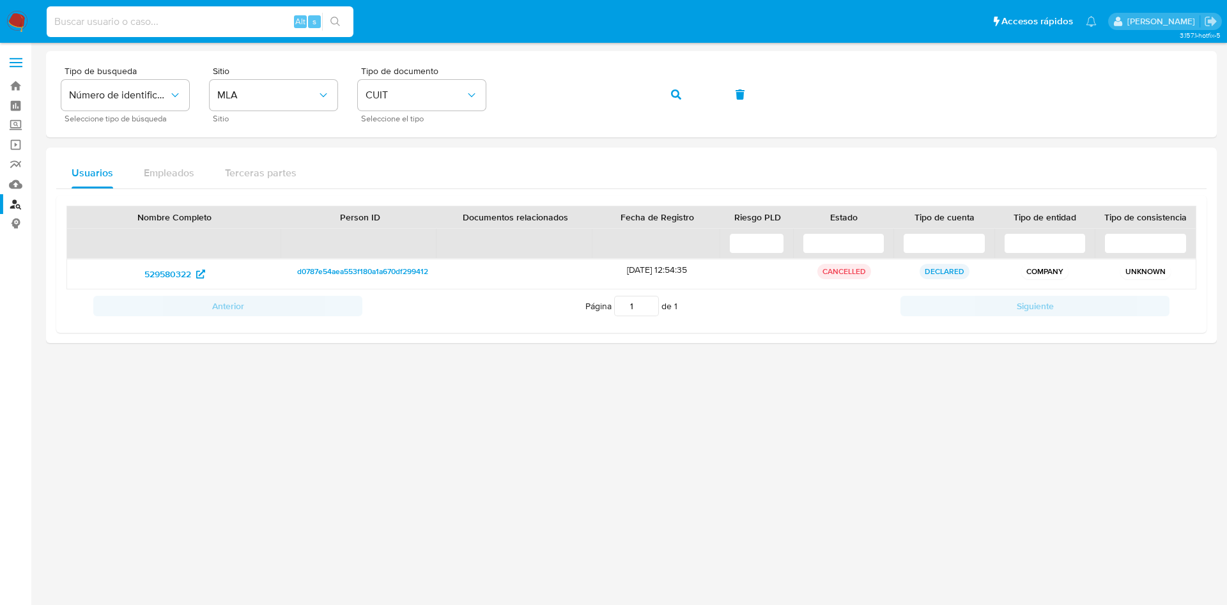
click at [238, 22] on input at bounding box center [200, 21] width 307 height 17
paste input "KN8eUYBOeBfLDyxGXqOkwCvV"
type input "KN8eUYBOeBfLDyxGXqOkwCvV"
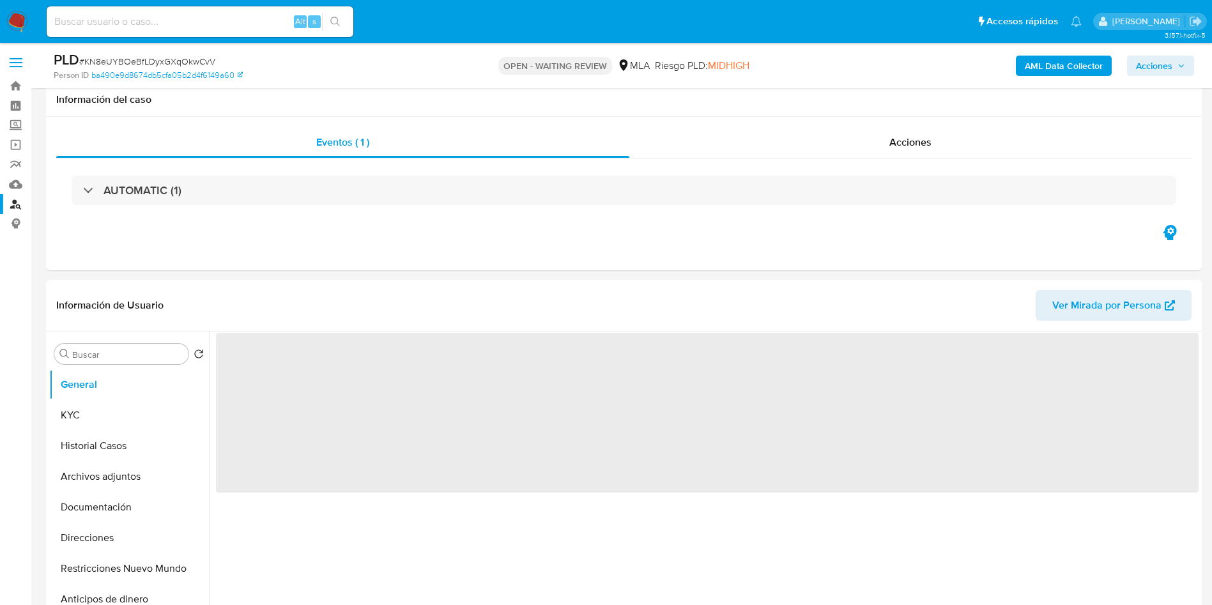
scroll to position [96, 0]
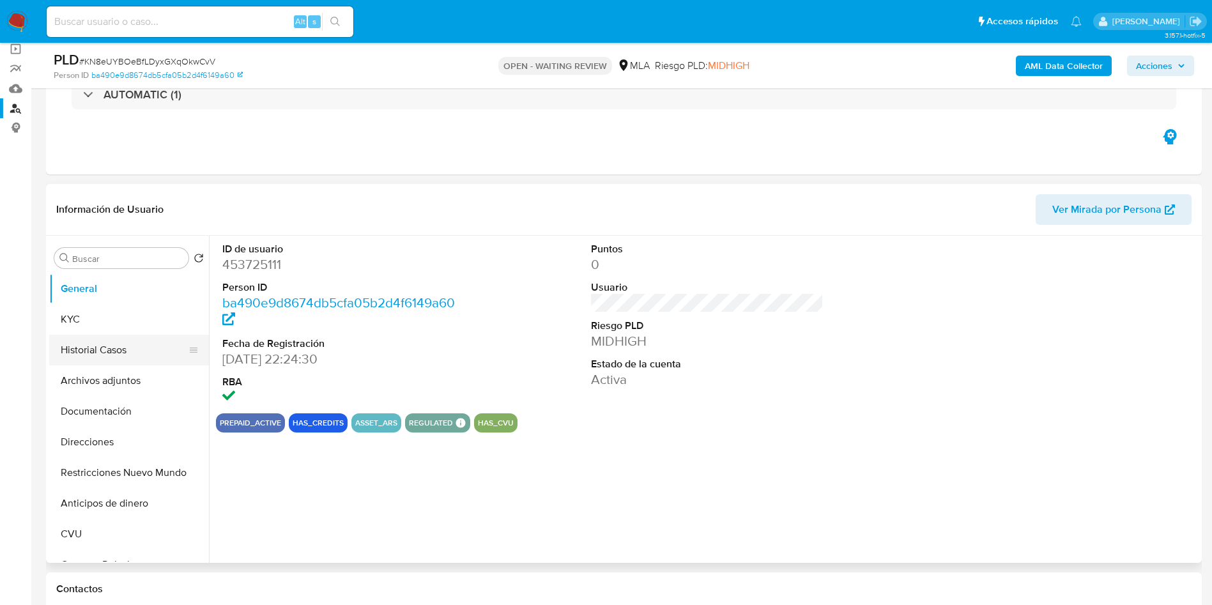
click at [94, 349] on button "Historial Casos" at bounding box center [124, 350] width 150 height 31
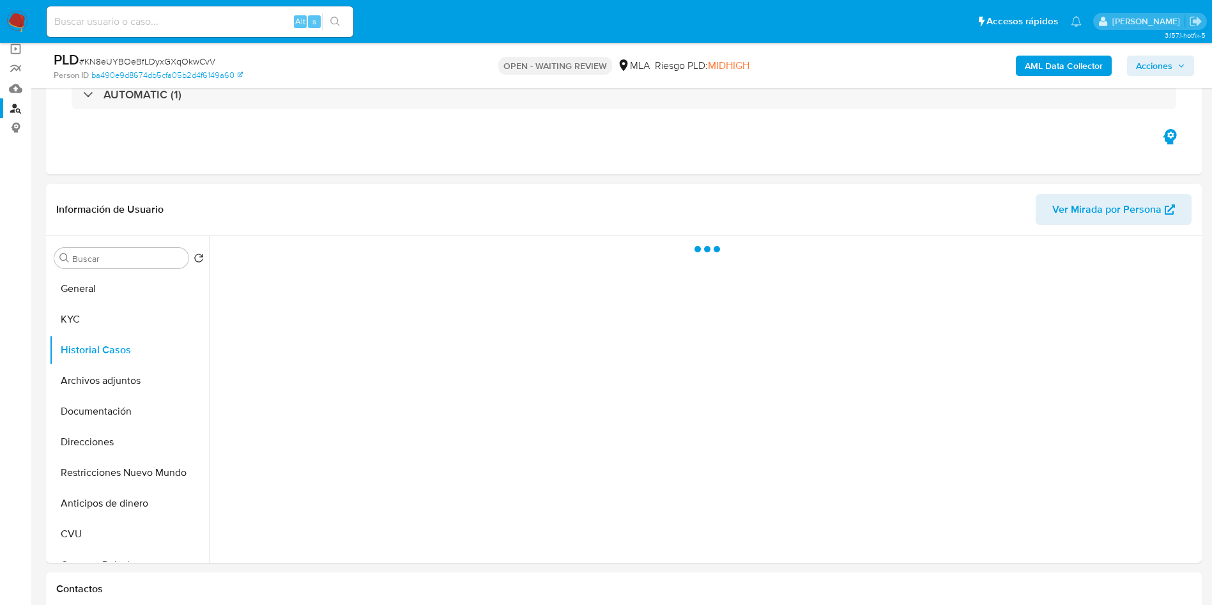
select select "10"
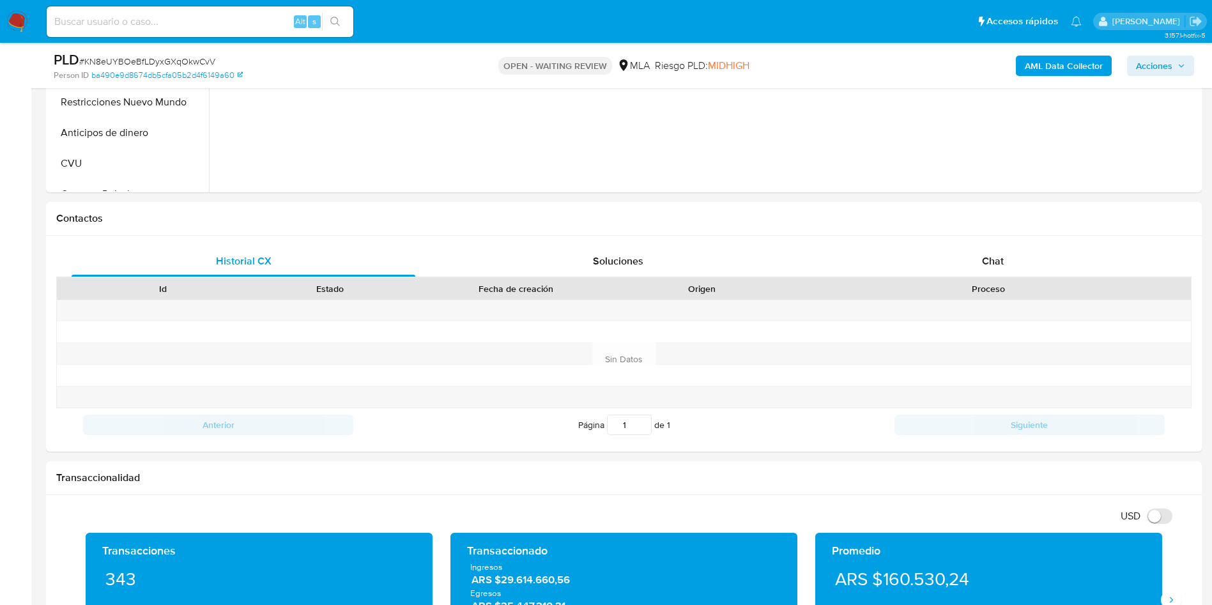
scroll to position [575, 0]
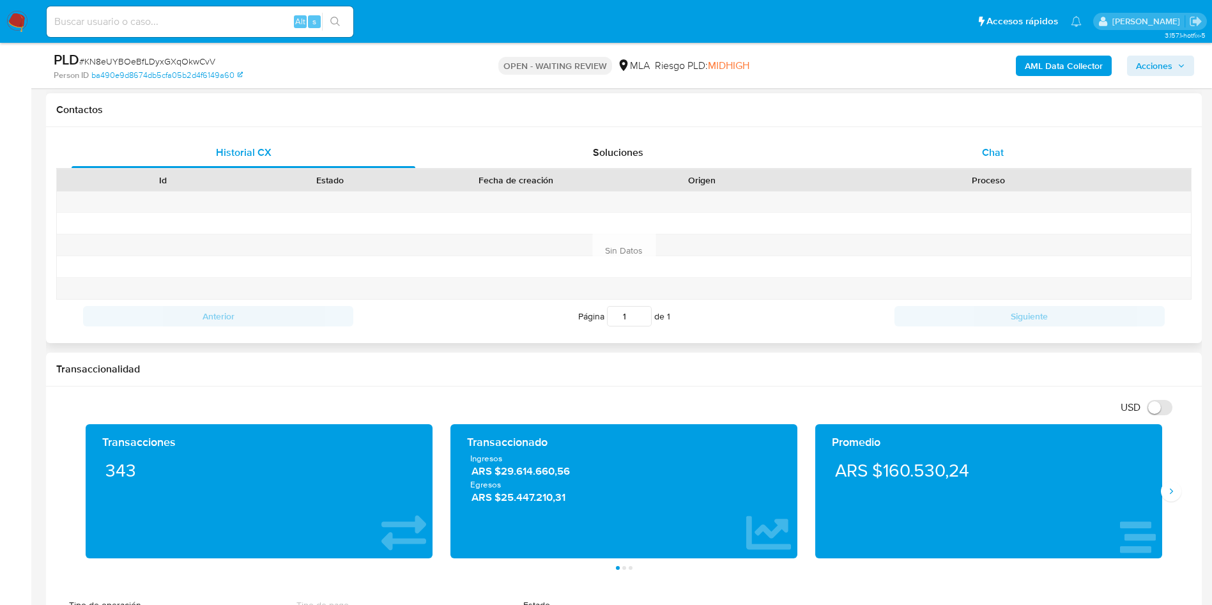
click at [1050, 151] on div "Chat" at bounding box center [993, 152] width 344 height 31
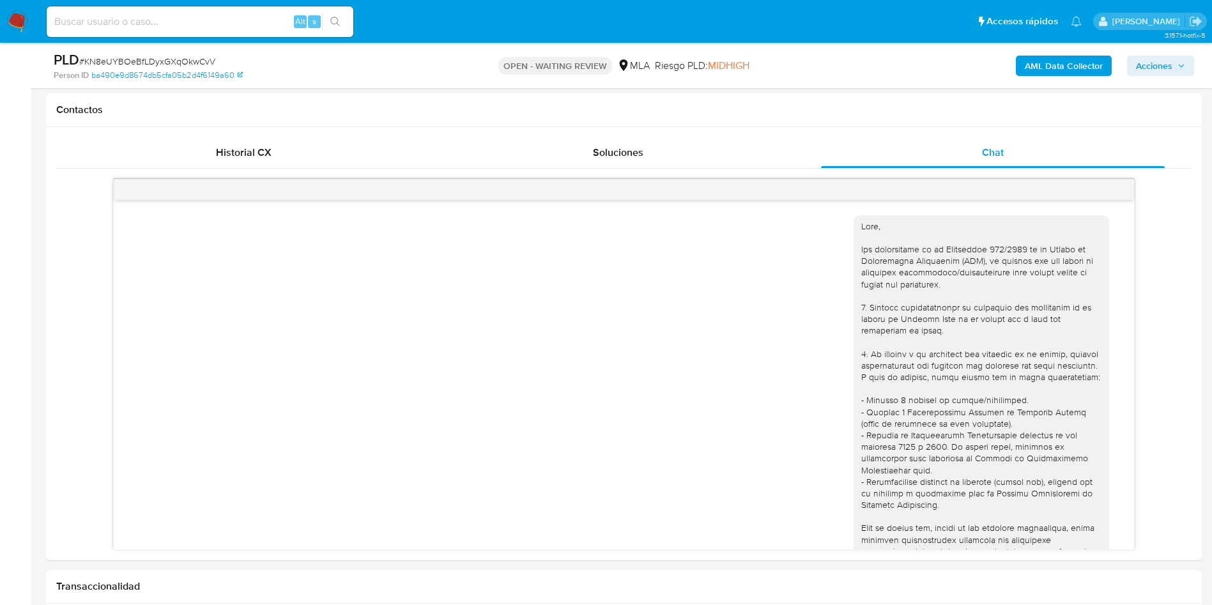
scroll to position [1400, 0]
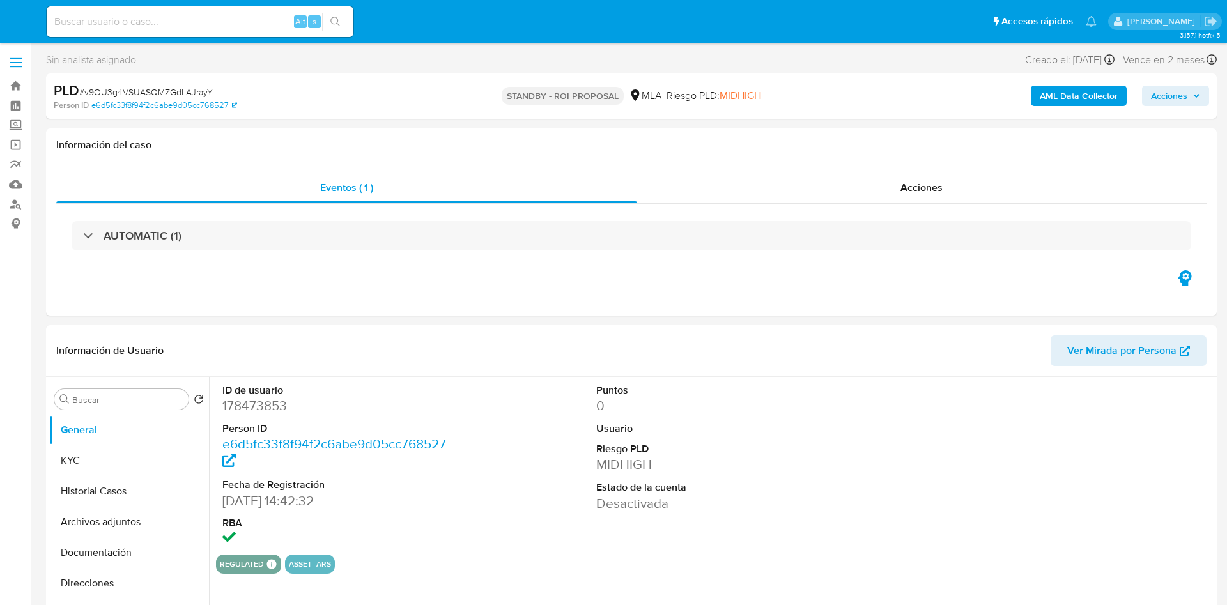
select select "10"
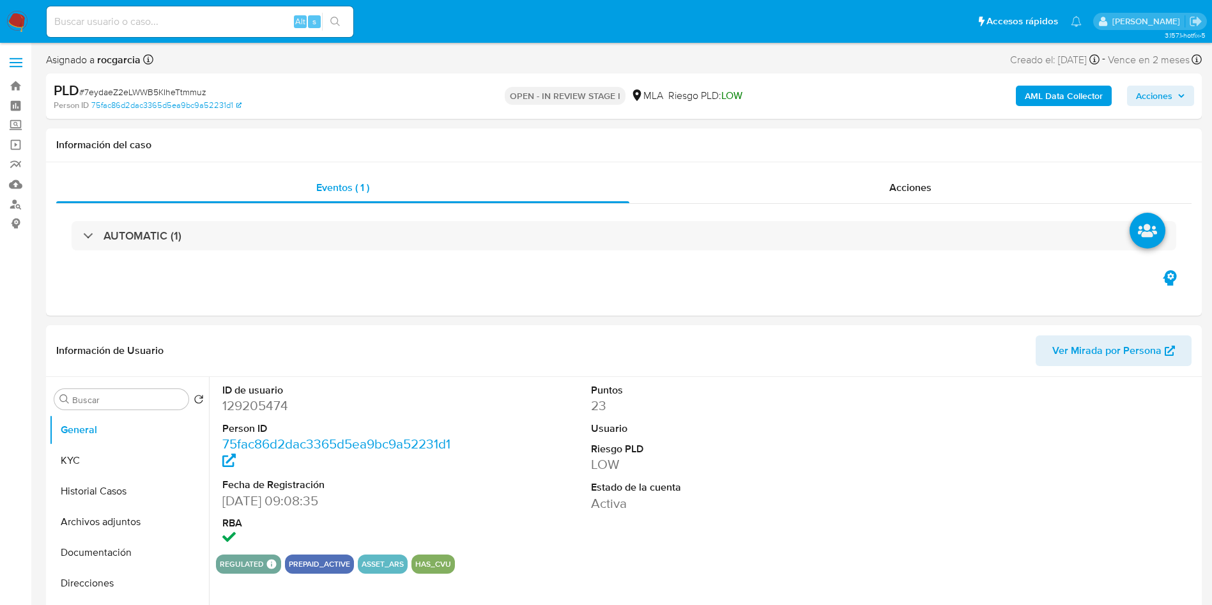
select select "10"
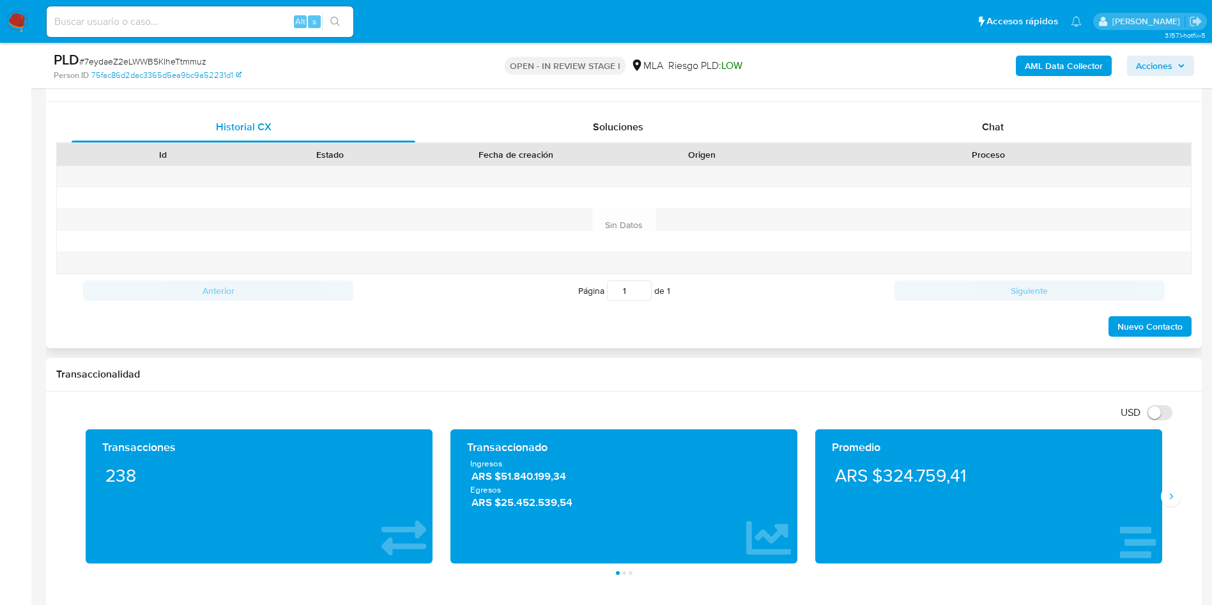
scroll to position [288, 0]
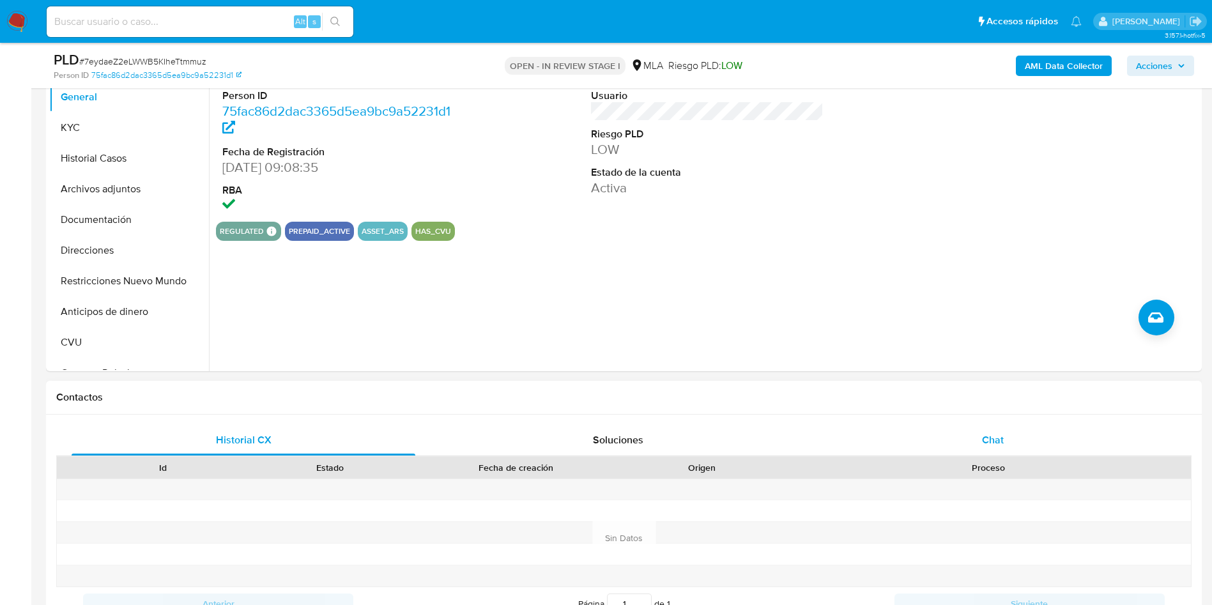
click at [1015, 438] on div "Chat" at bounding box center [993, 440] width 344 height 31
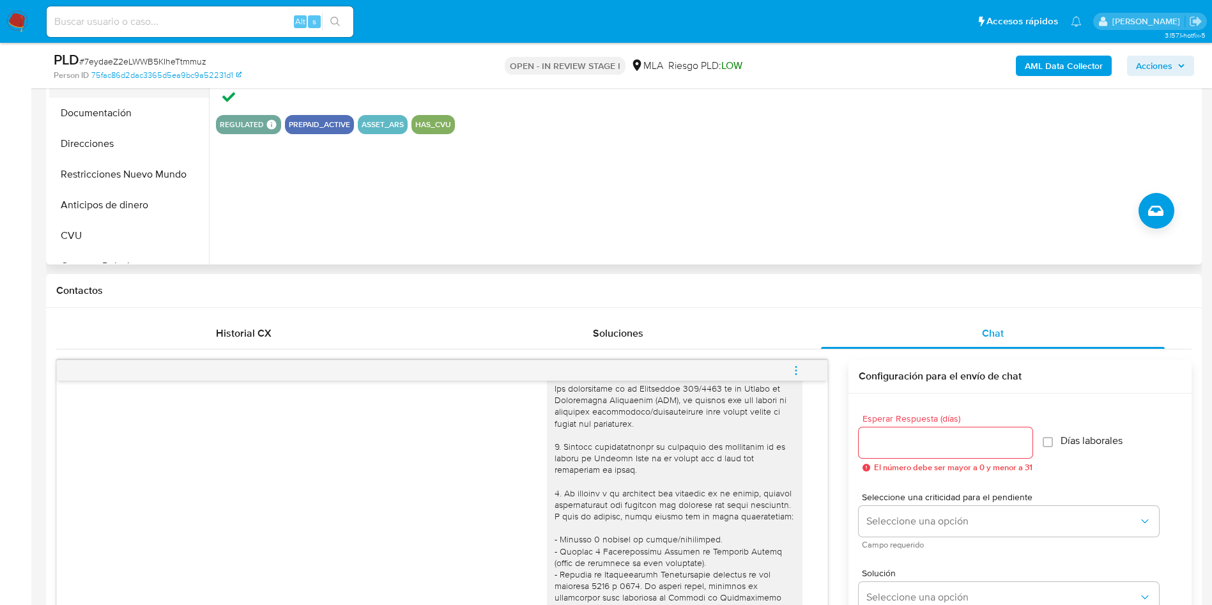
scroll to position [192, 0]
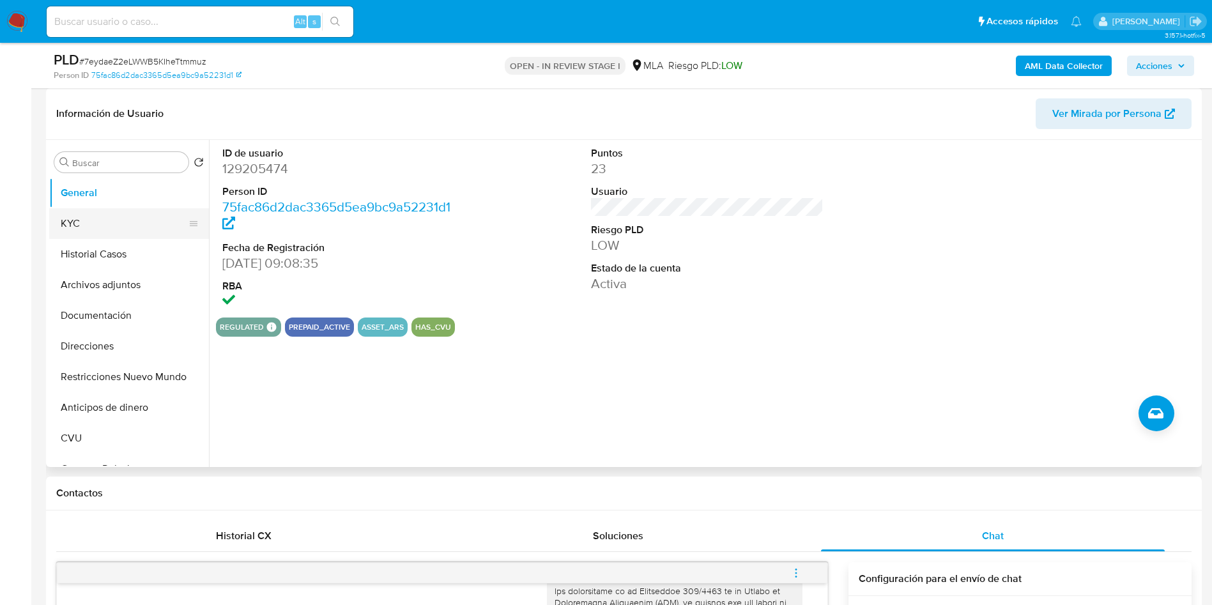
click at [105, 219] on button "KYC" at bounding box center [124, 223] width 150 height 31
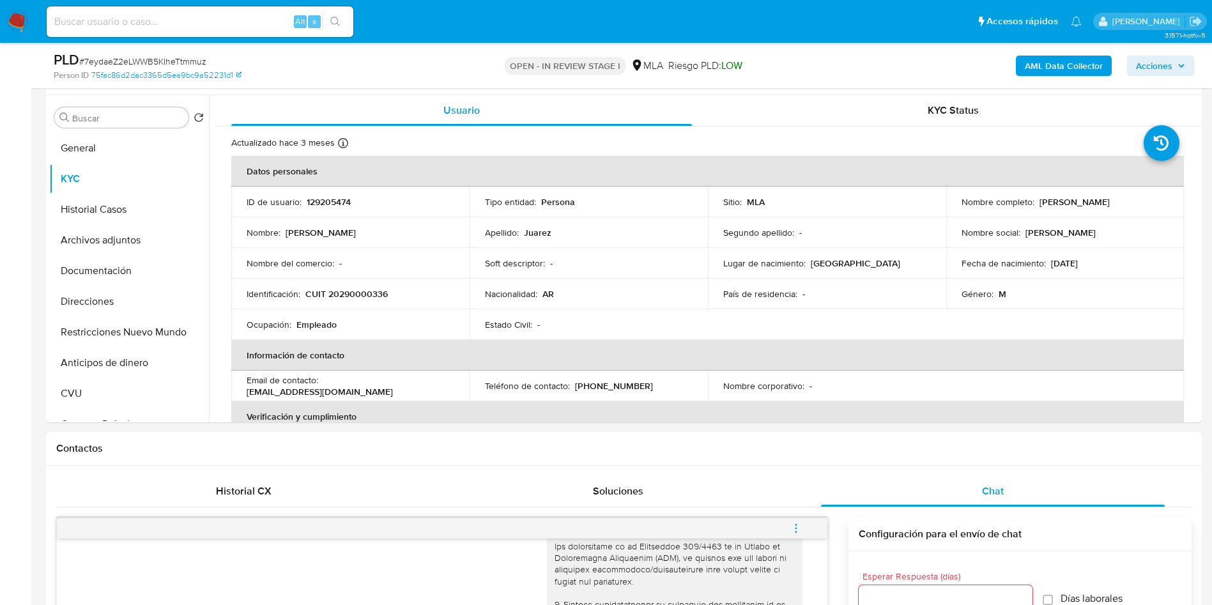
scroll to position [0, 0]
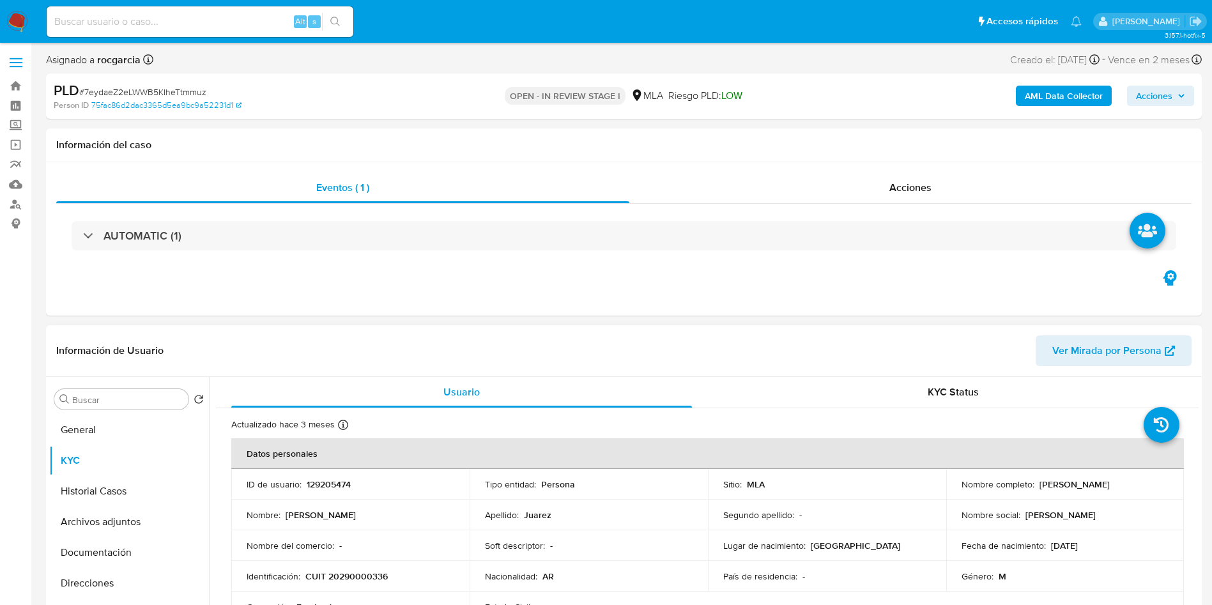
click at [347, 489] on p "129205474" at bounding box center [329, 485] width 44 height 12
copy p "129205474"
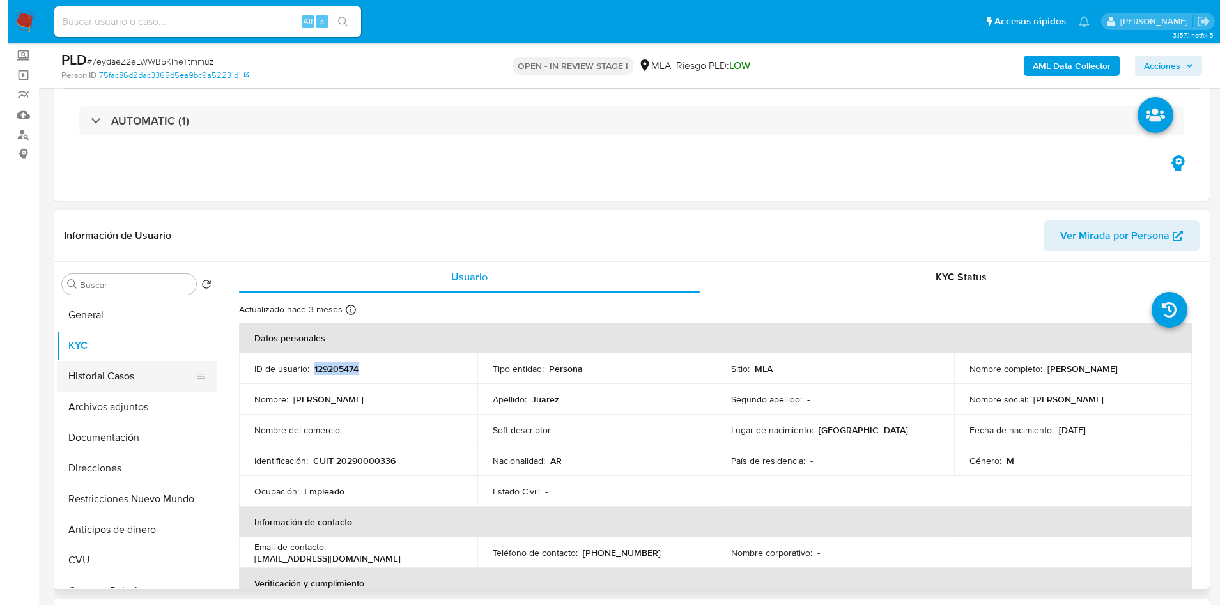
scroll to position [96, 0]
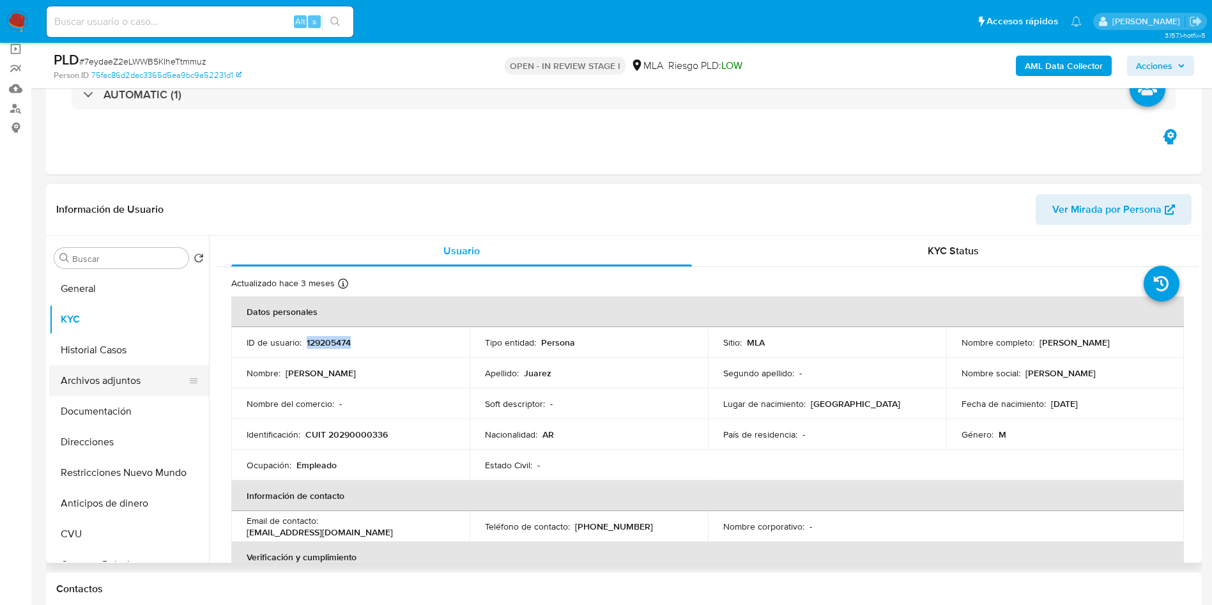
click at [92, 383] on button "Archivos adjuntos" at bounding box center [124, 380] width 150 height 31
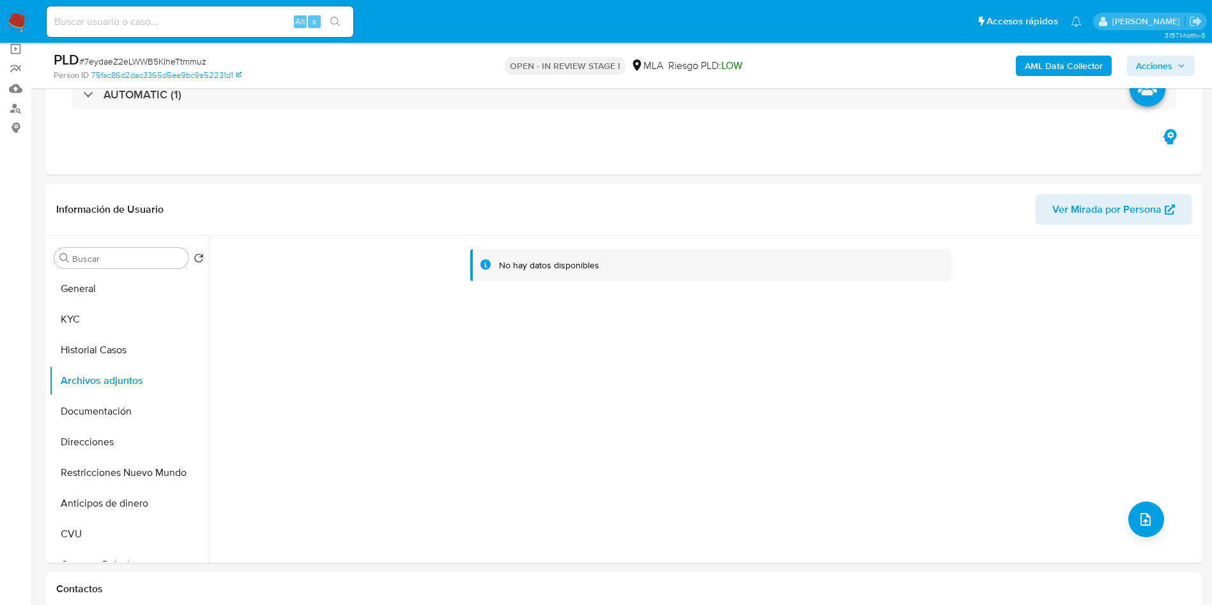
click at [1040, 66] on b "AML Data Collector" at bounding box center [1064, 66] width 78 height 20
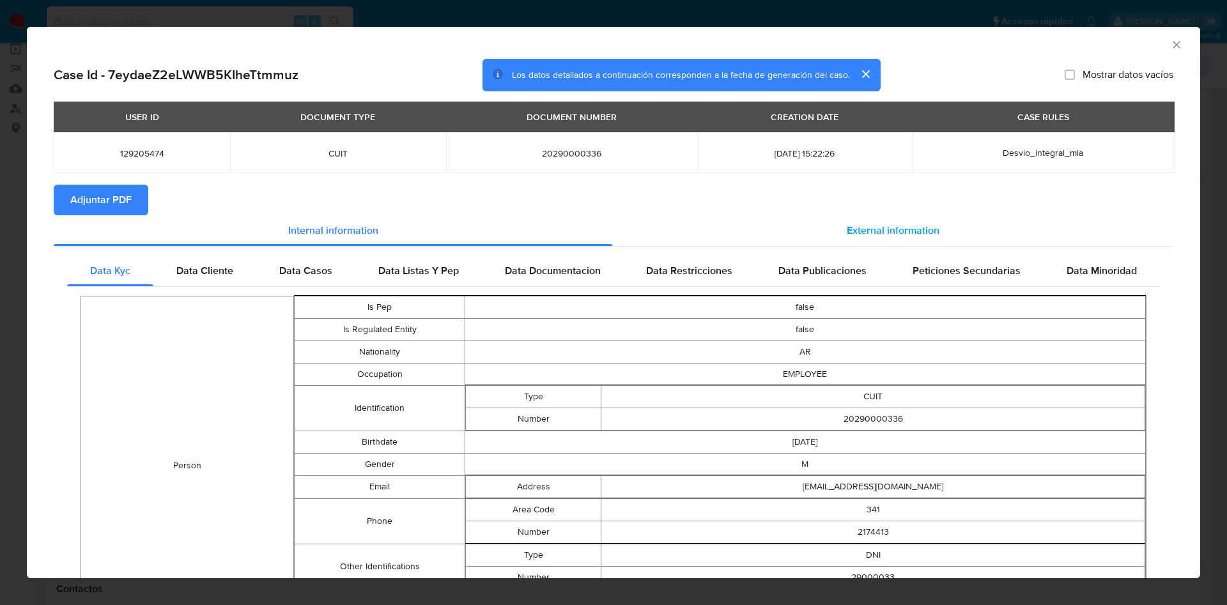
click at [886, 224] on span "External information" at bounding box center [893, 230] width 93 height 15
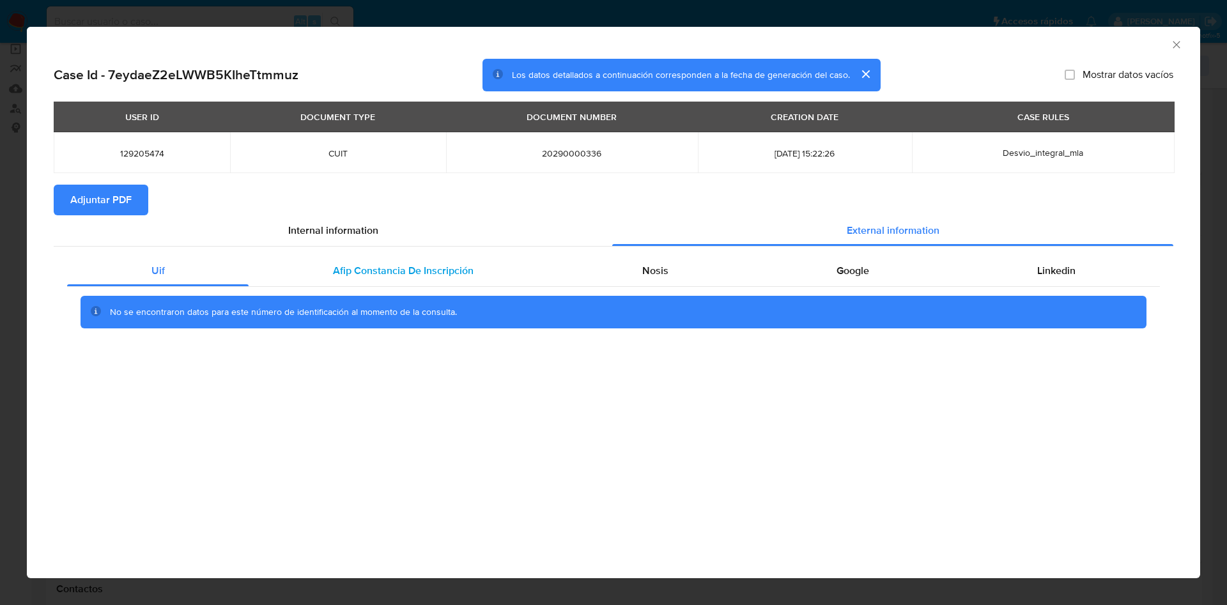
click at [469, 265] on span "Afip Constancia De Inscripción" at bounding box center [403, 270] width 141 height 15
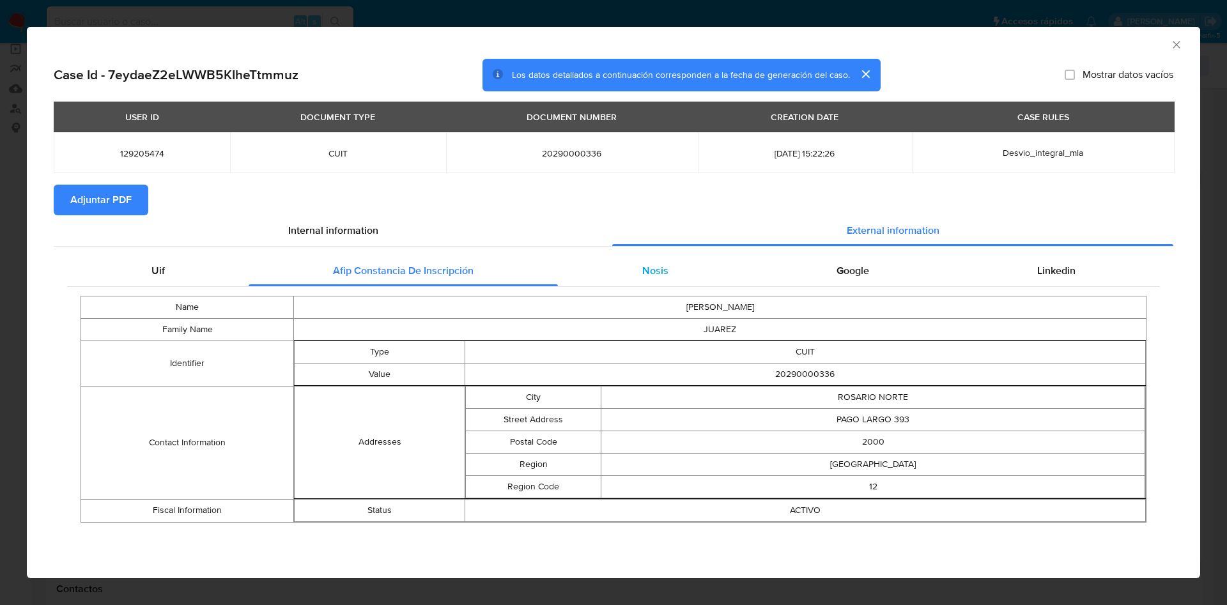
click at [663, 276] on span "Nosis" at bounding box center [655, 270] width 26 height 15
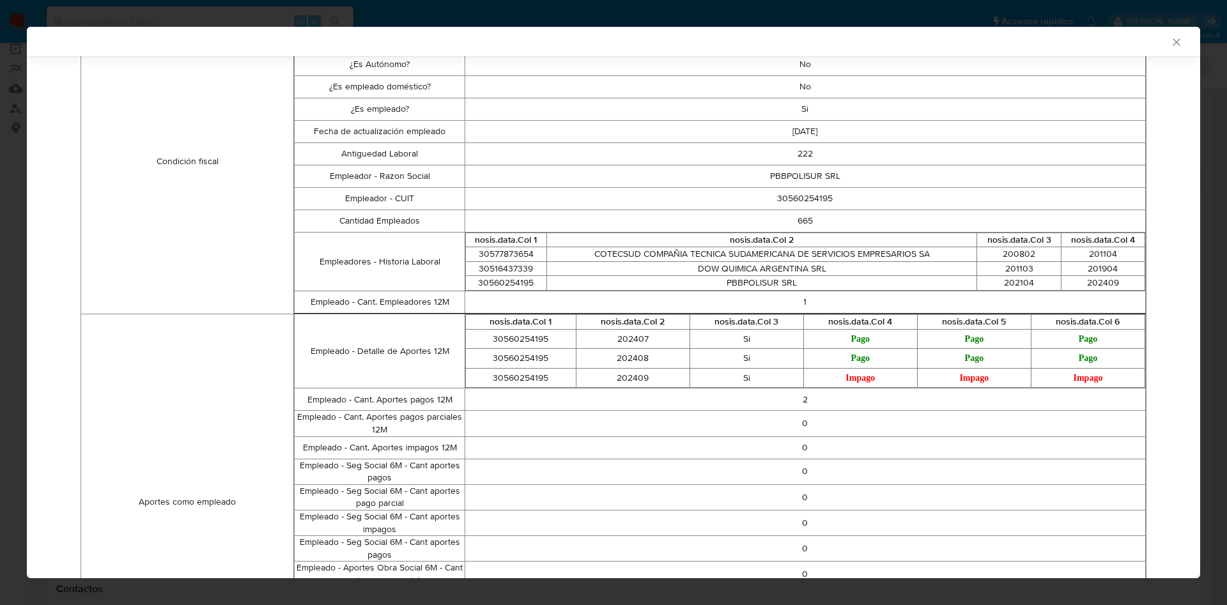
scroll to position [135, 0]
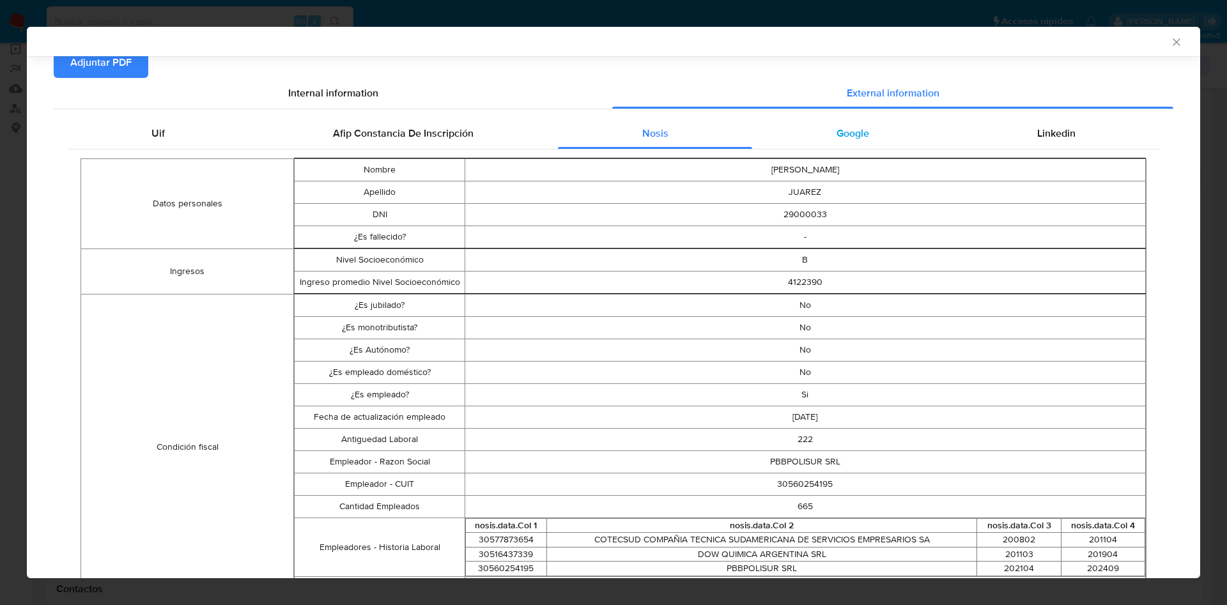
click at [847, 146] on div "Google" at bounding box center [852, 133] width 201 height 31
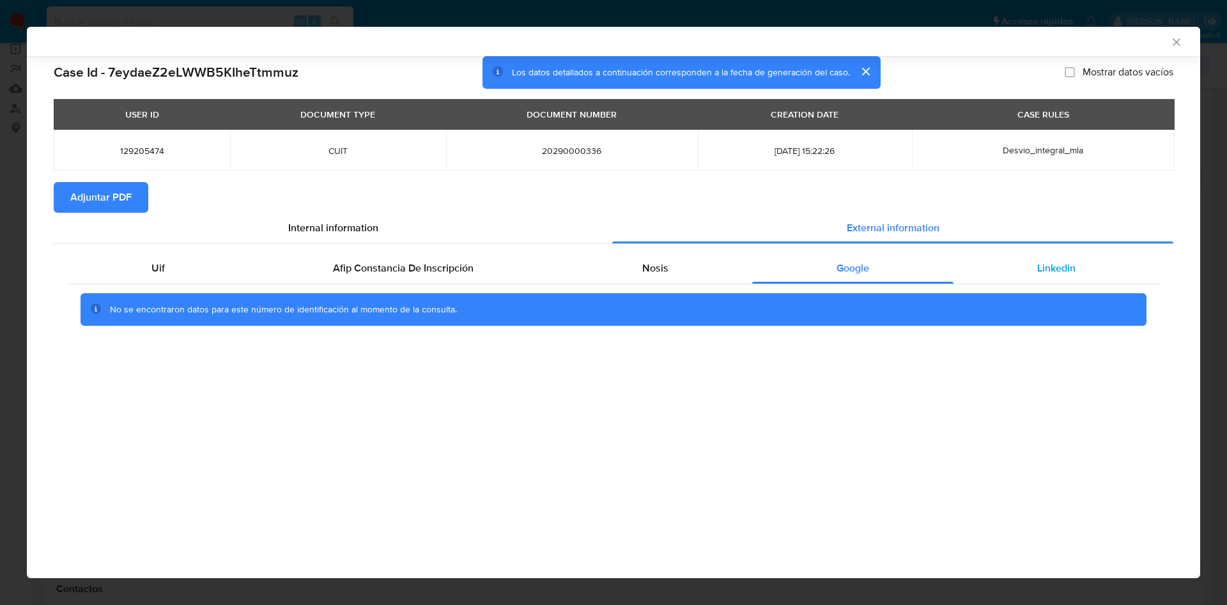
click at [1020, 260] on div "Linkedin" at bounding box center [1056, 268] width 206 height 31
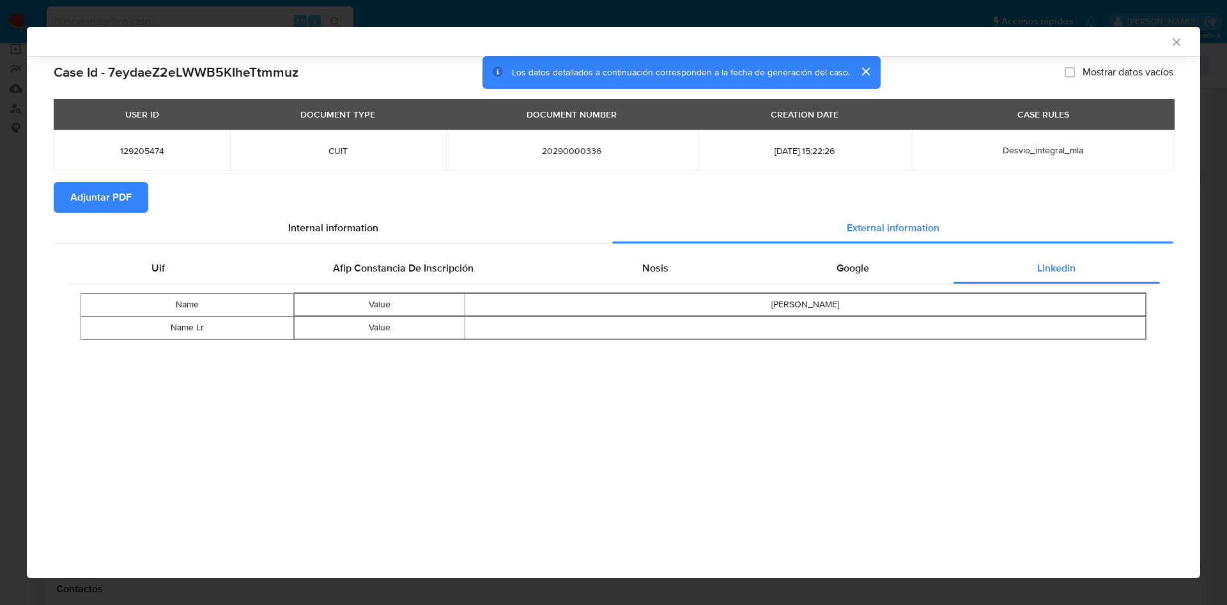
click at [92, 201] on span "Adjuntar PDF" at bounding box center [100, 197] width 61 height 28
click at [1173, 38] on icon "Cerrar ventana" at bounding box center [1176, 42] width 13 height 13
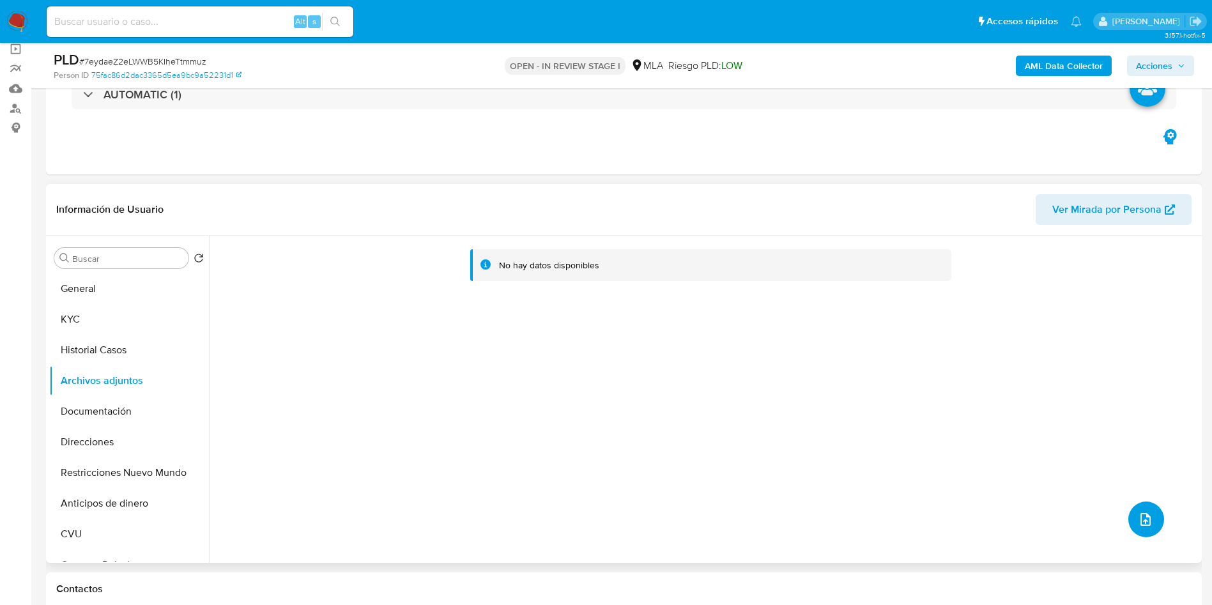
click at [1129, 523] on button "upload-file" at bounding box center [1146, 520] width 36 height 36
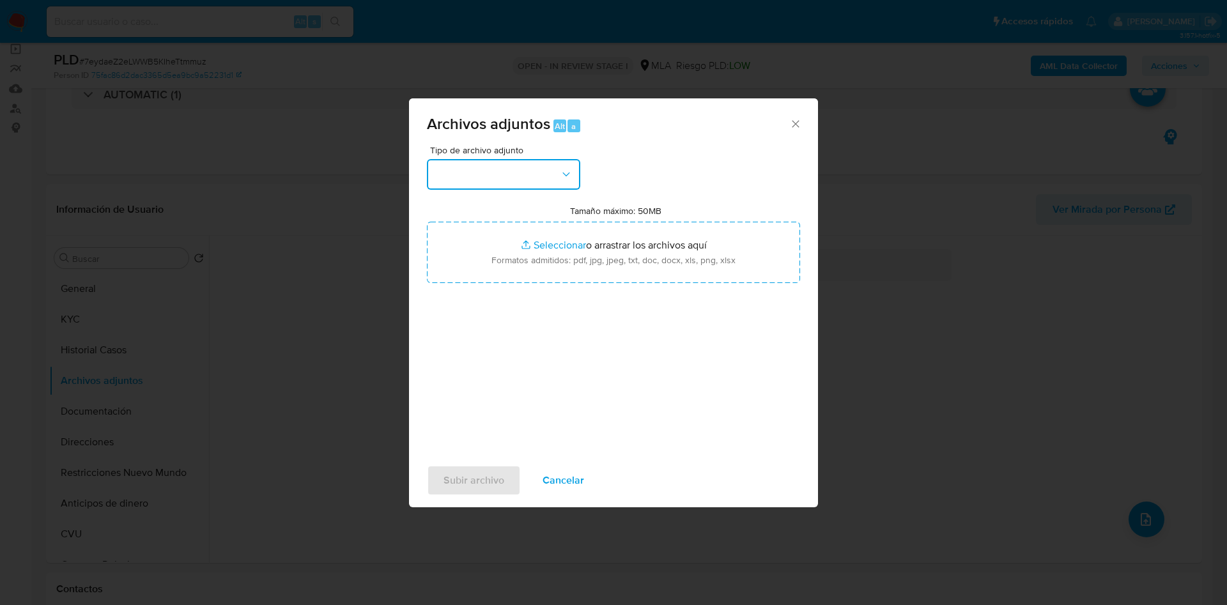
click at [504, 160] on button "button" at bounding box center [503, 174] width 153 height 31
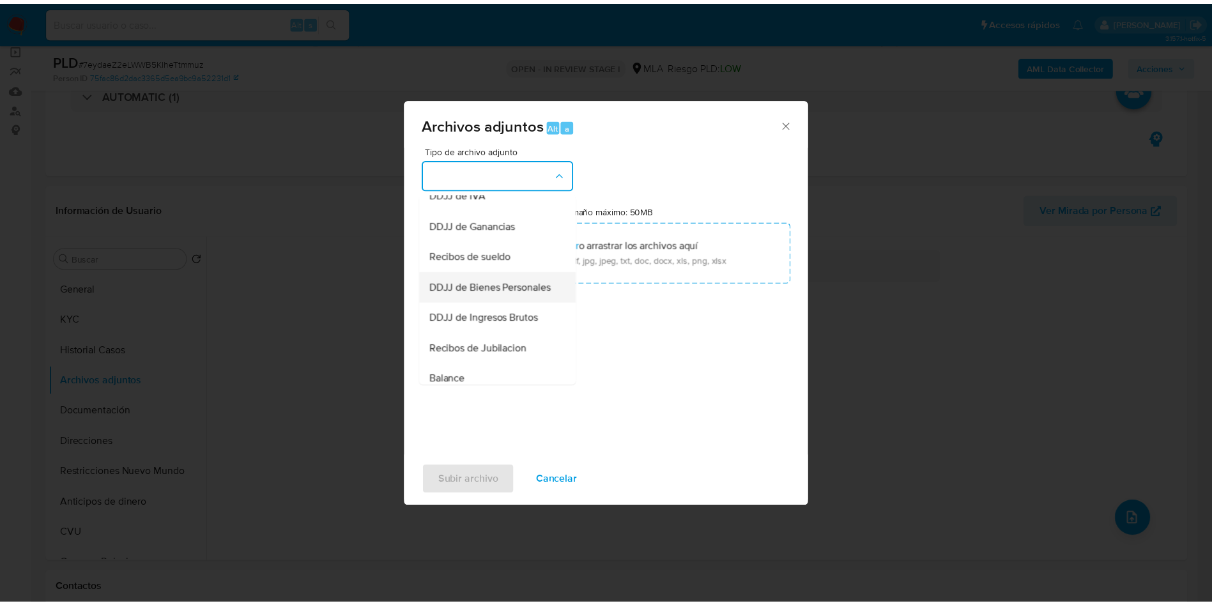
scroll to position [98, 0]
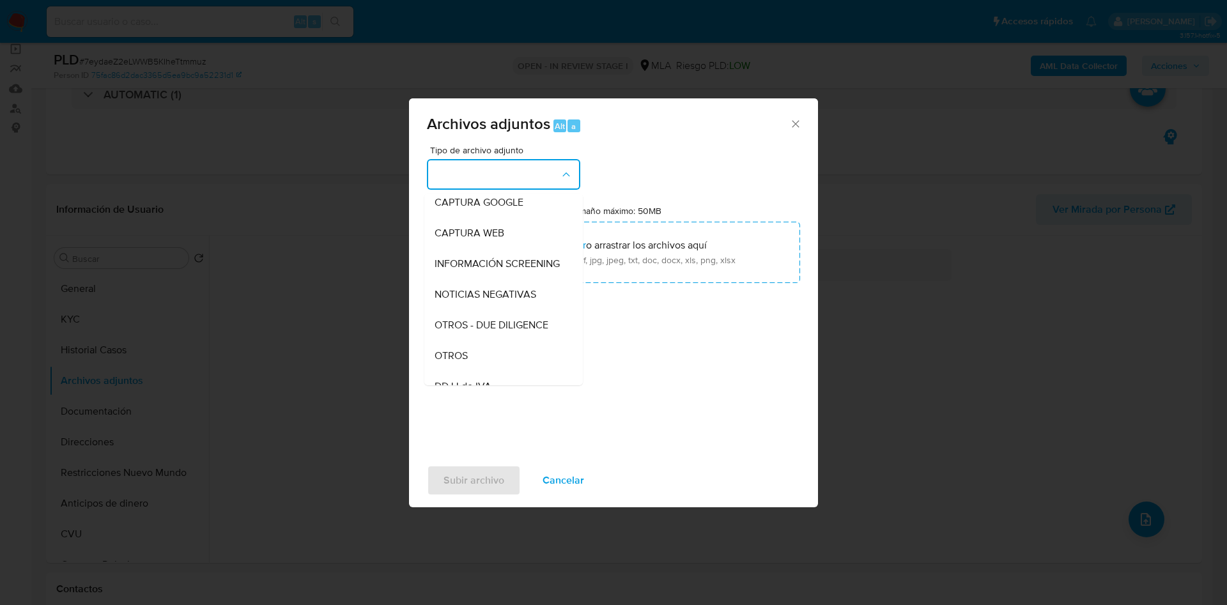
click at [479, 364] on div "OTROS" at bounding box center [499, 356] width 130 height 31
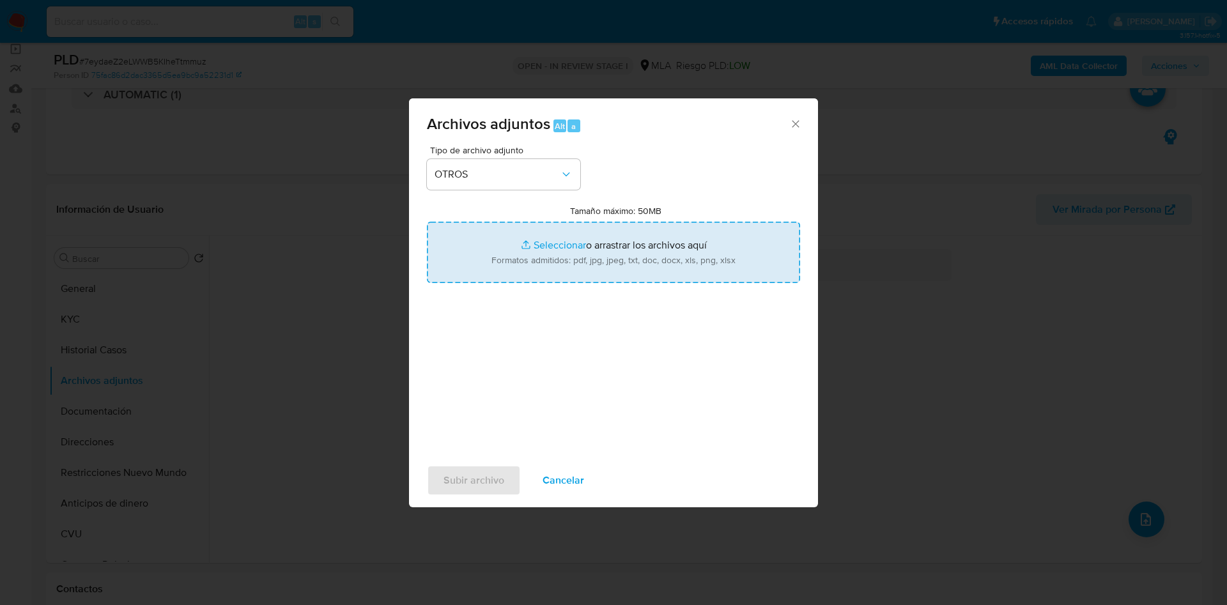
click at [530, 246] on input "Tamaño máximo: 50MB Seleccionar archivos" at bounding box center [613, 252] width 373 height 61
type input "C:\fakepath\Movimientos 129205474.xlsx"
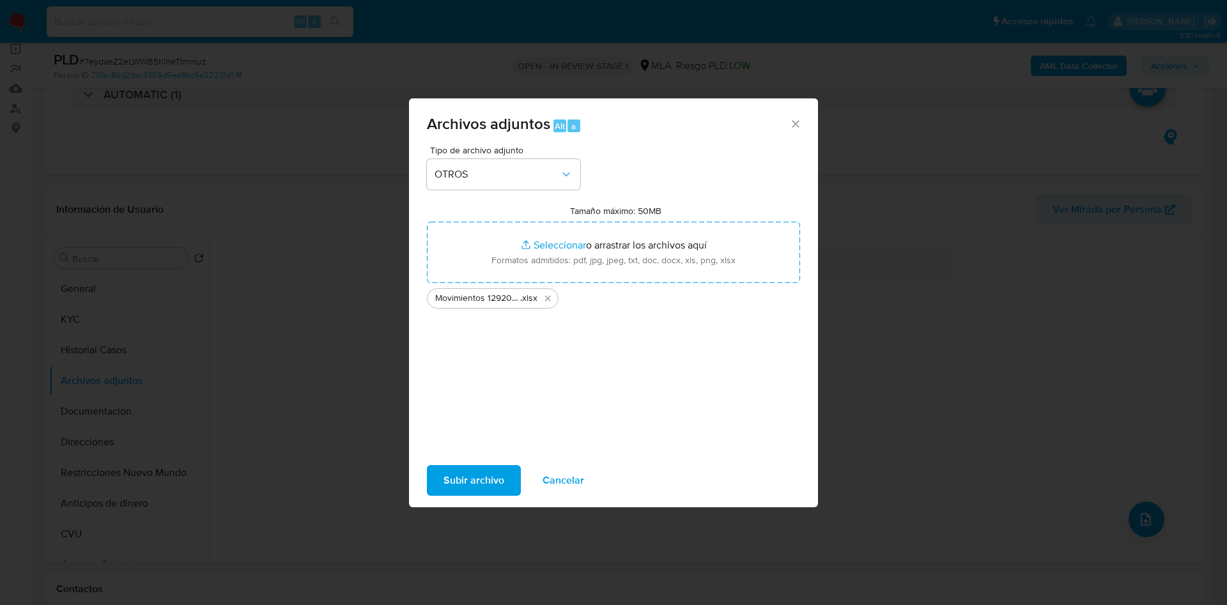
click at [482, 485] on span "Subir archivo" at bounding box center [473, 480] width 61 height 28
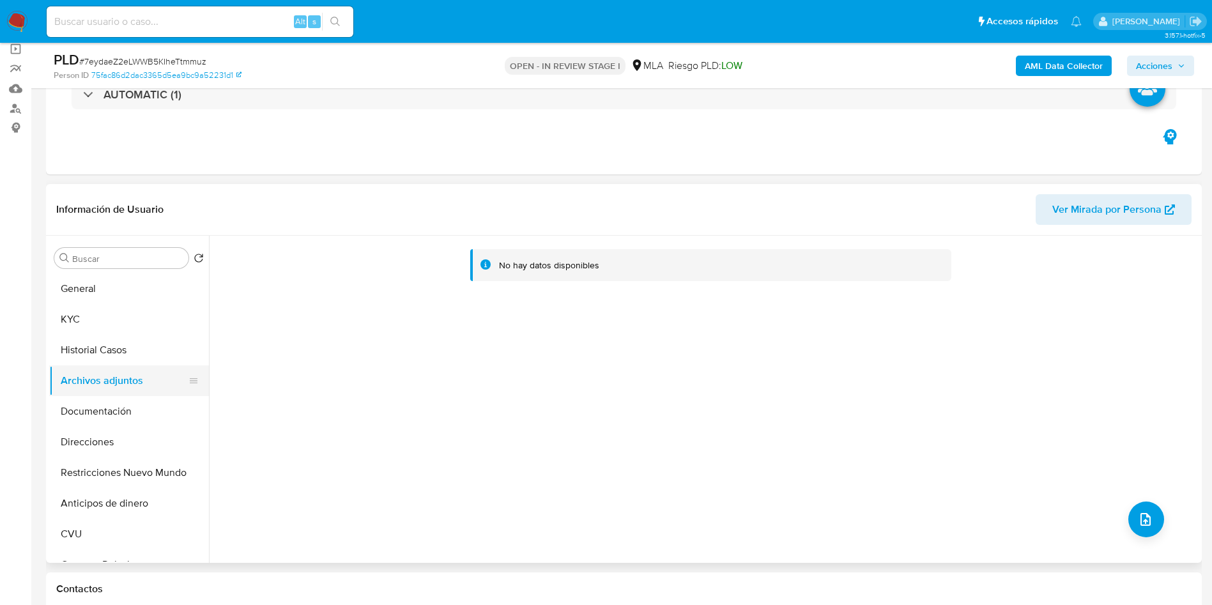
drag, startPoint x: 77, startPoint y: 350, endPoint x: 70, endPoint y: 367, distance: 18.6
click at [77, 349] on button "Historial Casos" at bounding box center [129, 350] width 160 height 31
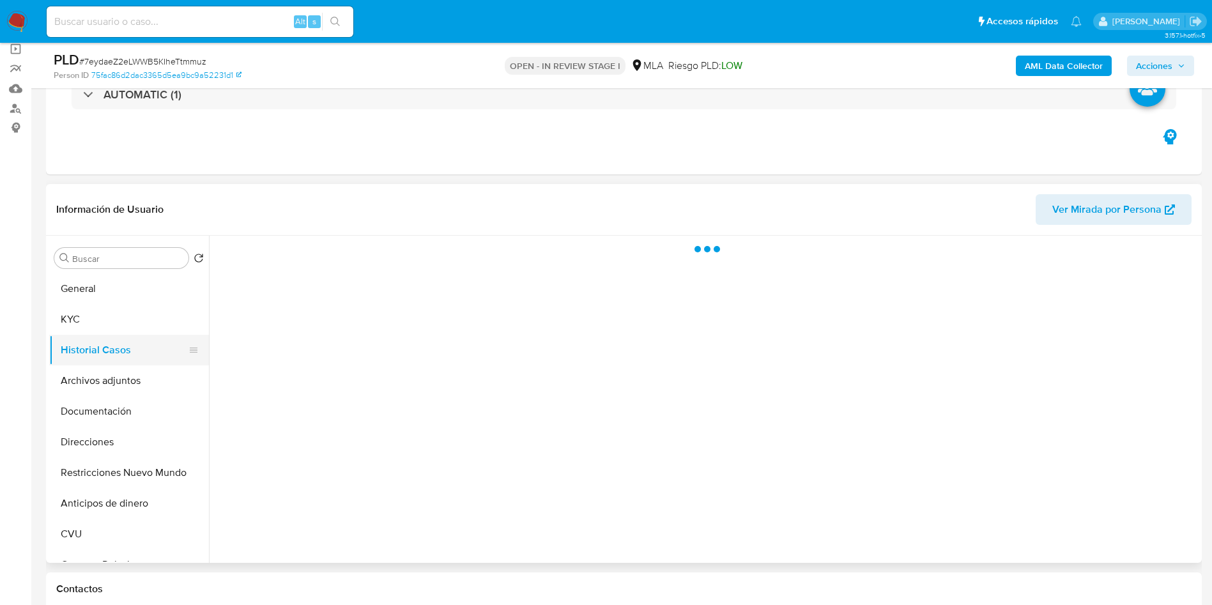
drag, startPoint x: 70, startPoint y: 362, endPoint x: 63, endPoint y: 358, distance: 8.0
click at [68, 362] on button "Historial Casos" at bounding box center [124, 350] width 150 height 31
click at [71, 380] on button "Archivos adjuntos" at bounding box center [124, 380] width 150 height 31
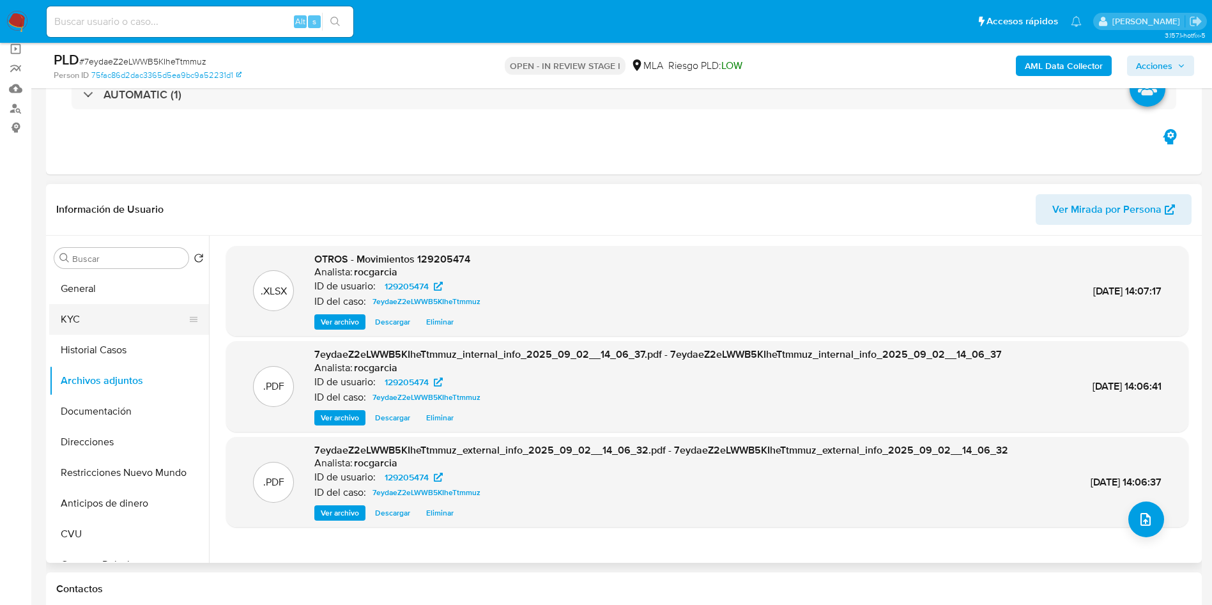
click at [123, 317] on button "KYC" at bounding box center [124, 319] width 150 height 31
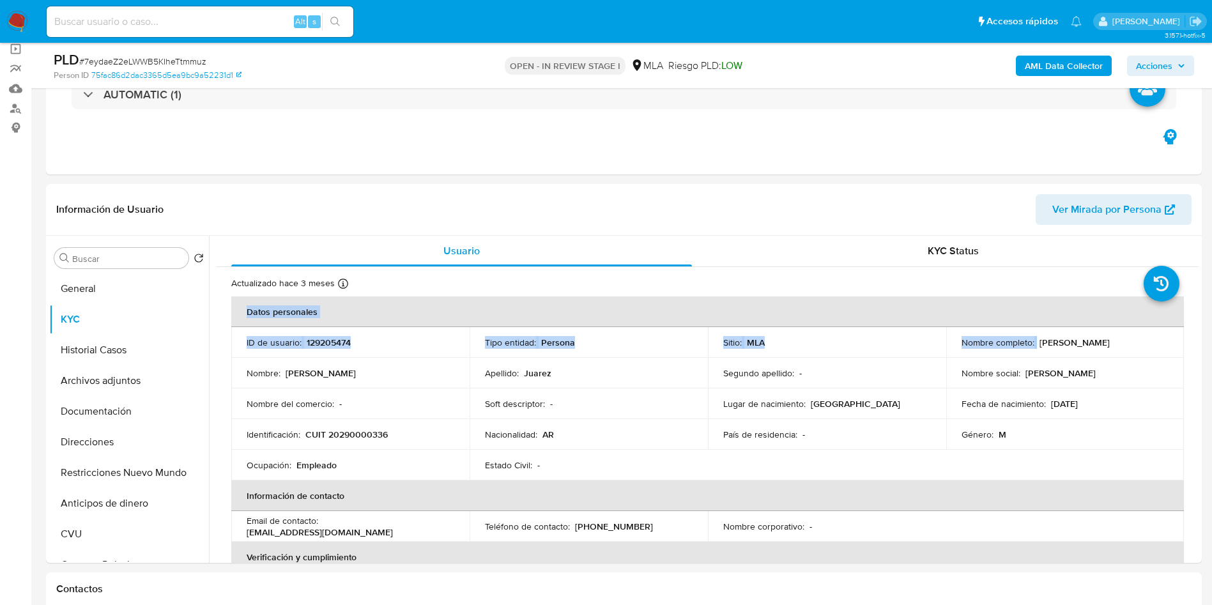
drag, startPoint x: 1032, startPoint y: 339, endPoint x: 1224, endPoint y: 331, distance: 191.9
click at [948, 374] on td "Nombre social : leandro" at bounding box center [1065, 373] width 238 height 31
click at [1088, 355] on td "Nombre completo : Leandro Ariel Juarez" at bounding box center [1065, 342] width 238 height 31
drag, startPoint x: 1034, startPoint y: 342, endPoint x: 1136, endPoint y: 335, distance: 102.4
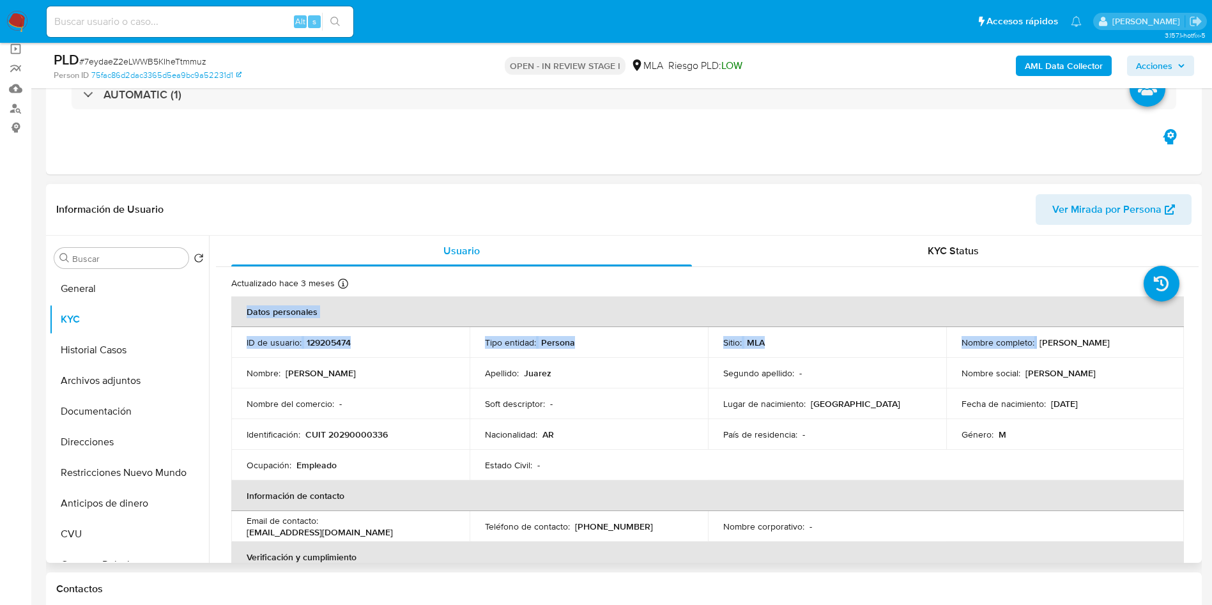
click at [1136, 335] on td "Nombre completo : Leandro Ariel Juarez" at bounding box center [1065, 342] width 238 height 31
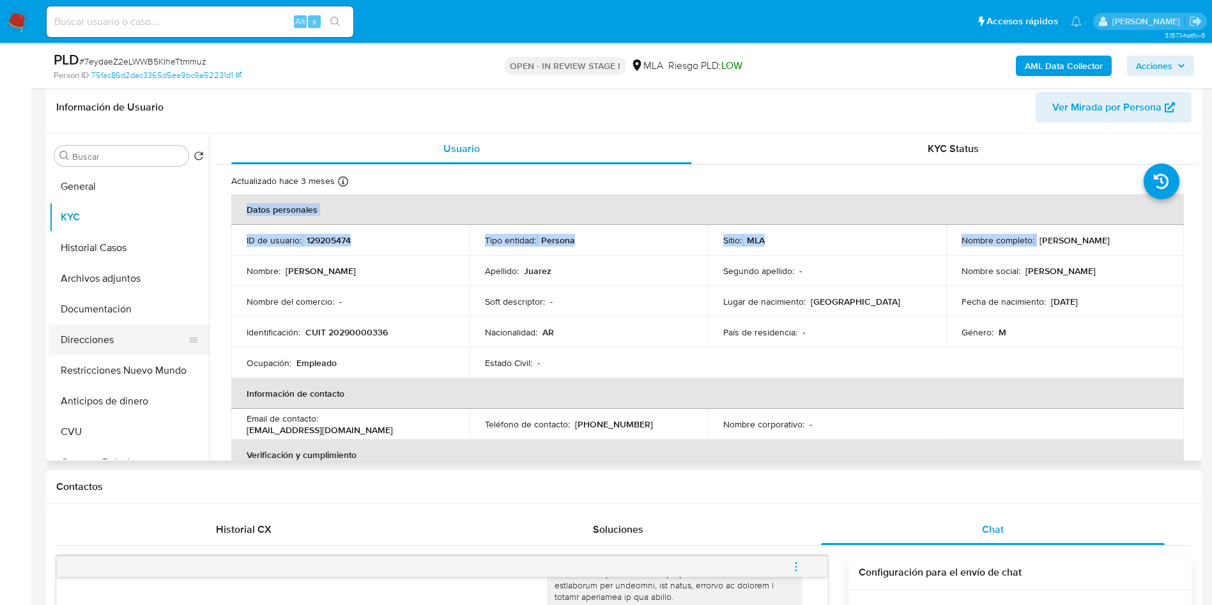
scroll to position [192, 0]
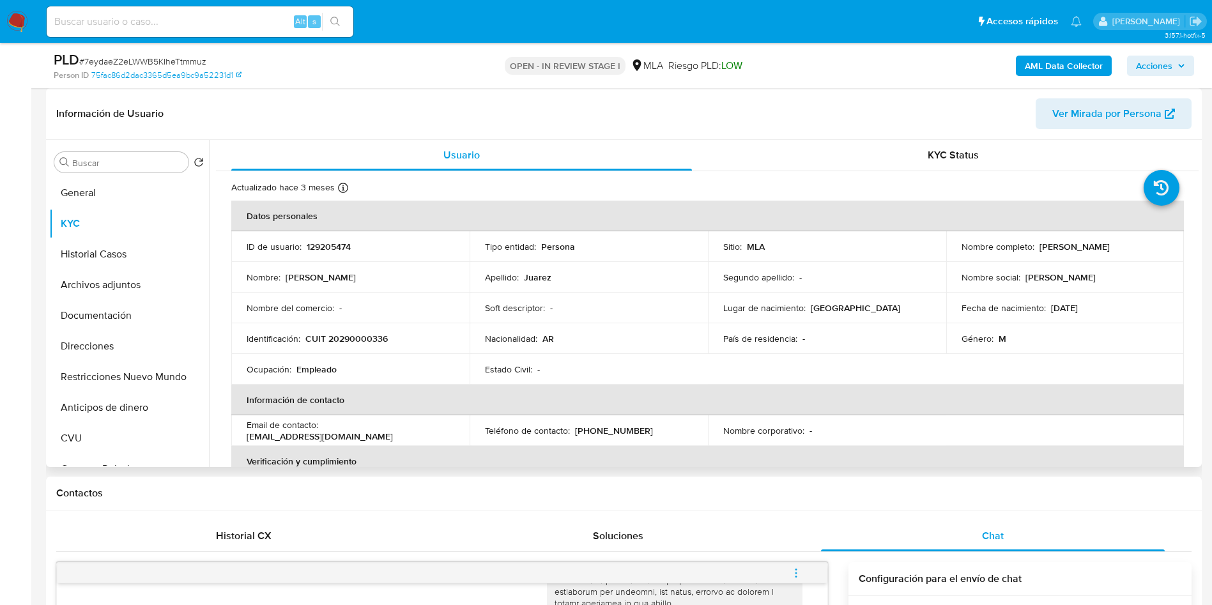
click at [1054, 253] on td "Nombre completo : Leandro Ariel Juarez" at bounding box center [1065, 246] width 238 height 31
click at [1040, 247] on p "[PERSON_NAME]" at bounding box center [1075, 247] width 70 height 12
drag, startPoint x: 1033, startPoint y: 248, endPoint x: 1144, endPoint y: 244, distance: 111.2
click at [1144, 244] on div "Nombre completo : Leandro Ariel Juarez" at bounding box center [1066, 247] width 208 height 12
copy div "[PERSON_NAME]"
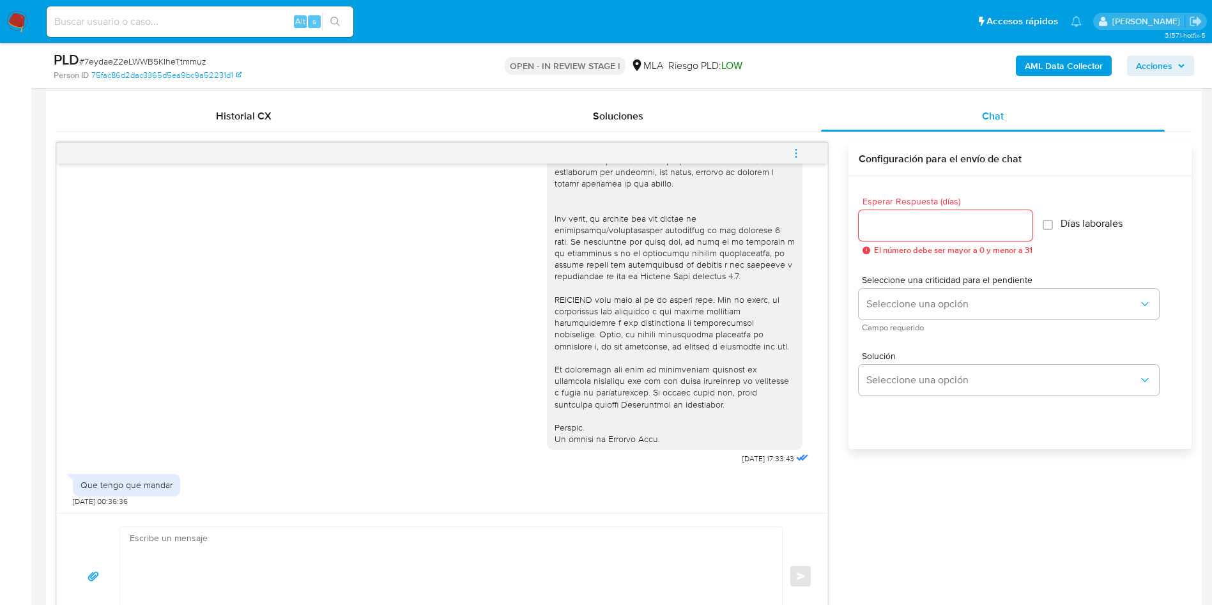
scroll to position [958, 0]
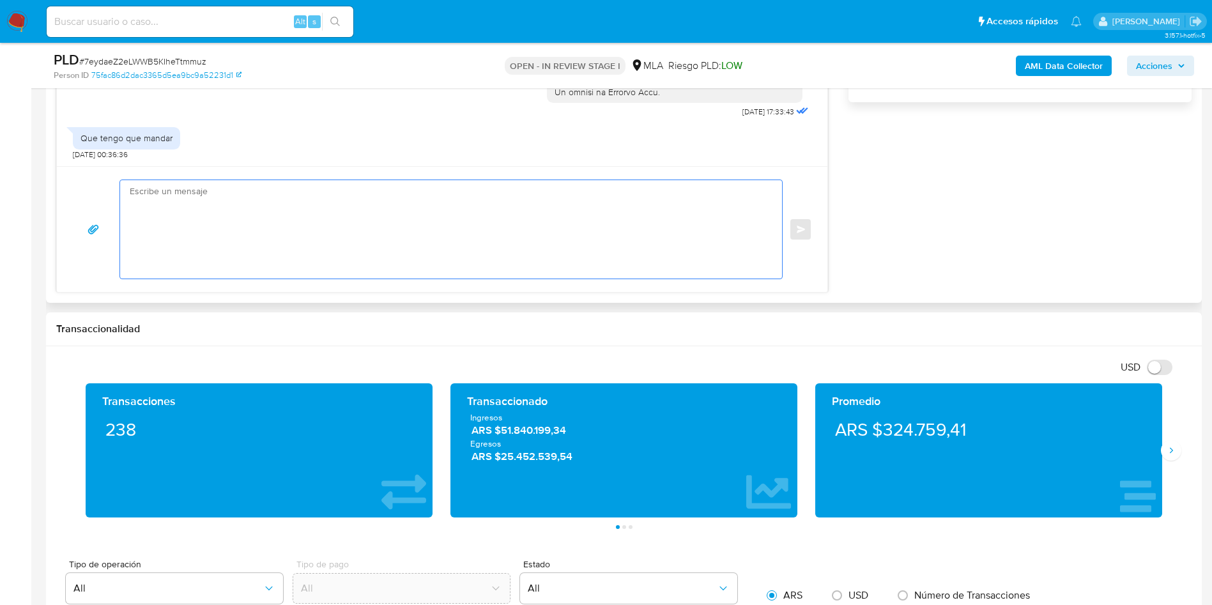
click at [305, 243] on textarea at bounding box center [448, 229] width 636 height 98
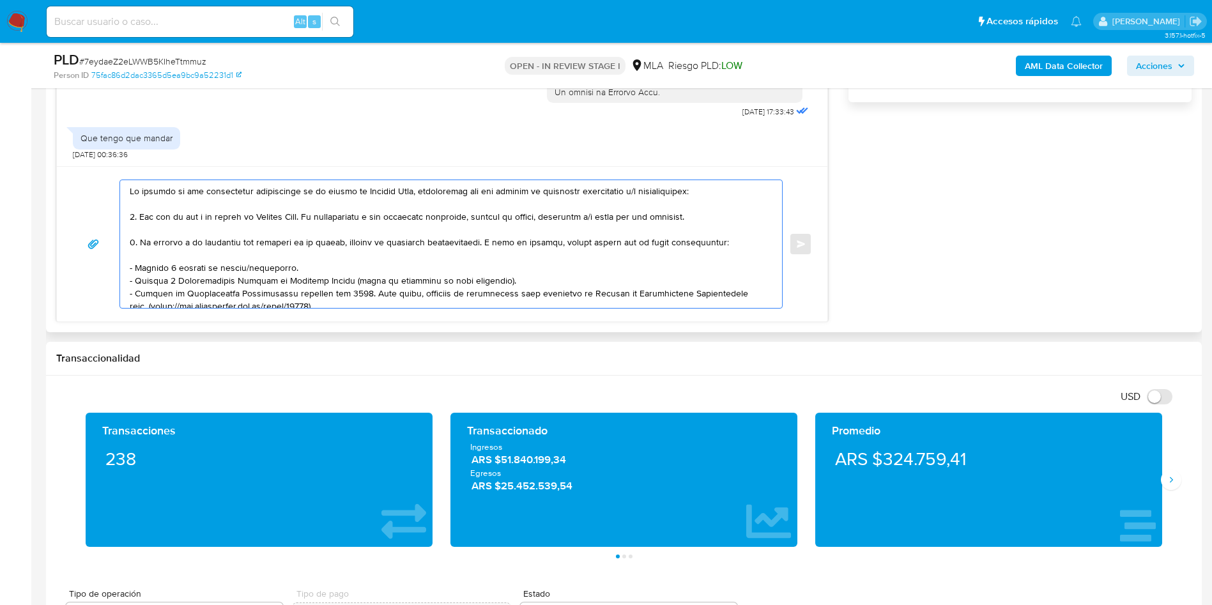
click at [129, 185] on div at bounding box center [448, 244] width 656 height 128
click at [130, 190] on textarea at bounding box center [448, 244] width 636 height 128
paste textarea "[PERSON_NAME]"
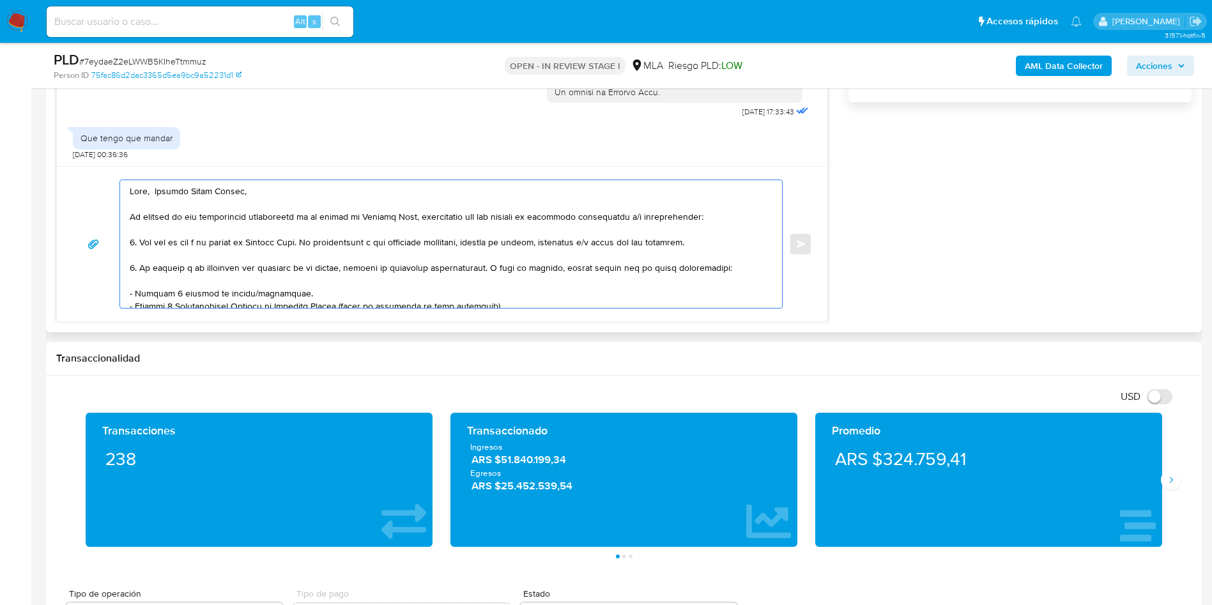
click at [322, 242] on textarea at bounding box center [448, 244] width 636 height 128
drag, startPoint x: 318, startPoint y: 242, endPoint x: 765, endPoint y: 247, distance: 447.9
click at [765, 247] on textarea at bounding box center [448, 244] width 636 height 128
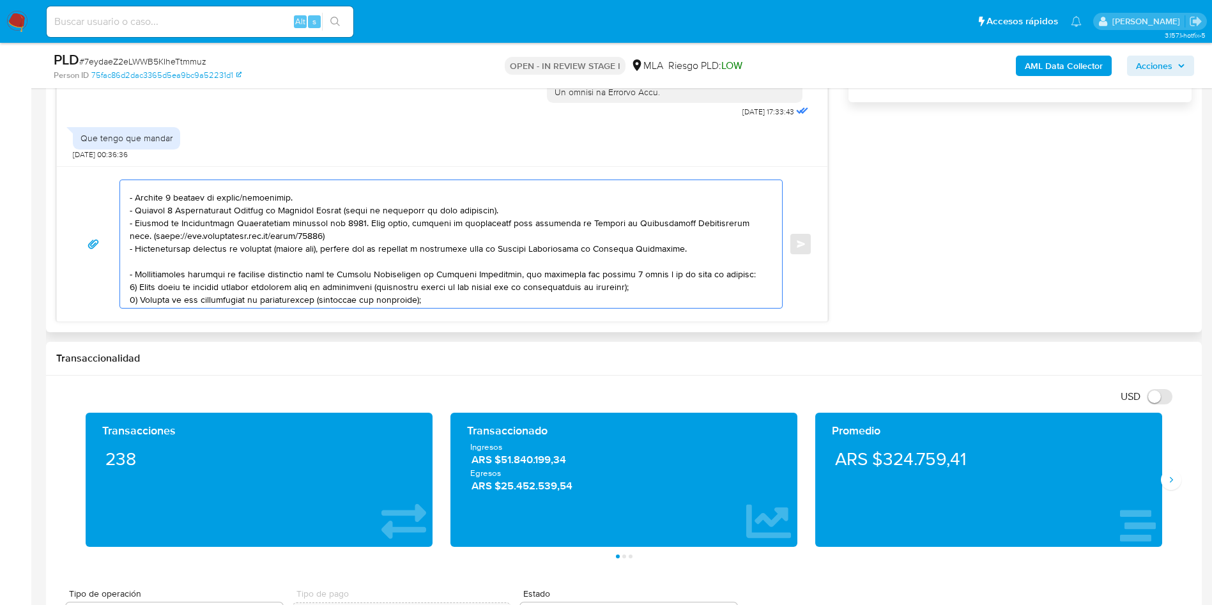
scroll to position [192, 0]
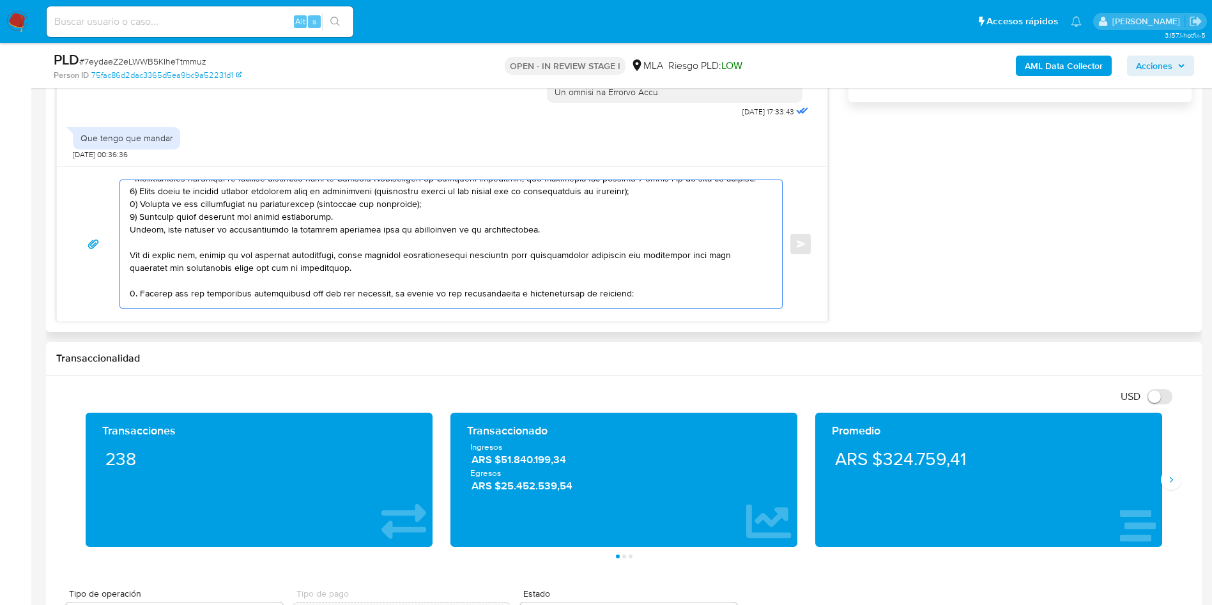
drag, startPoint x: 244, startPoint y: 197, endPoint x: 593, endPoint y: 231, distance: 350.5
click at [593, 231] on textarea at bounding box center [448, 244] width 636 height 128
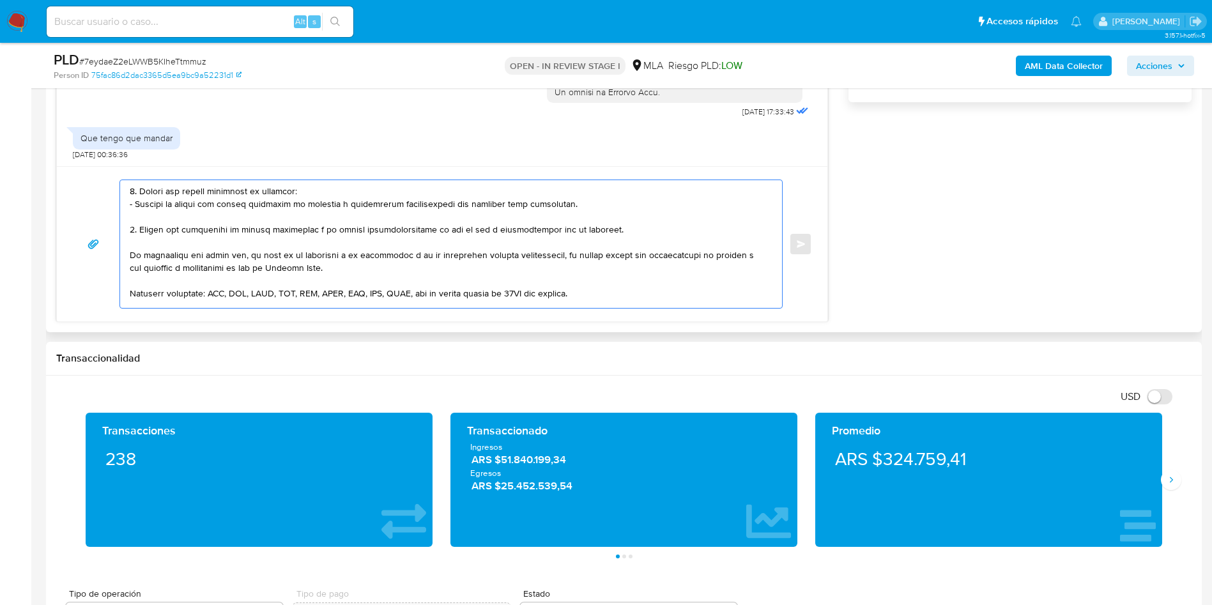
scroll to position [64, 0]
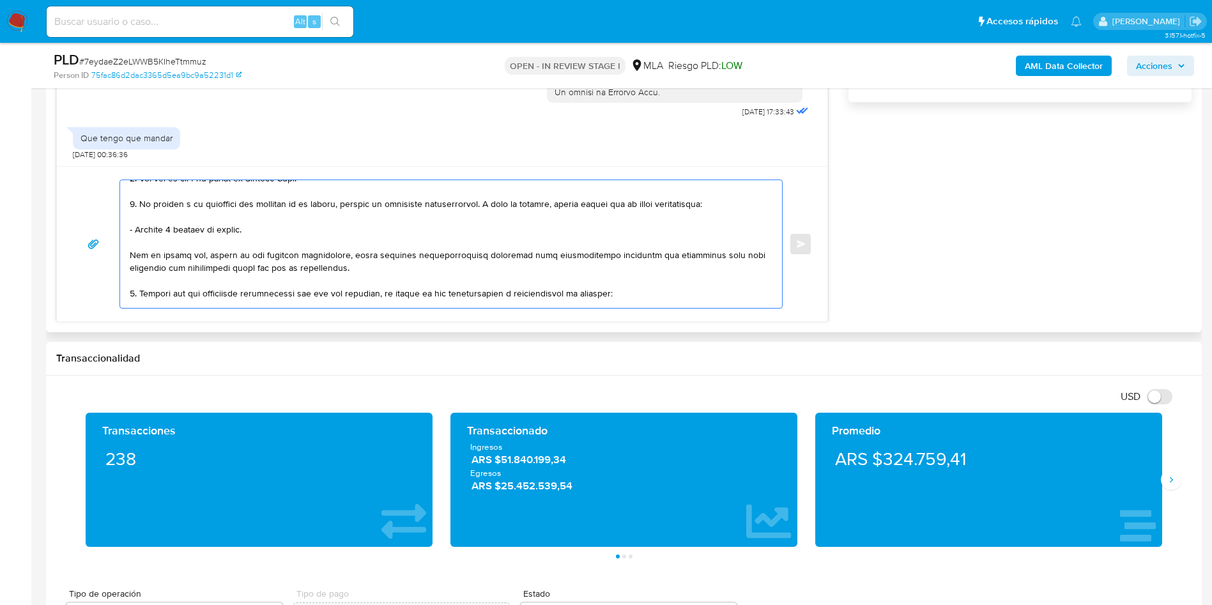
drag, startPoint x: 206, startPoint y: 256, endPoint x: 359, endPoint y: 254, distance: 153.4
click at [359, 254] on textarea at bounding box center [448, 244] width 636 height 128
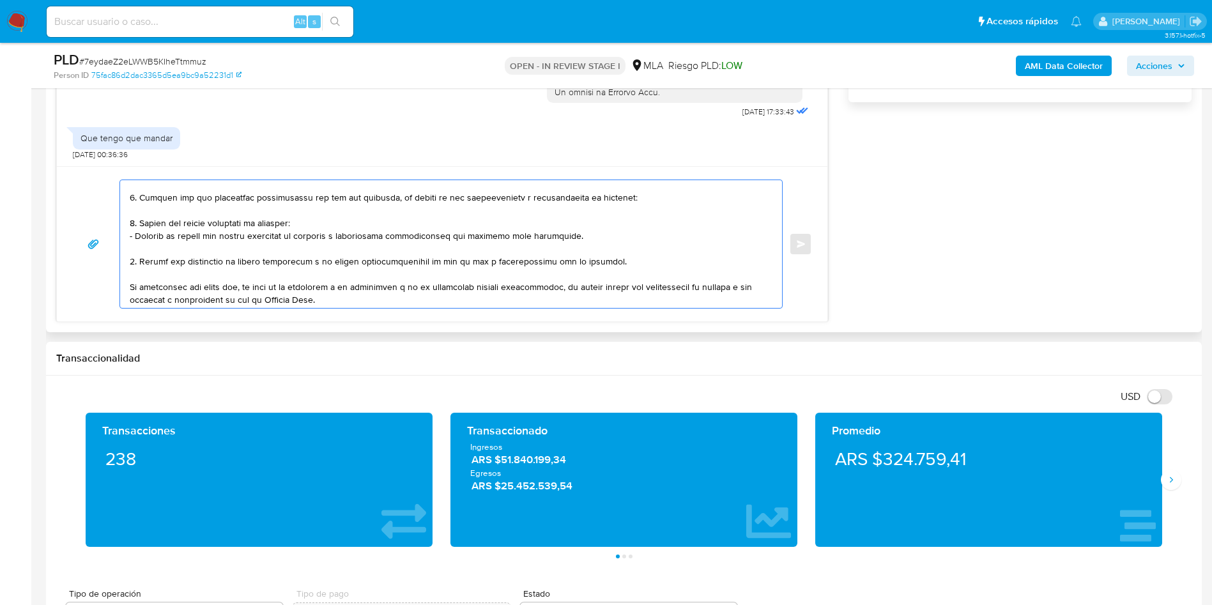
click at [174, 206] on textarea at bounding box center [448, 244] width 636 height 128
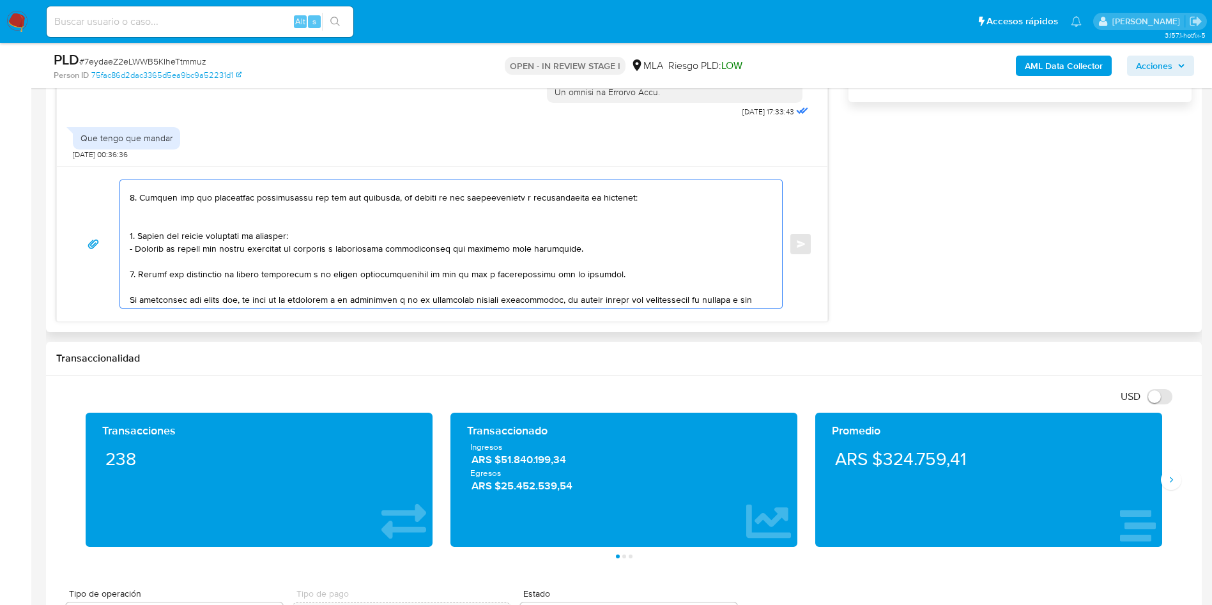
paste textarea "- Horacio Fabian Orbani - CUIL 20229337859 (SIN ACTIVIDAD) , a quien le envía 5…"
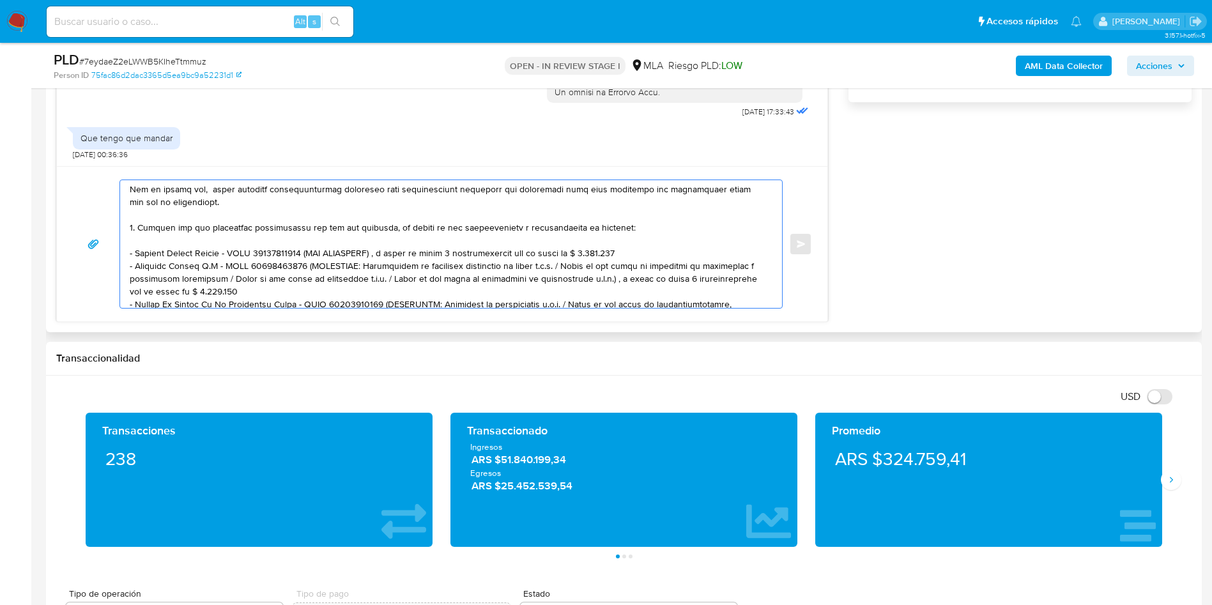
scroll to position [100, 0]
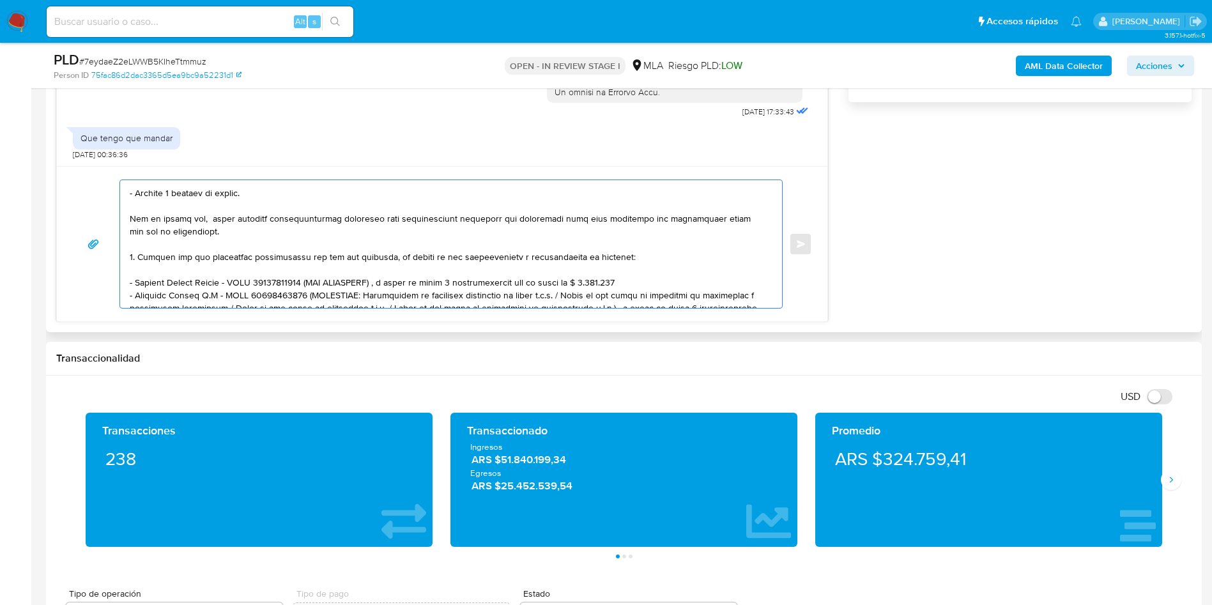
drag, startPoint x: 307, startPoint y: 283, endPoint x: 633, endPoint y: 279, distance: 325.9
click at [633, 279] on textarea at bounding box center [448, 244] width 636 height 128
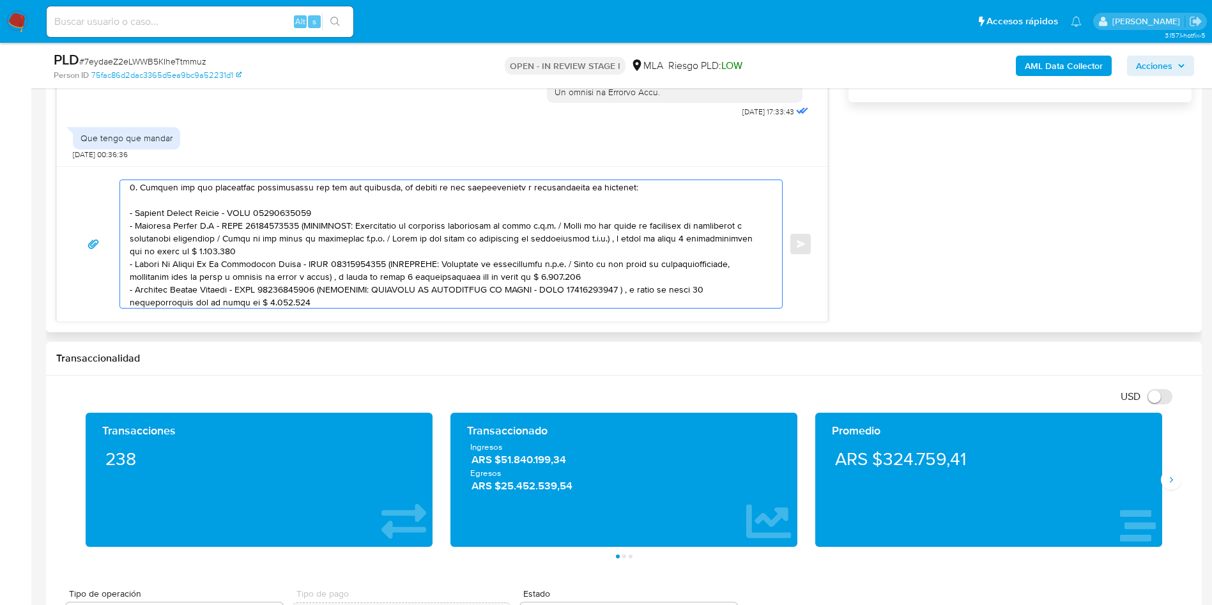
scroll to position [196, 0]
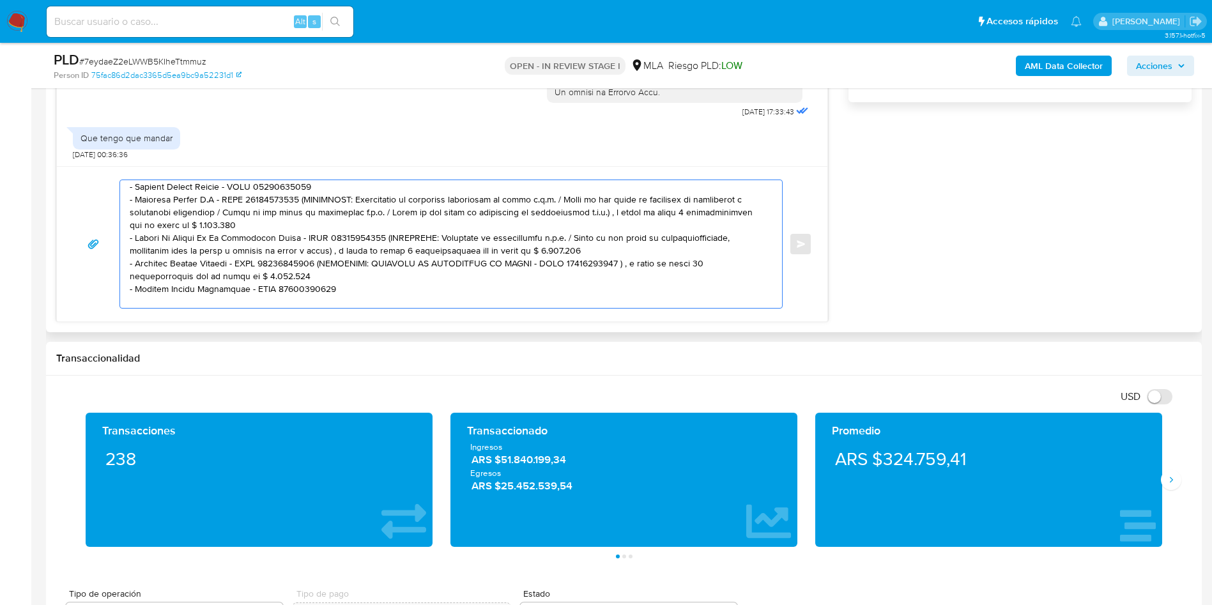
drag, startPoint x: 306, startPoint y: 201, endPoint x: 316, endPoint y: 220, distance: 22.3
click at [316, 220] on textarea at bounding box center [448, 244] width 636 height 128
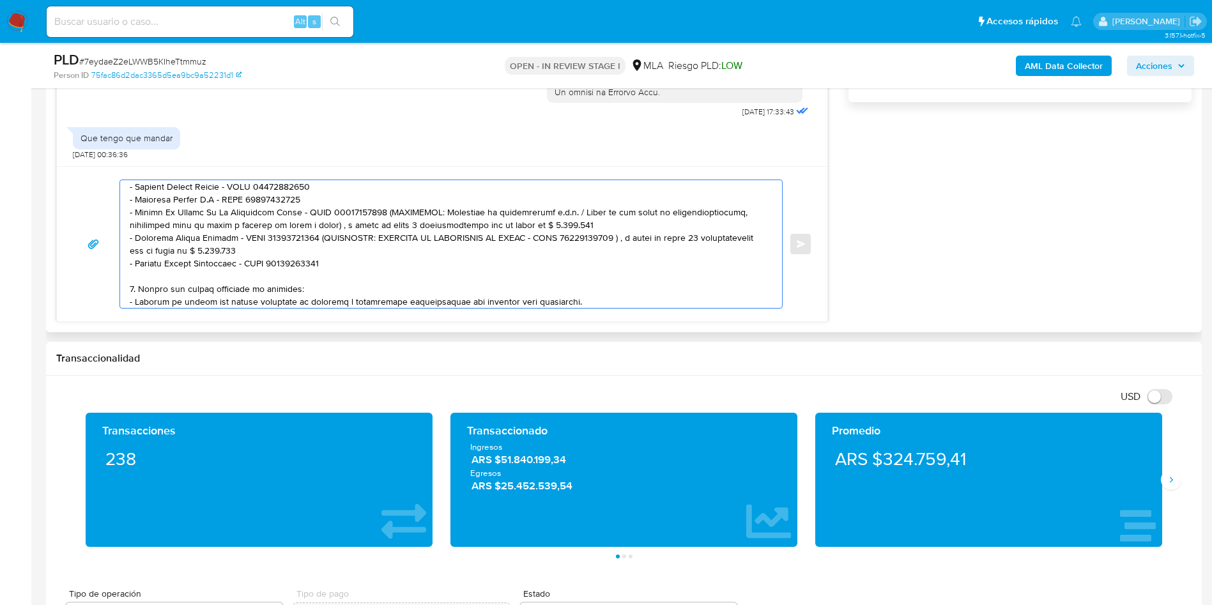
drag, startPoint x: 385, startPoint y: 212, endPoint x: 619, endPoint y: 225, distance: 234.8
click at [619, 225] on textarea at bounding box center [448, 244] width 636 height 128
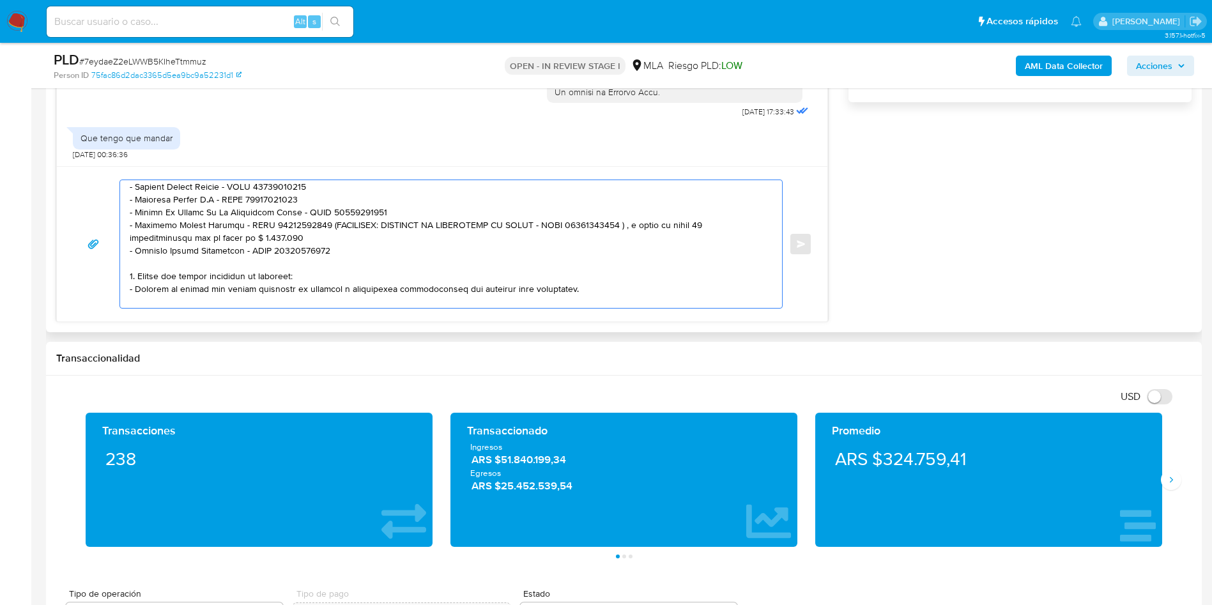
drag, startPoint x: 305, startPoint y: 226, endPoint x: 323, endPoint y: 235, distance: 20.9
click at [323, 235] on textarea at bounding box center [448, 244] width 636 height 128
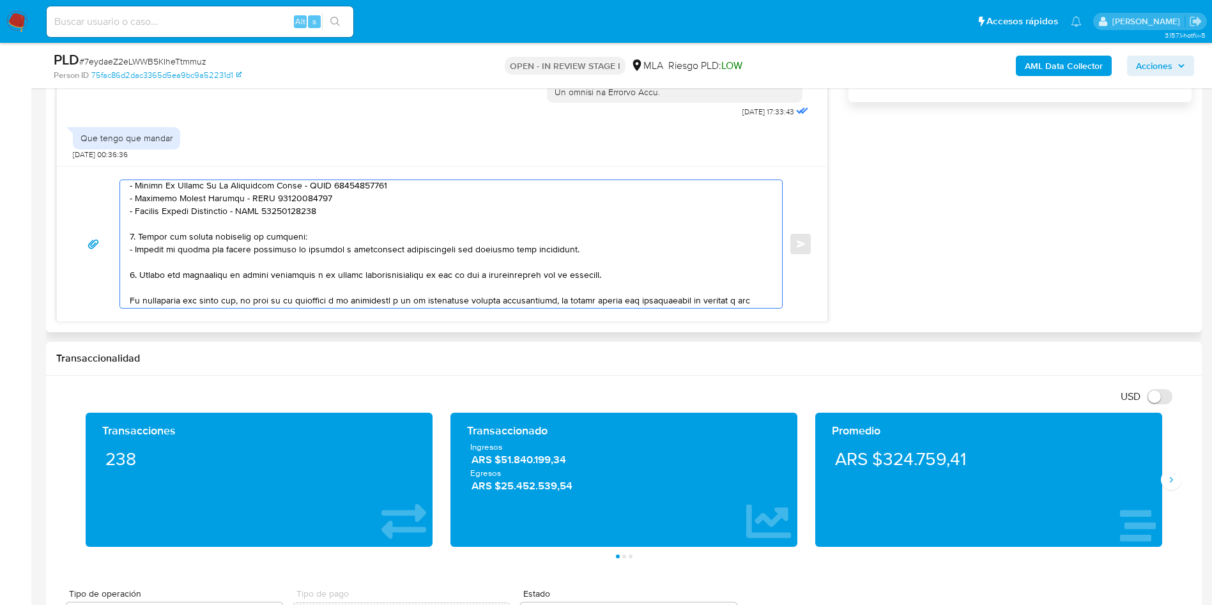
scroll to position [228, 0]
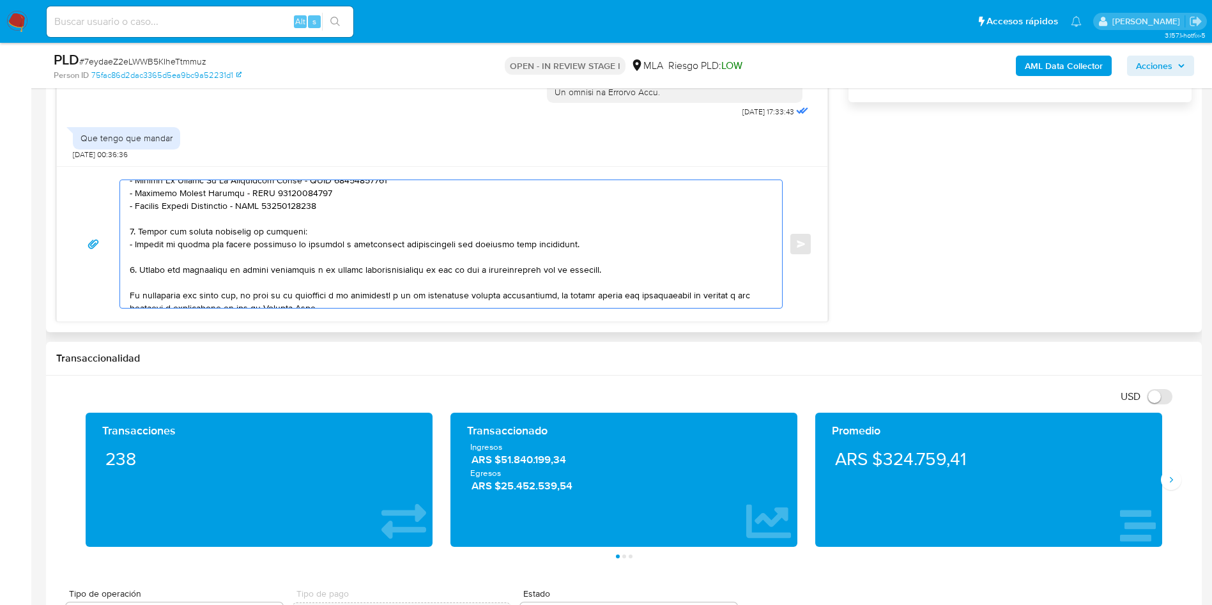
drag, startPoint x: 140, startPoint y: 263, endPoint x: 138, endPoint y: 272, distance: 9.1
click at [138, 272] on textarea at bounding box center [448, 244] width 636 height 128
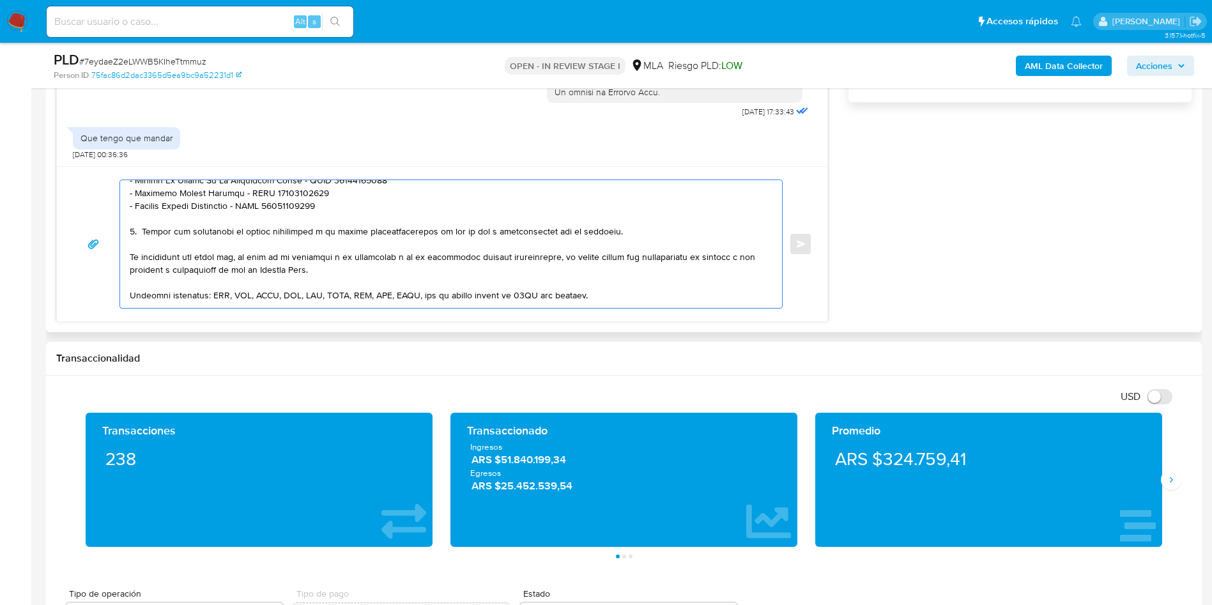
drag, startPoint x: 435, startPoint y: 231, endPoint x: 490, endPoint y: 229, distance: 55.0
click at [490, 229] on textarea at bounding box center [448, 244] width 636 height 128
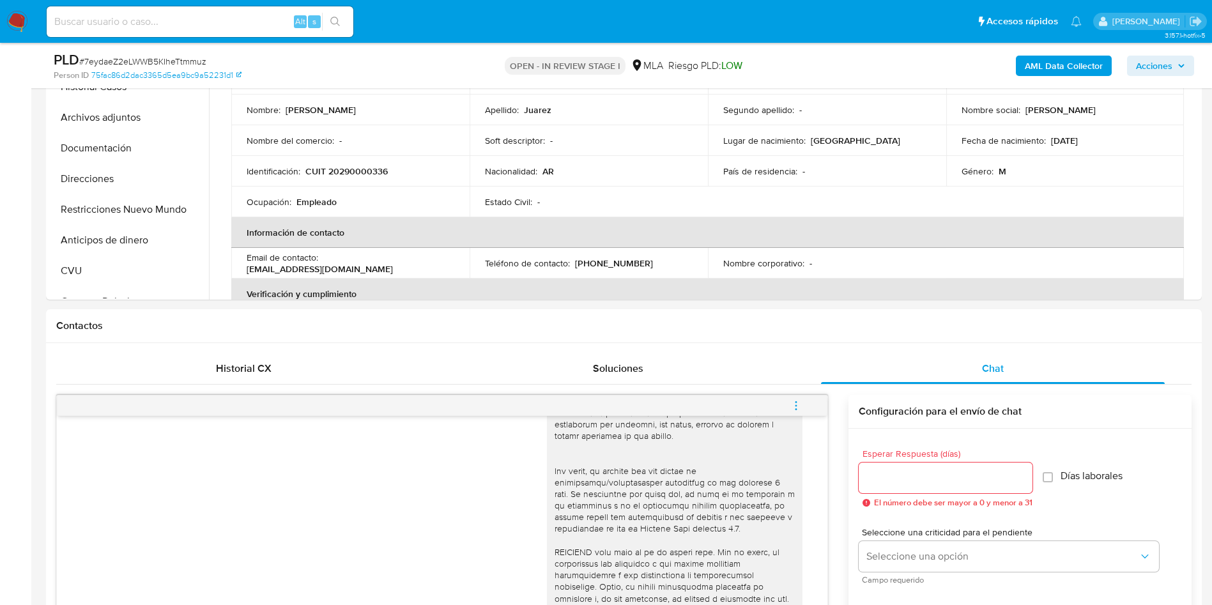
scroll to position [96, 0]
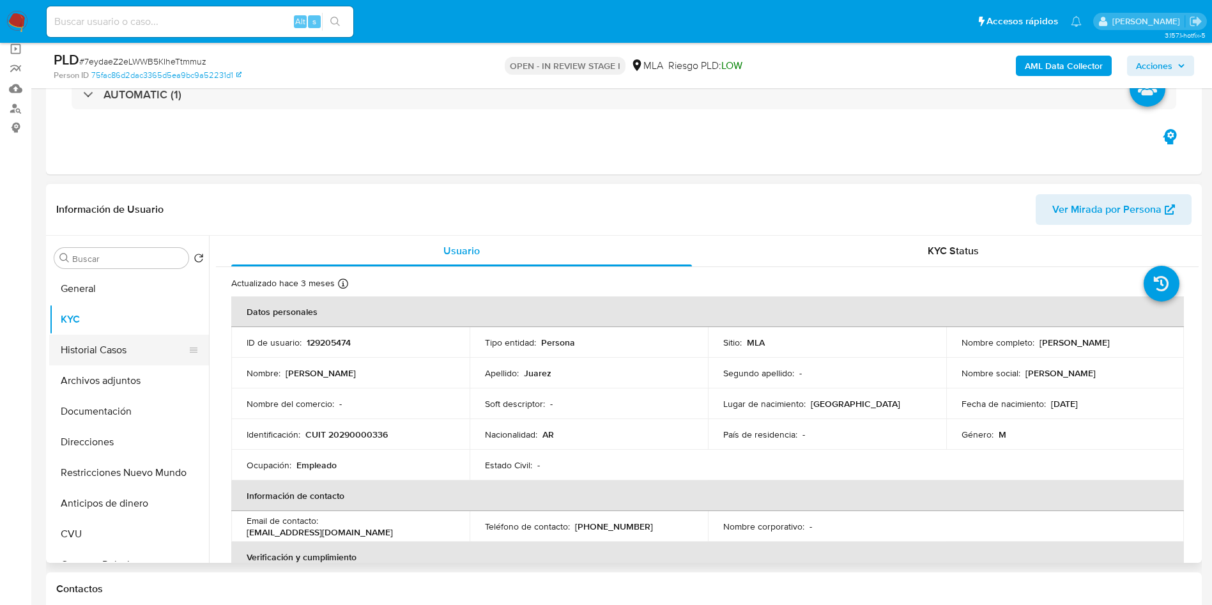
type textarea "Hola, Leandro Ariel Juarez, En función de las operaciones registradas en tu cue…"
click at [118, 352] on button "Historial Casos" at bounding box center [124, 350] width 150 height 31
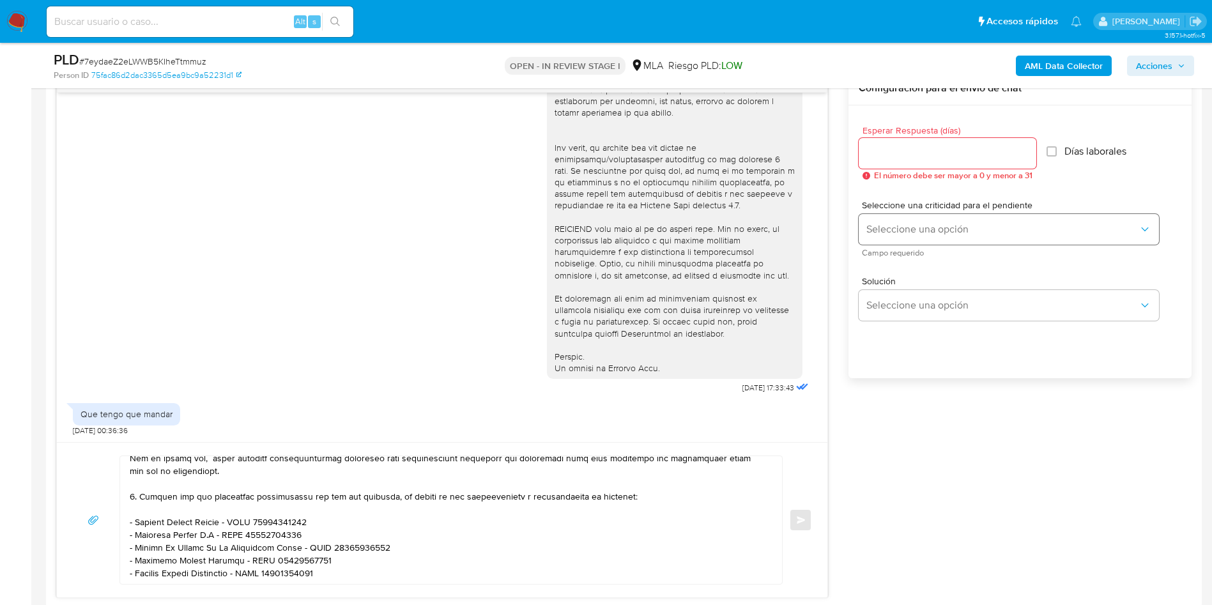
scroll to position [575, 0]
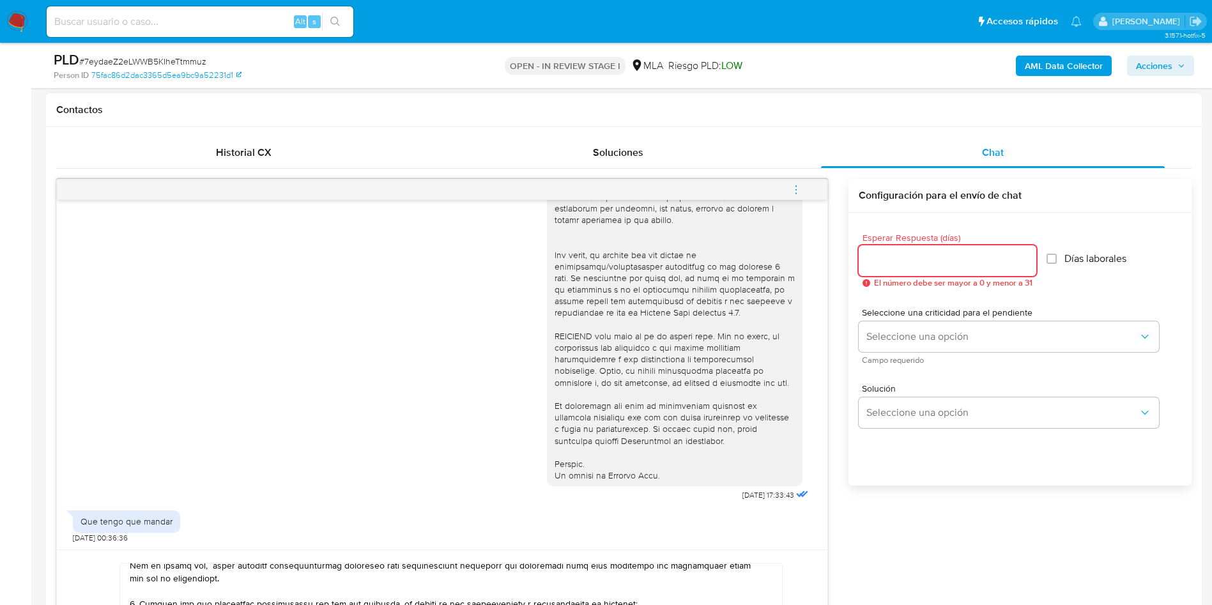
click at [917, 264] on input "Esperar Respuesta (días)" at bounding box center [948, 260] width 178 height 17
type input "3"
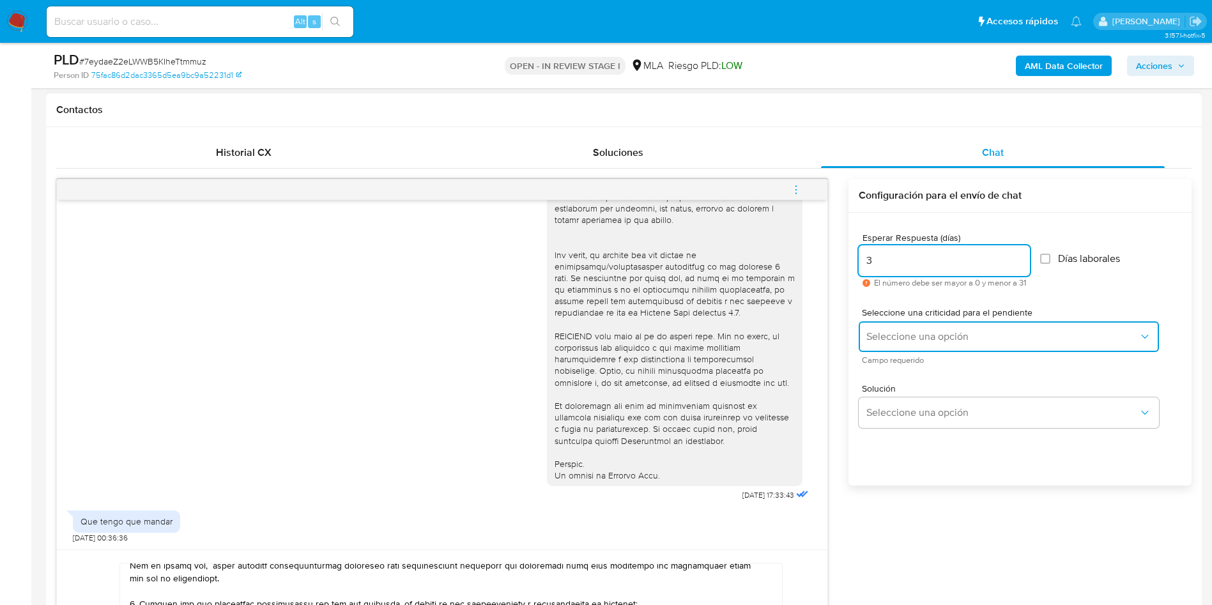
click at [882, 334] on span "Seleccione una opción" at bounding box center [1002, 336] width 272 height 13
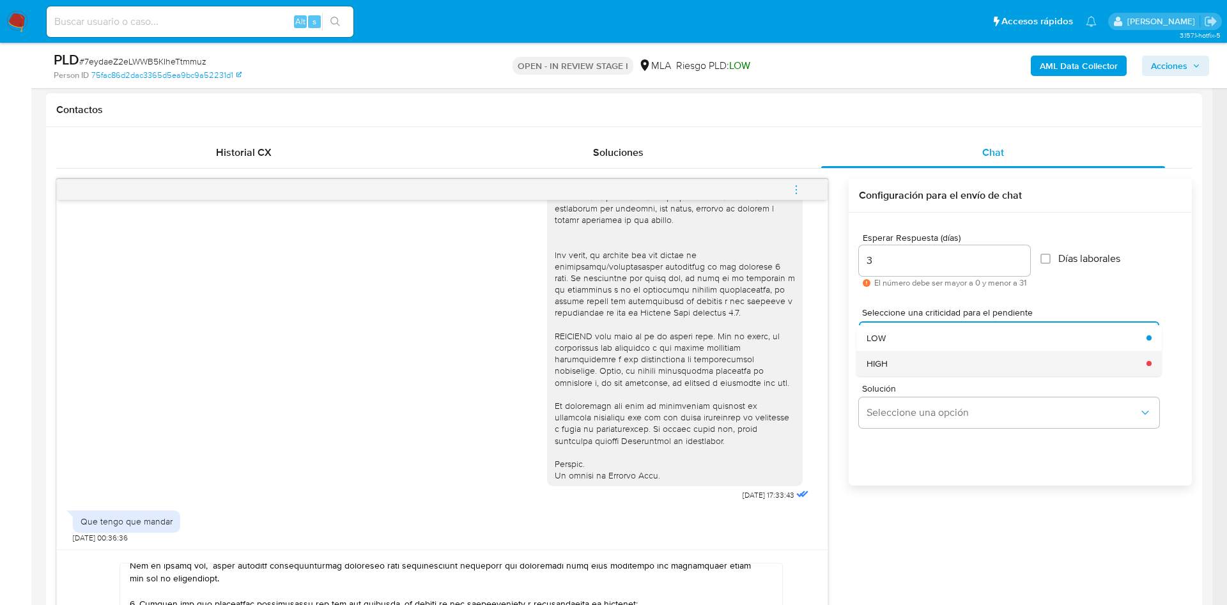
click at [886, 371] on div "HIGH" at bounding box center [1002, 364] width 272 height 26
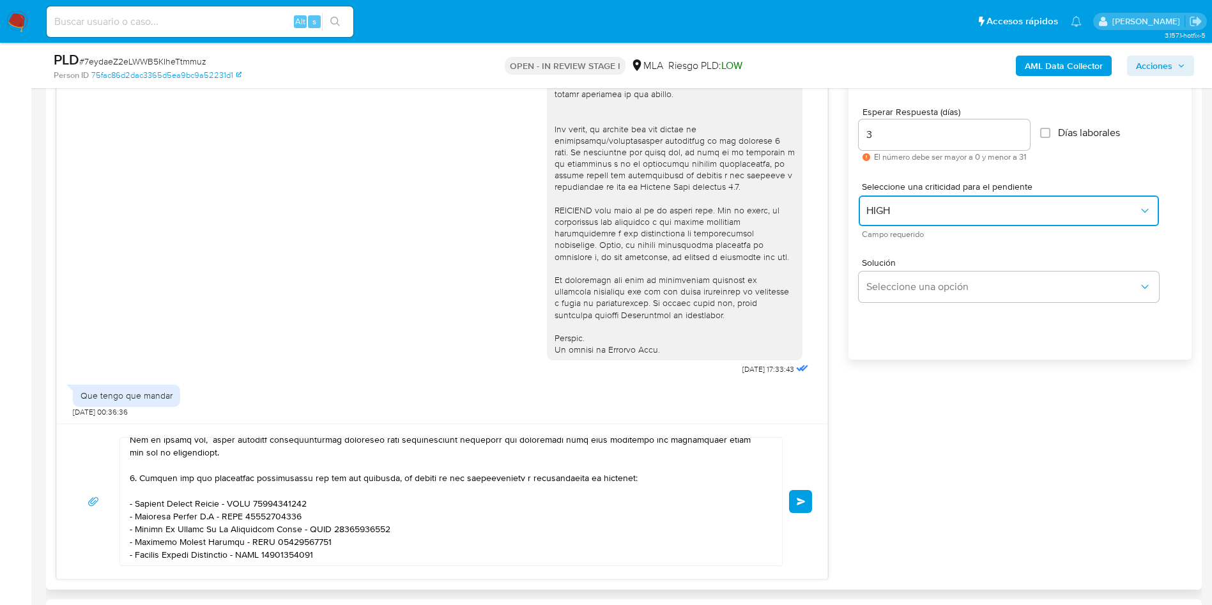
scroll to position [863, 0]
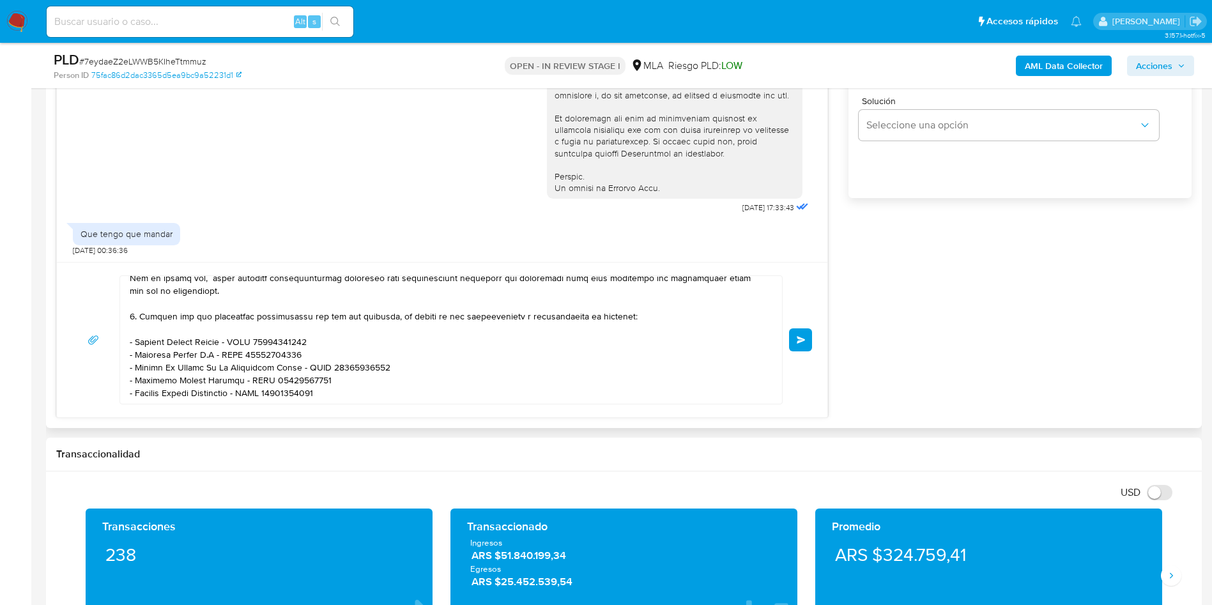
click at [788, 344] on div "Enviar" at bounding box center [442, 339] width 740 height 129
click at [801, 343] on span "Enviar" at bounding box center [801, 340] width 9 height 8
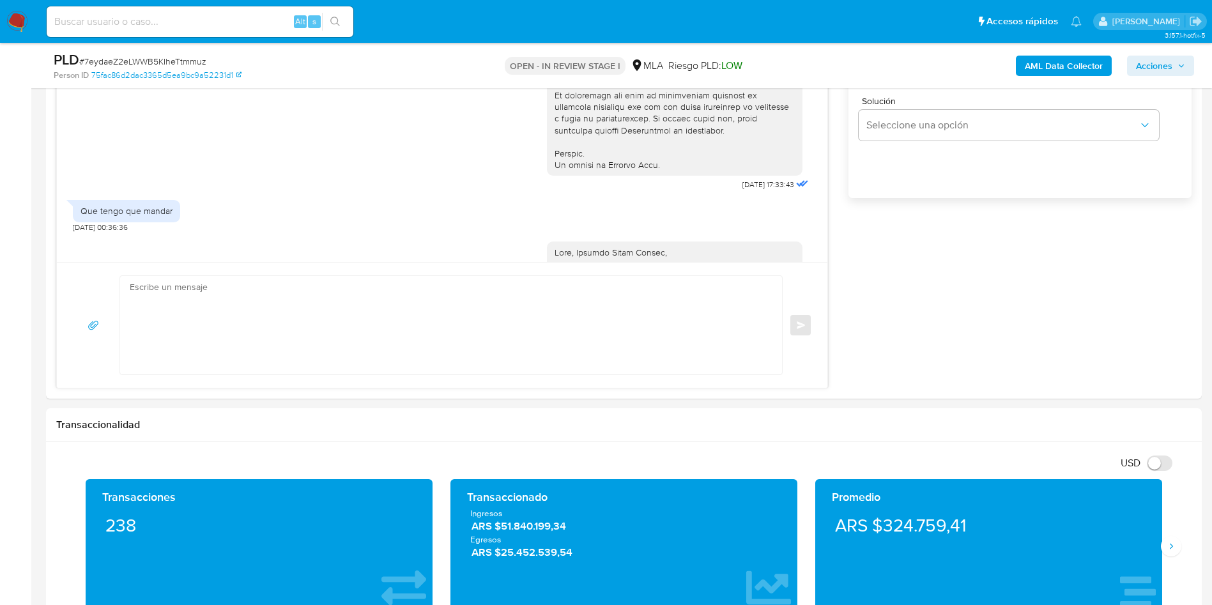
scroll to position [0, 0]
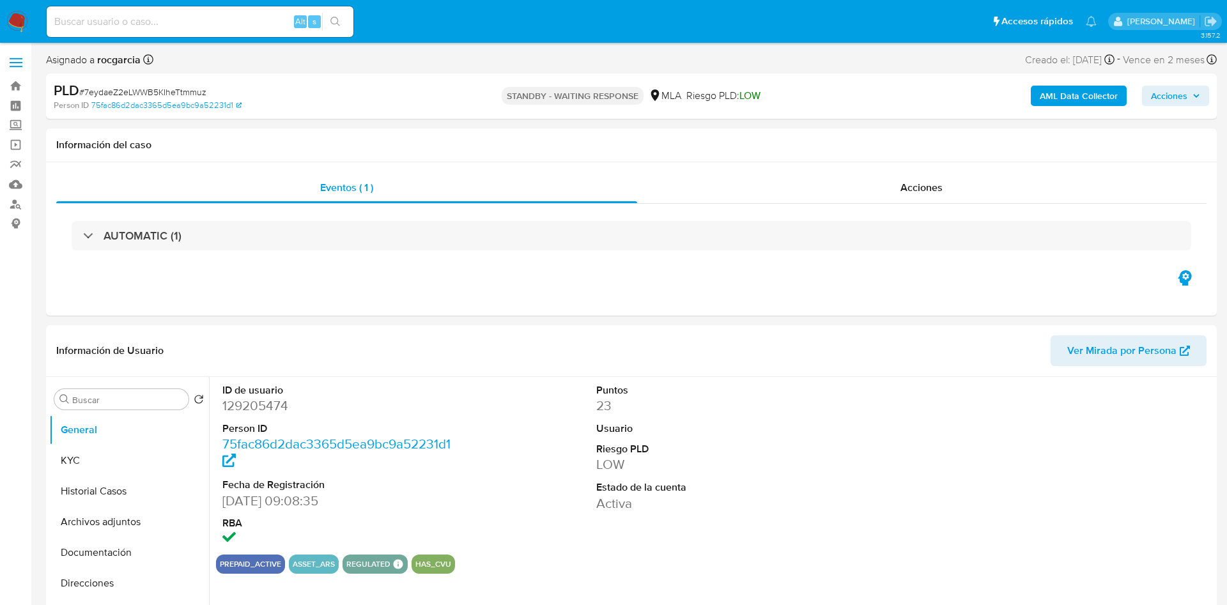
select select "10"
